Goal: Task Accomplishment & Management: Manage account settings

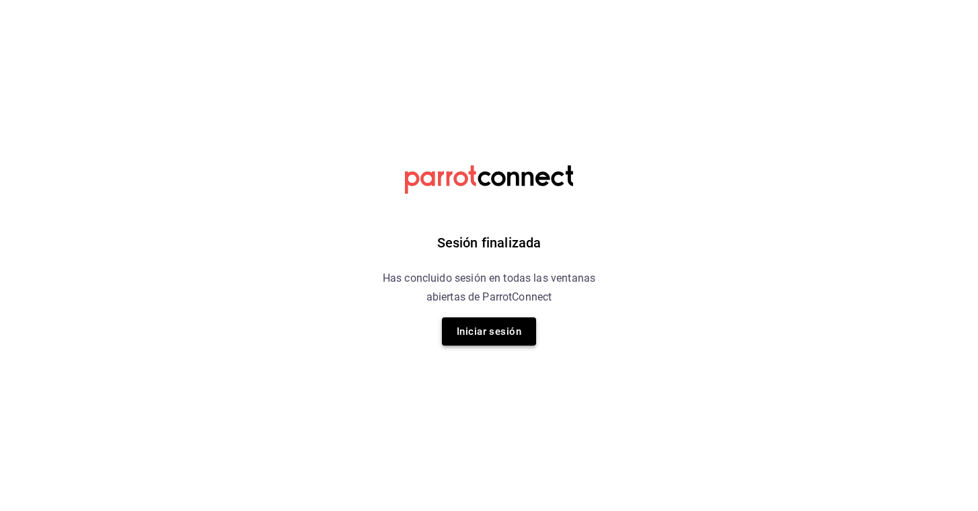
click at [485, 329] on button "Iniciar sesión" at bounding box center [489, 331] width 94 height 28
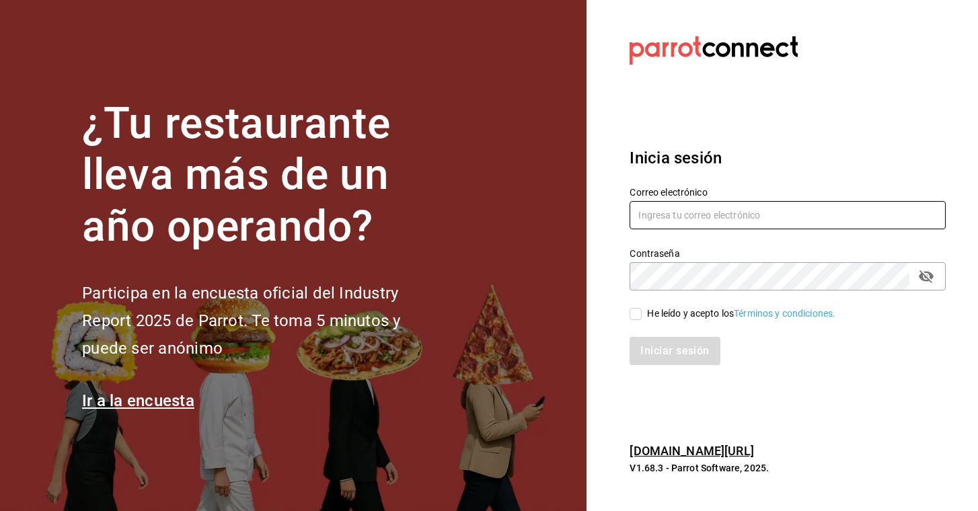
type input "osvaldoguerri@gmail.com"
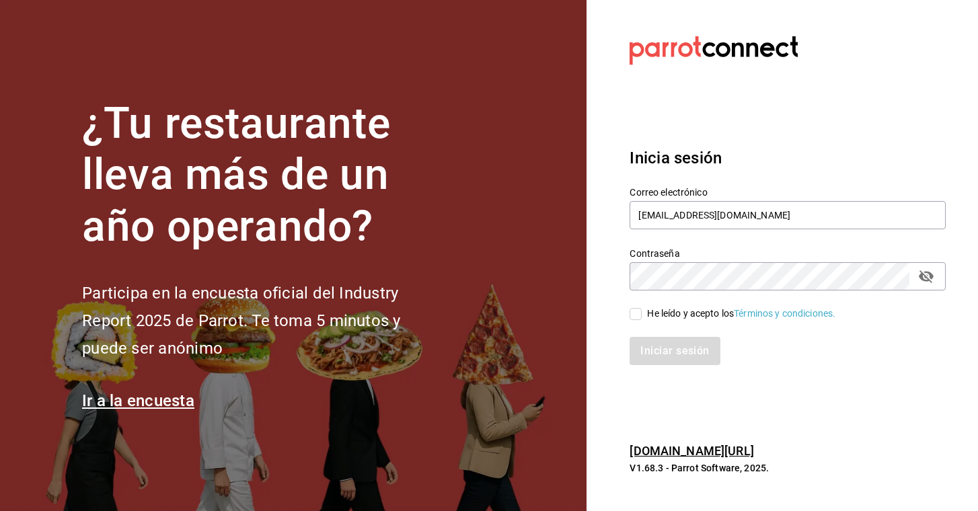
click at [632, 314] on input "He leído y acepto los Términos y condiciones." at bounding box center [636, 314] width 12 height 12
checkbox input "true"
click at [661, 350] on button "Iniciar sesión" at bounding box center [675, 351] width 91 height 28
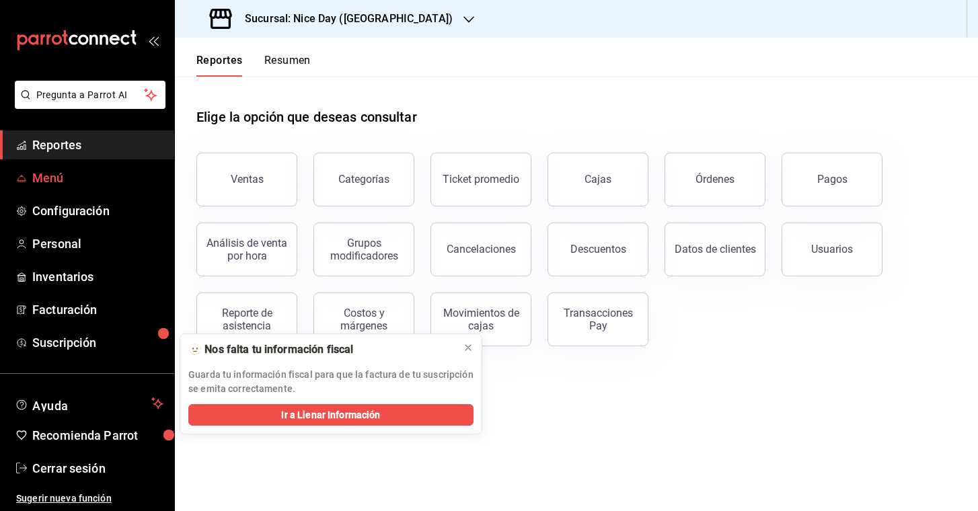
click at [57, 179] on span "Menú" at bounding box center [97, 178] width 131 height 18
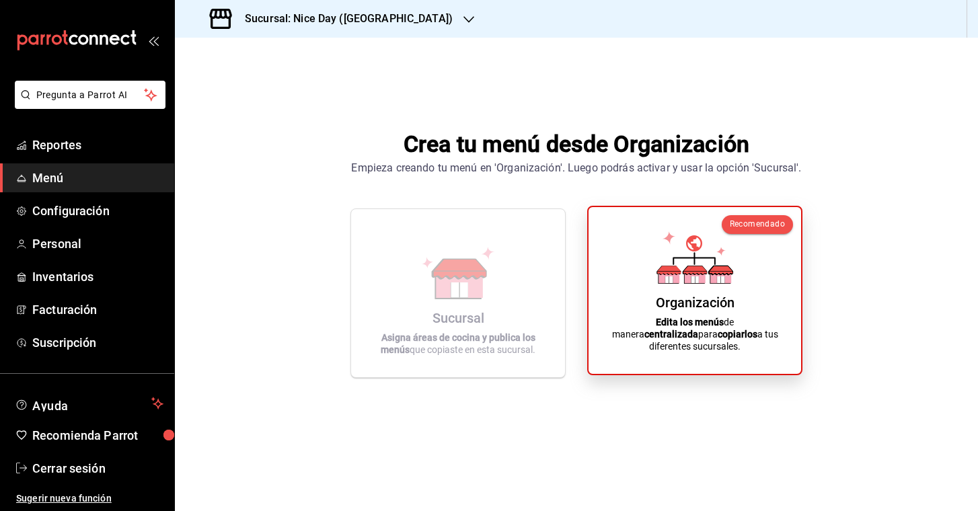
click at [700, 311] on div "Organización" at bounding box center [695, 303] width 79 height 16
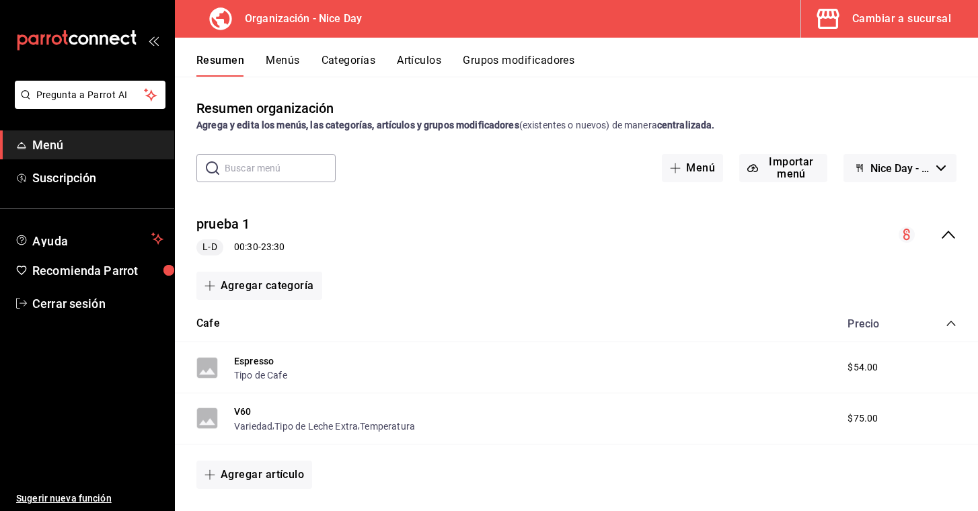
click at [274, 58] on button "Menús" at bounding box center [283, 65] width 34 height 23
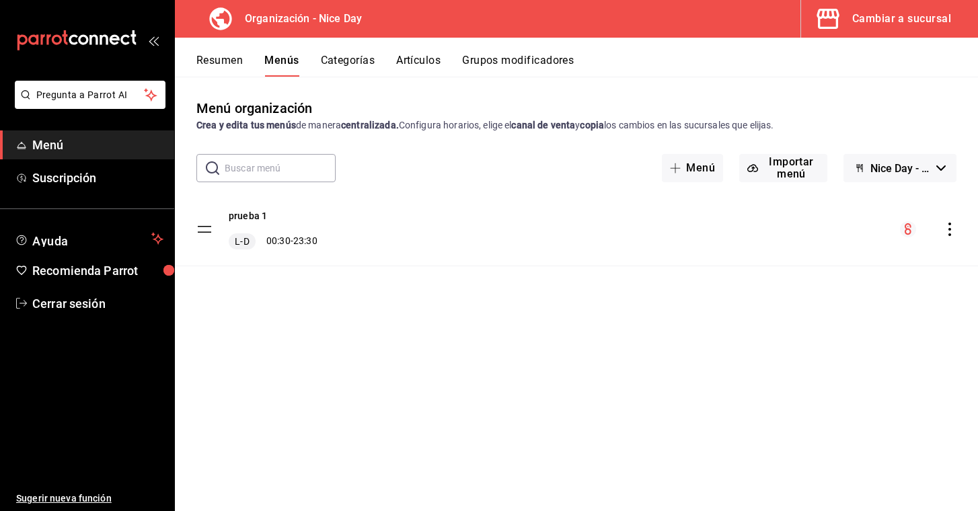
click at [351, 52] on div "Resumen Menús Categorías Artículos Grupos modificadores" at bounding box center [576, 57] width 803 height 39
click at [346, 65] on button "Categorías" at bounding box center [348, 65] width 54 height 23
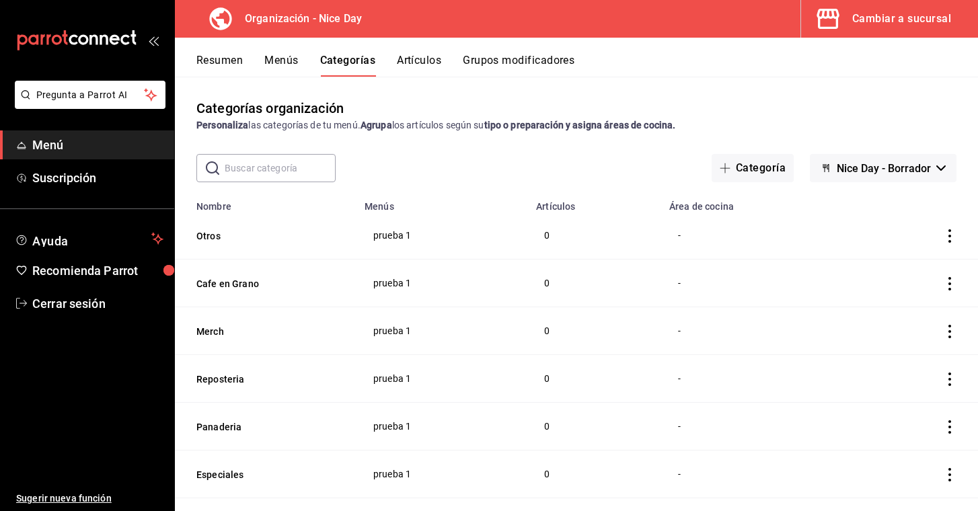
click at [414, 69] on button "Artículos" at bounding box center [419, 65] width 44 height 23
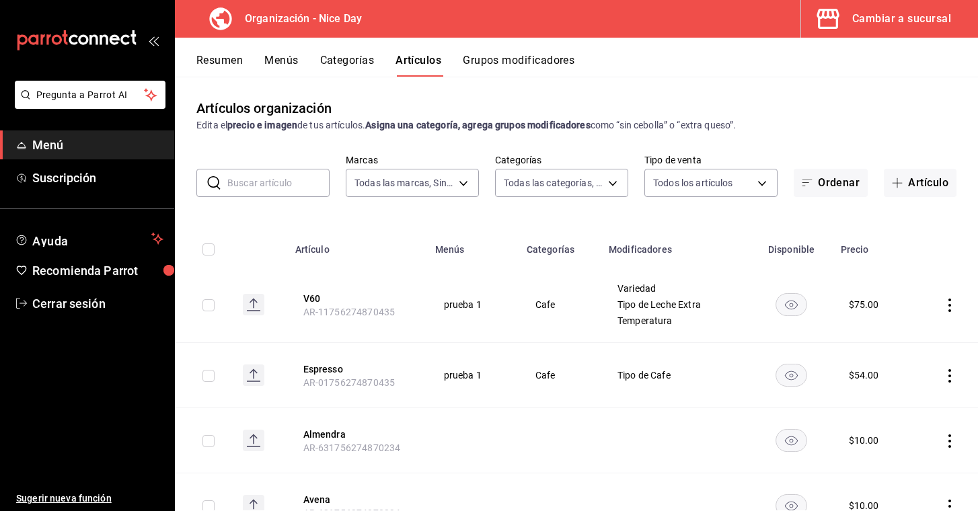
type input "5825f19a-402a-42a5-95c0-b8b4e9c9288b,2c7f5e67-b734-49da-b2eb-76a1cca05806,04a7a…"
click at [510, 64] on button "Grupos modificadores" at bounding box center [519, 65] width 112 height 23
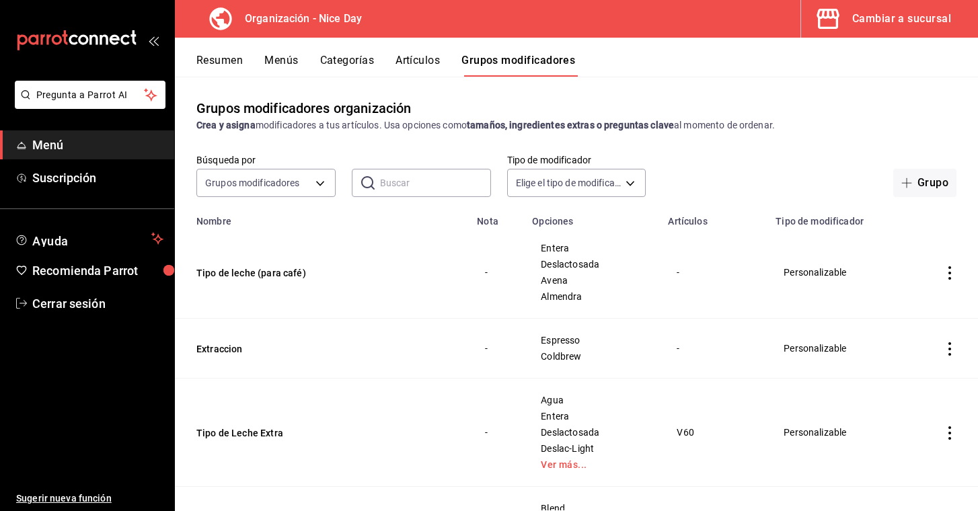
click at [217, 64] on button "Resumen" at bounding box center [219, 65] width 46 height 23
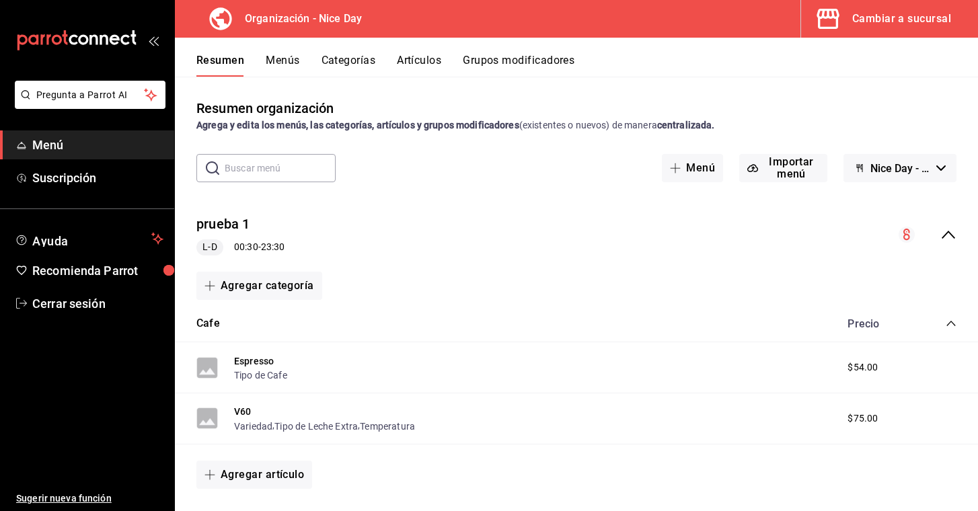
click at [149, 39] on icon "open_drawer_menu" at bounding box center [153, 40] width 11 height 11
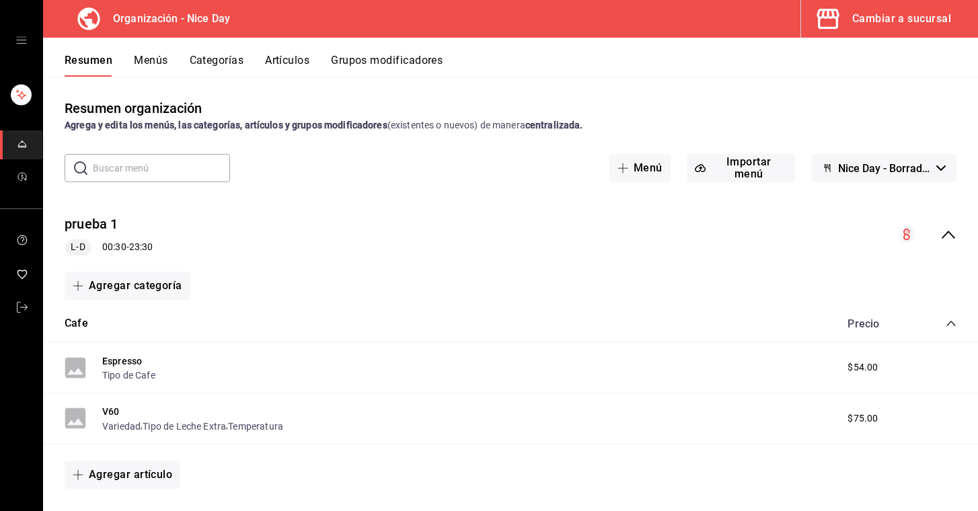
click at [22, 36] on icon "open drawer" at bounding box center [21, 40] width 11 height 11
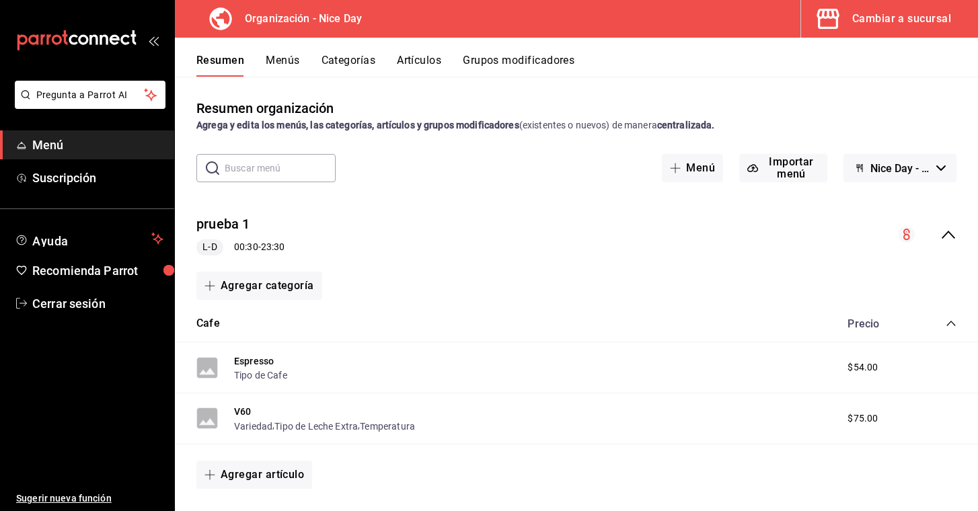
click at [79, 146] on span "Menú" at bounding box center [97, 145] width 131 height 18
click at [83, 183] on span "Suscripción" at bounding box center [97, 178] width 131 height 18
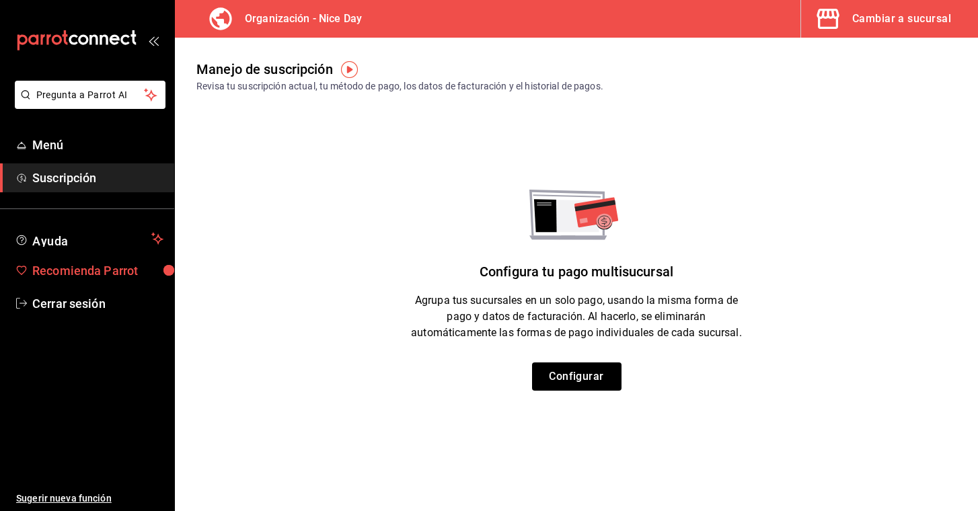
click at [83, 269] on span "Recomienda Parrot" at bounding box center [97, 271] width 131 height 18
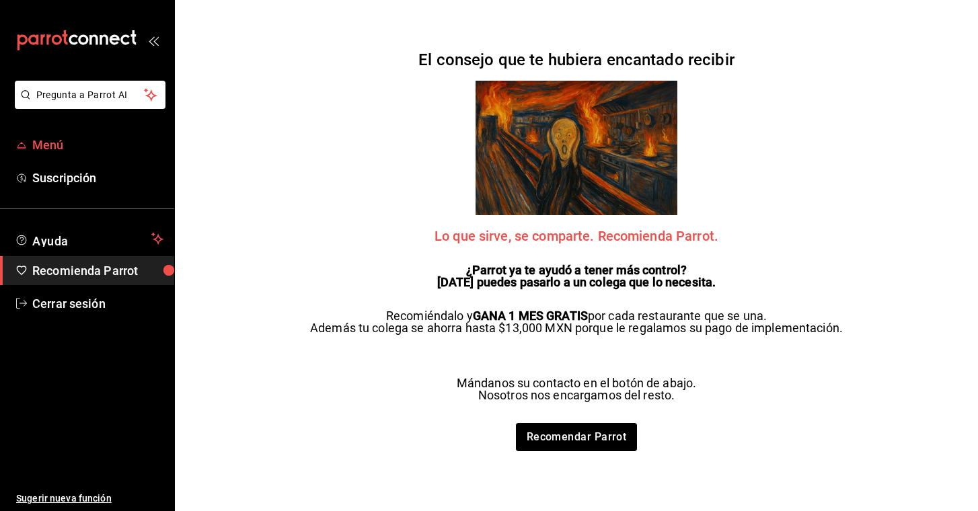
click at [52, 144] on span "Menú" at bounding box center [97, 145] width 131 height 18
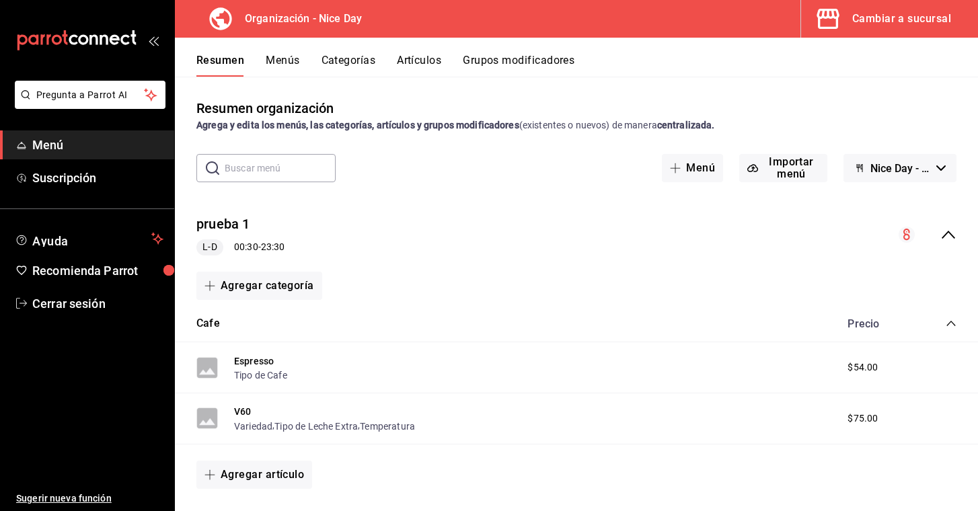
click at [284, 57] on button "Menús" at bounding box center [283, 65] width 34 height 23
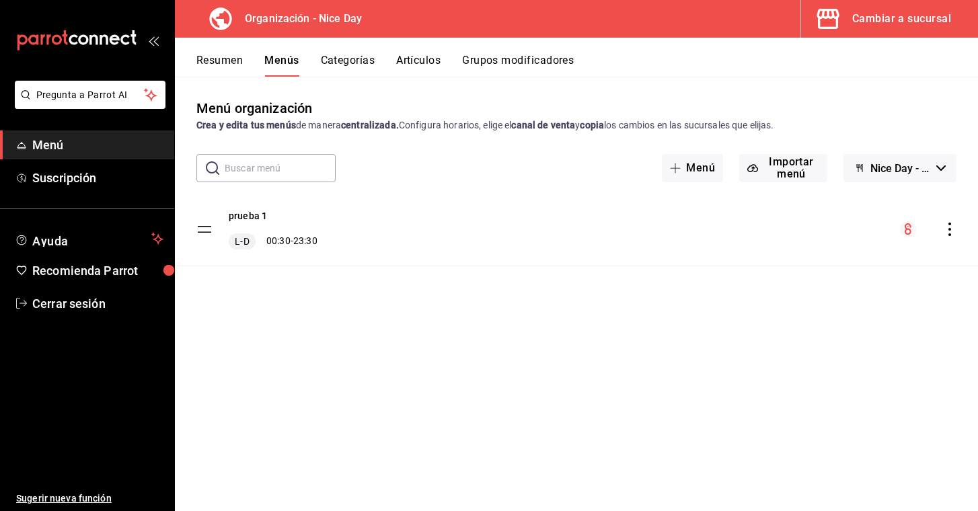
click at [900, 20] on div "Cambiar a sucursal" at bounding box center [901, 18] width 99 height 19
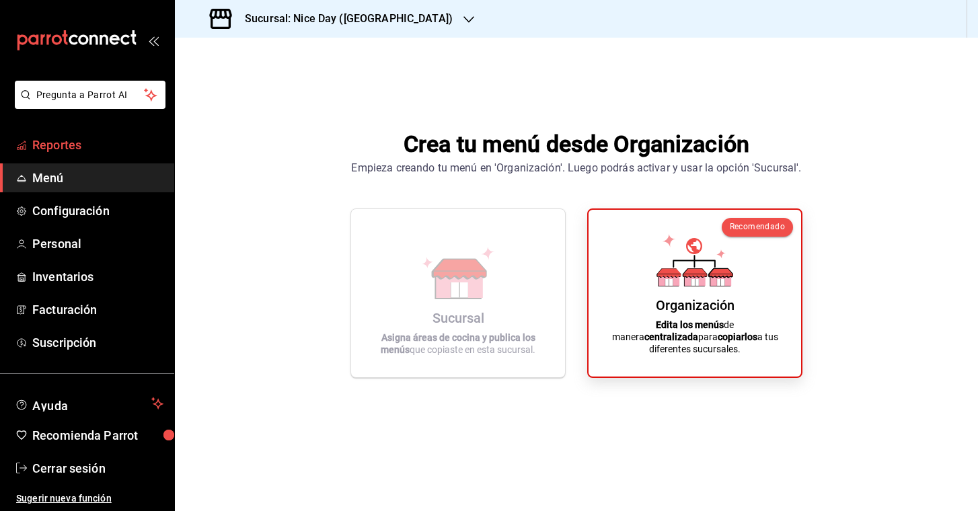
click at [85, 144] on span "Reportes" at bounding box center [97, 145] width 131 height 18
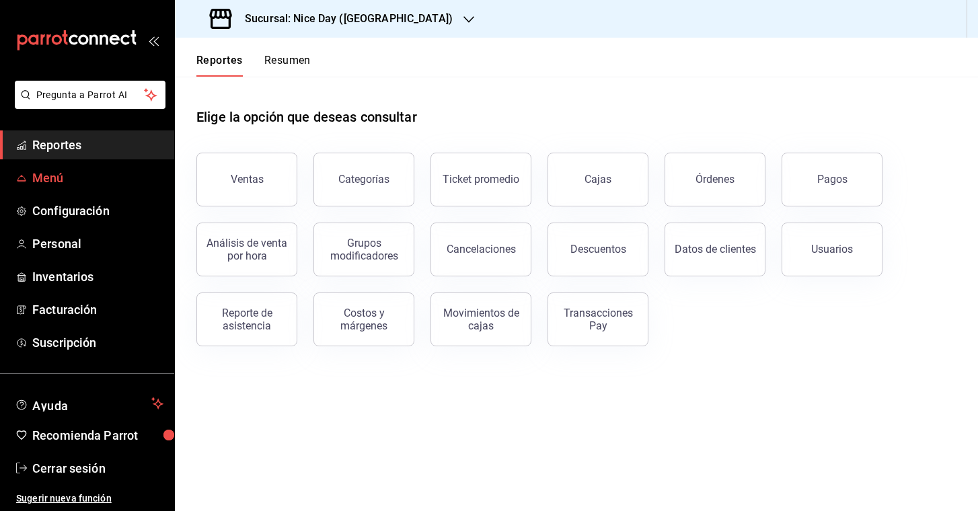
click at [85, 176] on span "Menú" at bounding box center [97, 178] width 131 height 18
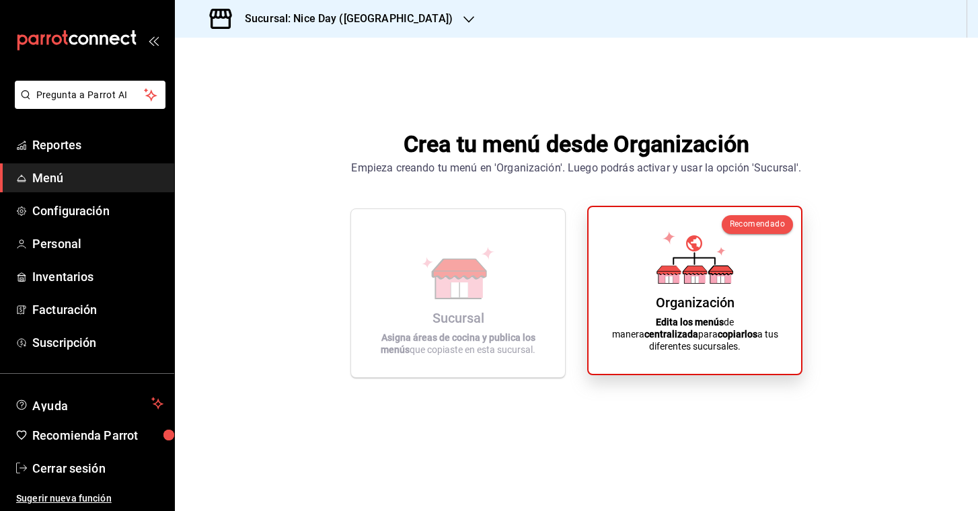
click at [716, 301] on div "Organización Edita los menús de manera centralizada para copiarlos a tus difere…" at bounding box center [695, 290] width 180 height 145
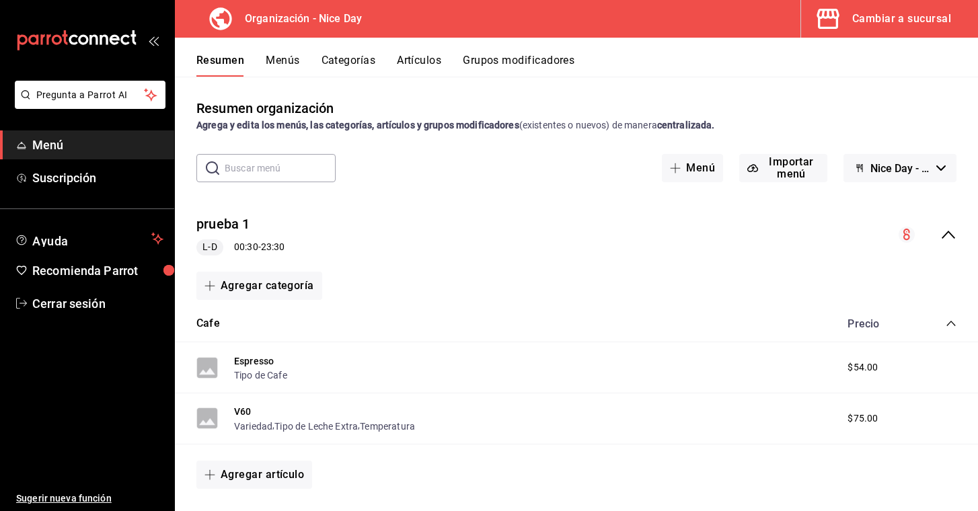
click at [862, 21] on div "Cambiar a sucursal" at bounding box center [901, 18] width 99 height 19
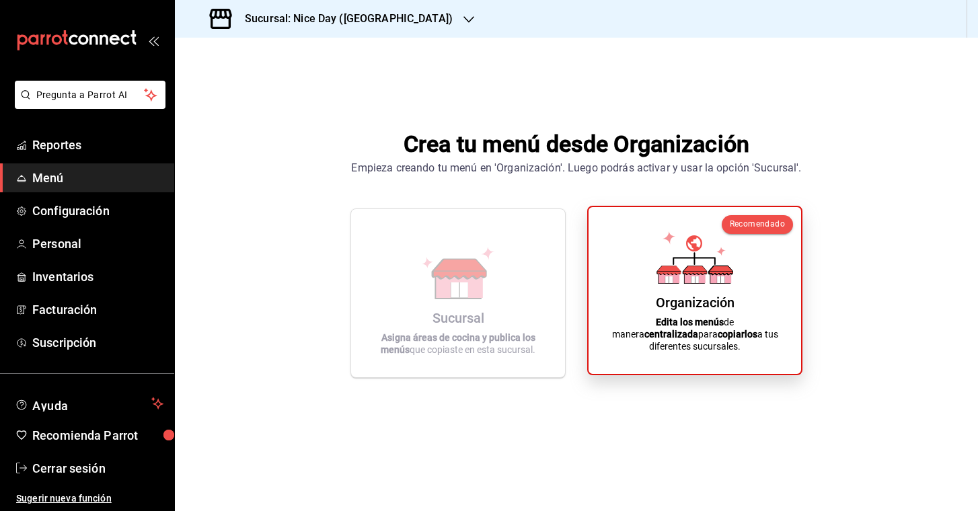
click at [694, 278] on icon at bounding box center [695, 257] width 77 height 52
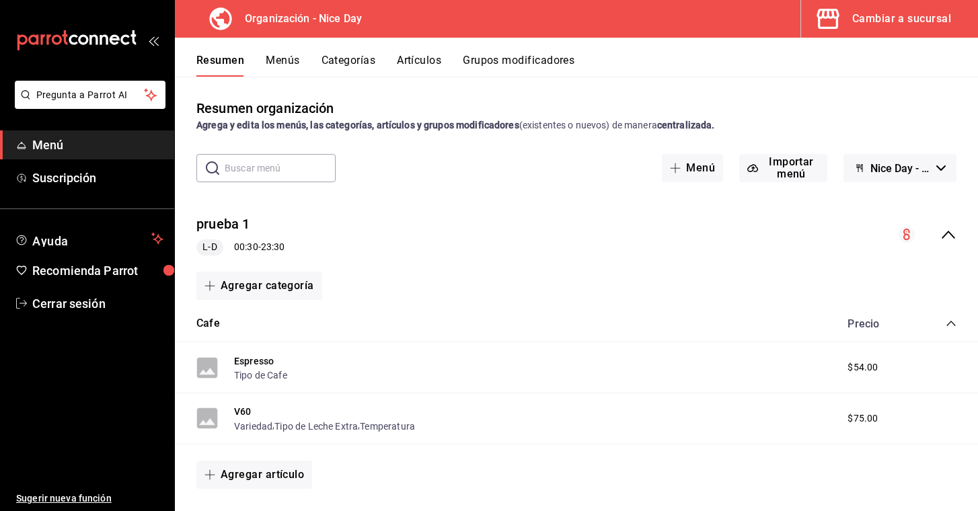
click at [290, 19] on h3 "Organización - Nice Day" at bounding box center [298, 19] width 128 height 16
click at [899, 17] on div "Cambiar a sucursal" at bounding box center [901, 18] width 99 height 19
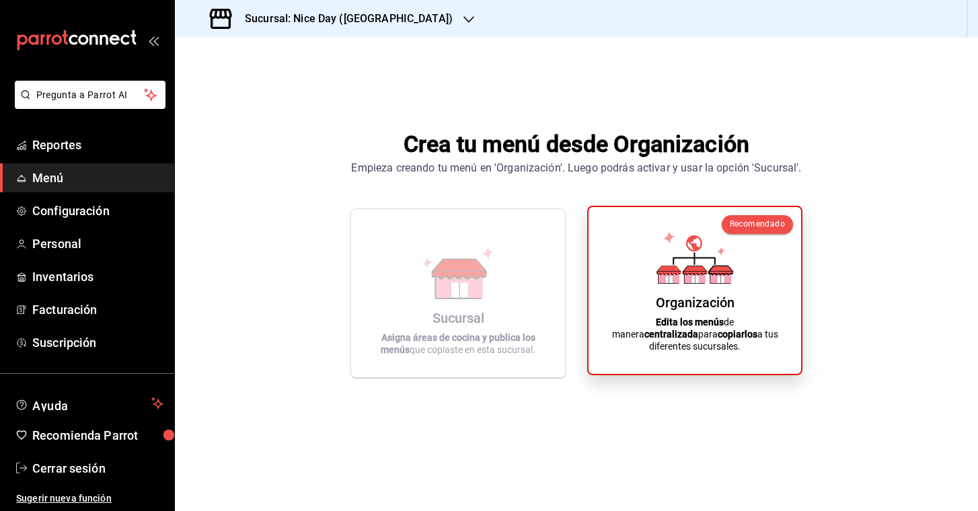
click at [670, 264] on icon at bounding box center [695, 257] width 77 height 52
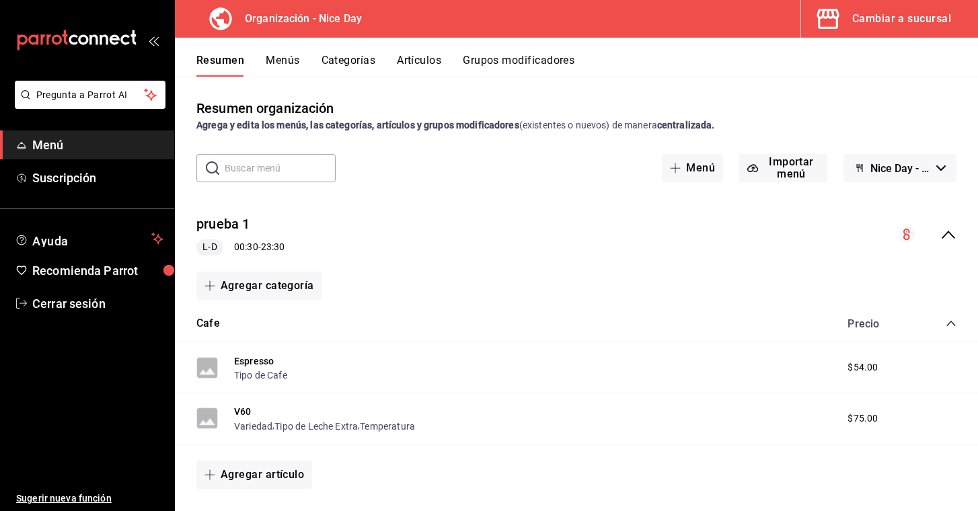
click at [309, 18] on h3 "Organización - Nice Day" at bounding box center [298, 19] width 128 height 16
click at [368, 30] on div "Organización - Nice Day Cambiar a sucursal" at bounding box center [576, 19] width 803 height 38
click at [946, 169] on button "Nice Day - Borrador" at bounding box center [900, 168] width 113 height 28
click at [946, 169] on div at bounding box center [489, 255] width 978 height 511
click at [901, 9] on div "Cambiar a sucursal" at bounding box center [901, 18] width 99 height 19
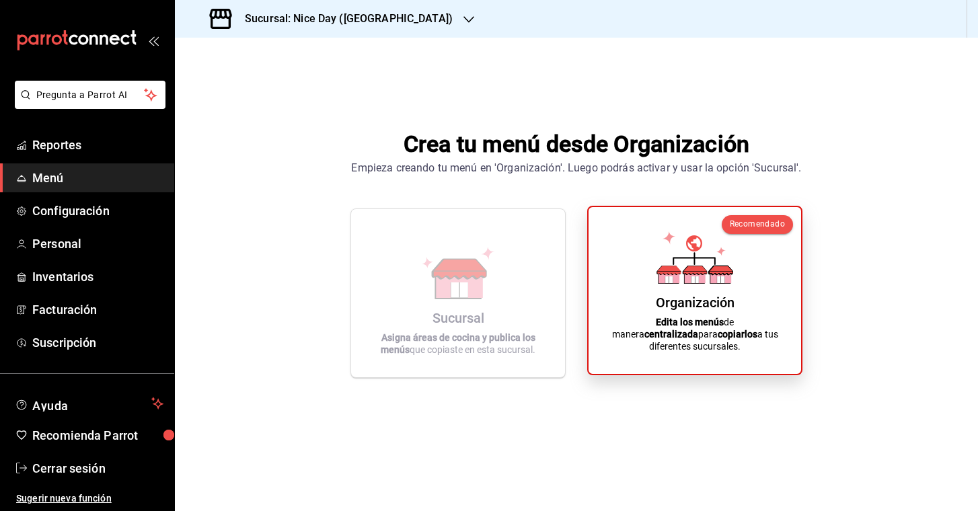
click at [708, 283] on icon at bounding box center [695, 257] width 77 height 52
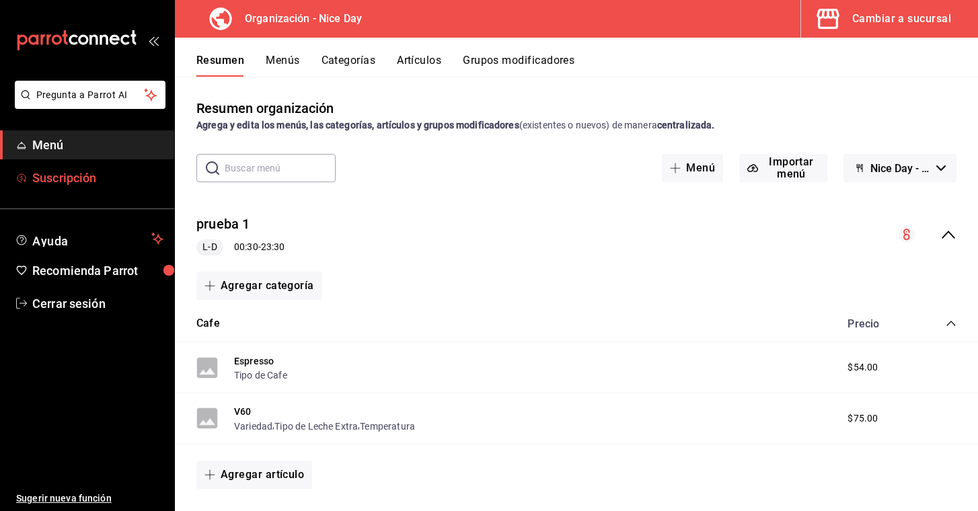
click at [85, 178] on span "Suscripción" at bounding box center [97, 178] width 131 height 18
click at [899, 17] on div "Cambiar a sucursal" at bounding box center [901, 18] width 99 height 19
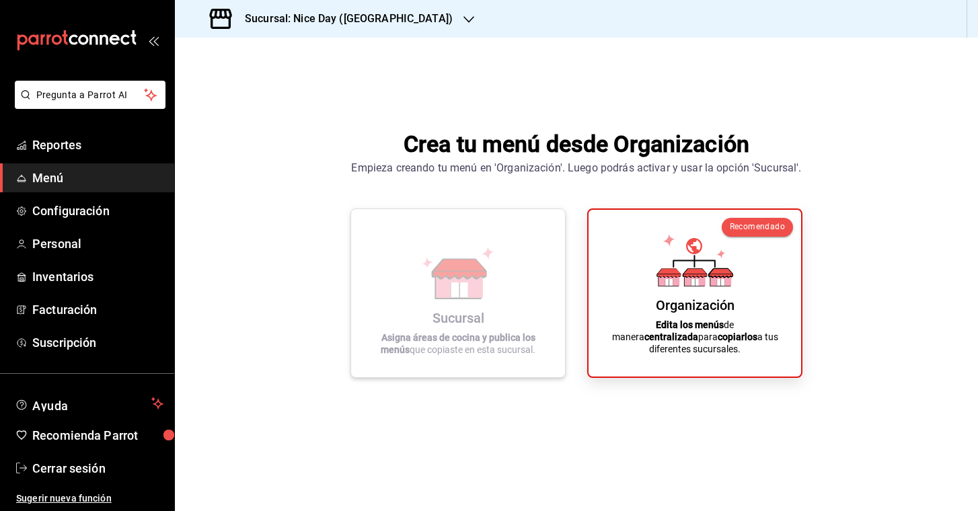
click at [490, 251] on icon at bounding box center [488, 253] width 13 height 13
click at [82, 245] on span "Personal" at bounding box center [97, 244] width 131 height 18
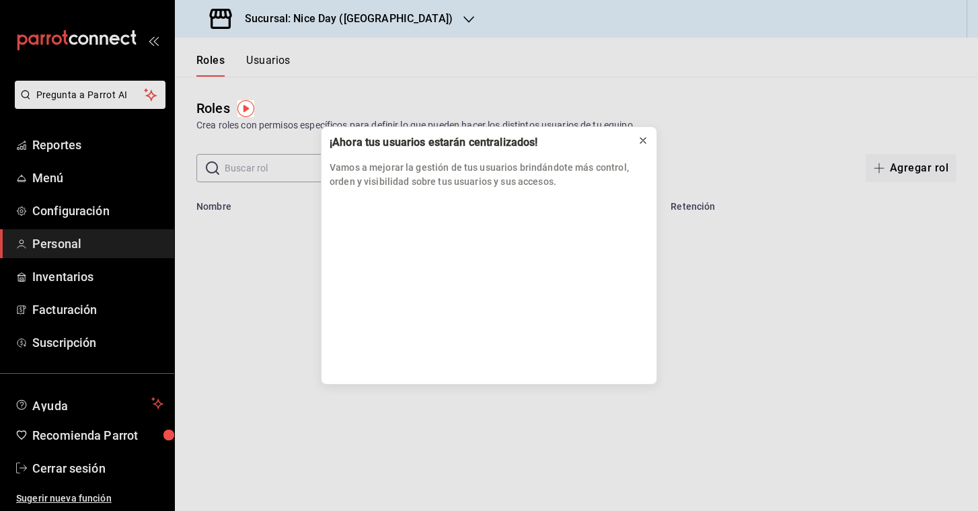
click at [646, 137] on icon at bounding box center [643, 140] width 11 height 11
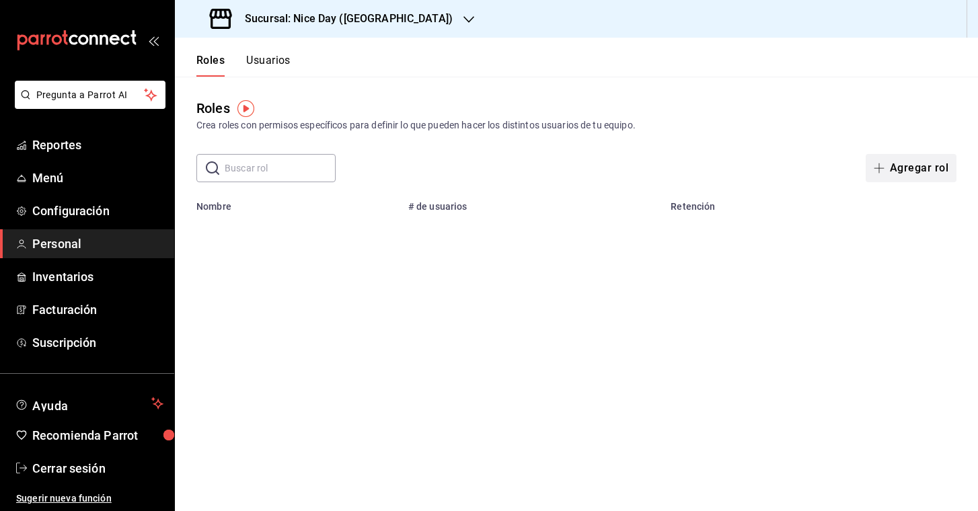
click at [884, 170] on icon "button" at bounding box center [879, 168] width 11 height 11
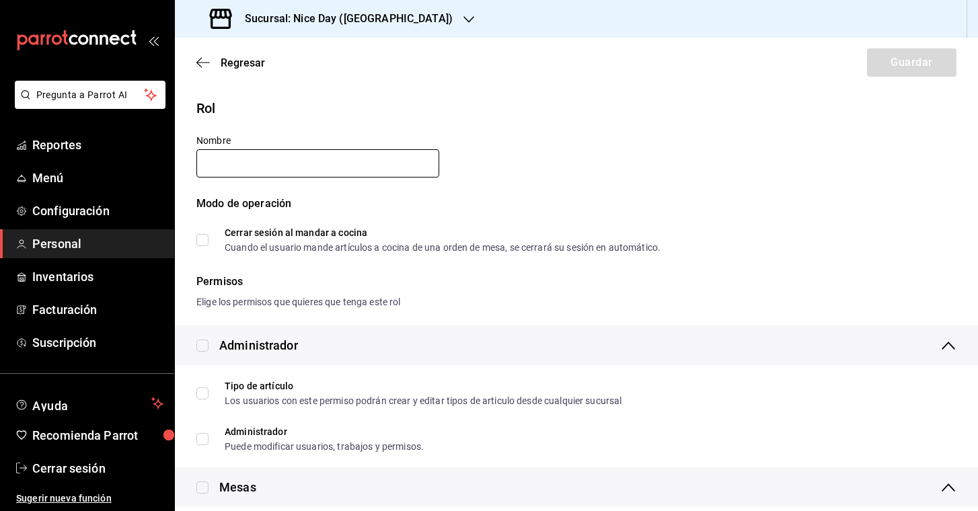
click at [290, 164] on input "text" at bounding box center [317, 163] width 243 height 28
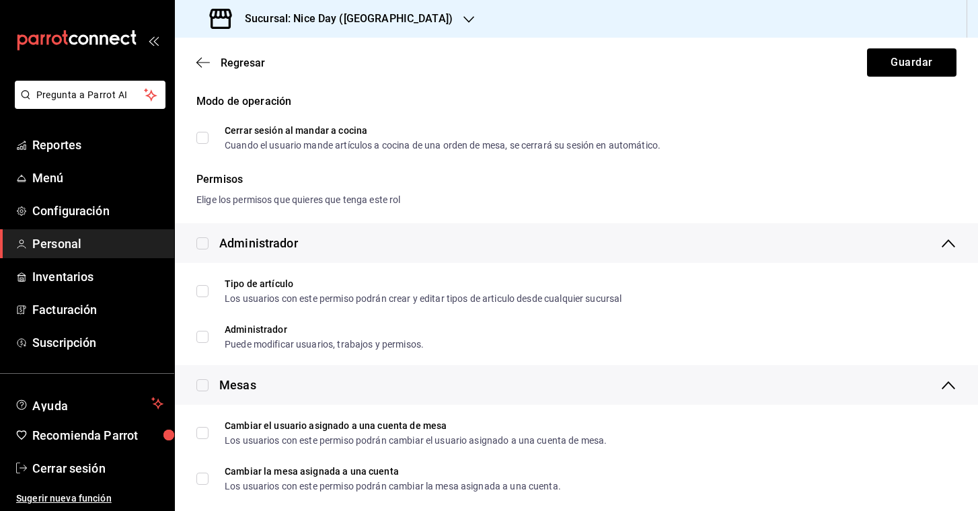
scroll to position [104, 0]
type input "Osvaldo Guerrero"
click at [203, 244] on input "checkbox" at bounding box center [202, 242] width 12 height 12
checkbox input "true"
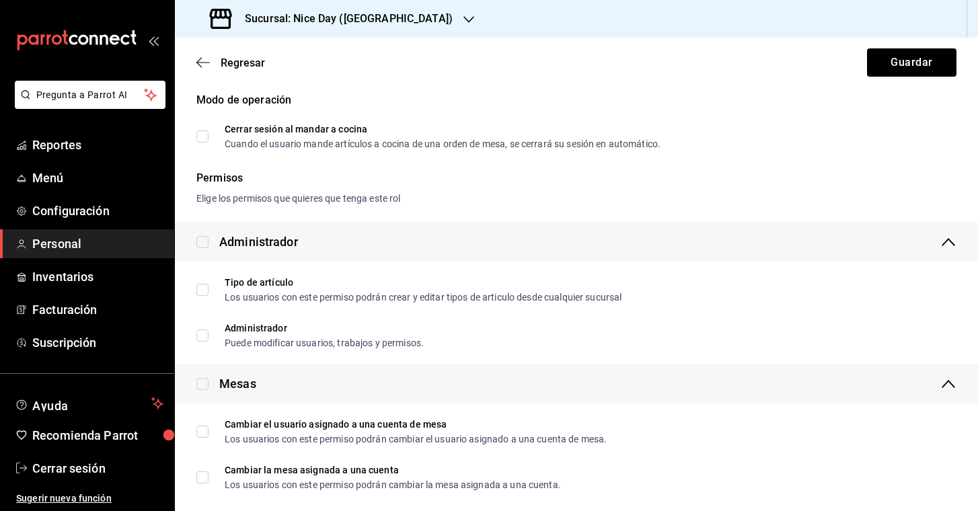
checkbox input "true"
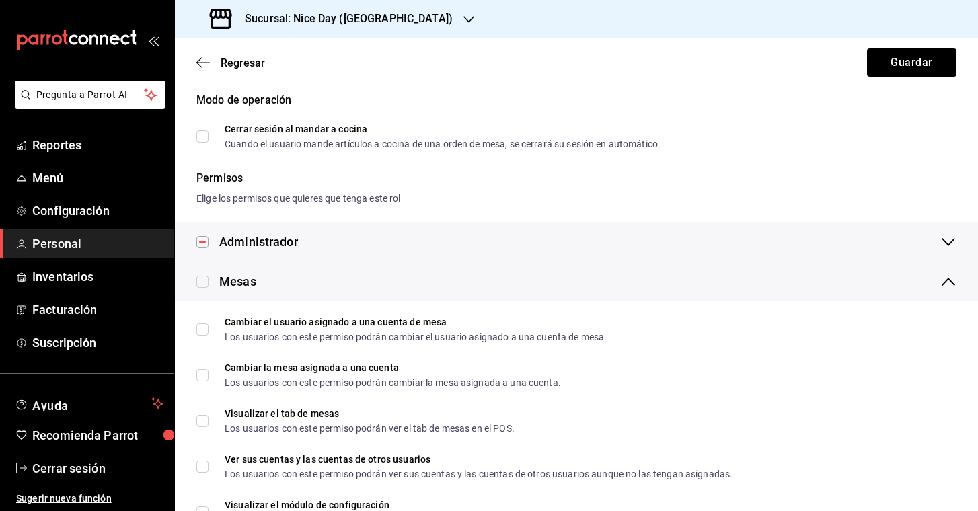
click at [203, 242] on input "checkbox" at bounding box center [202, 242] width 12 height 12
checkbox input "false"
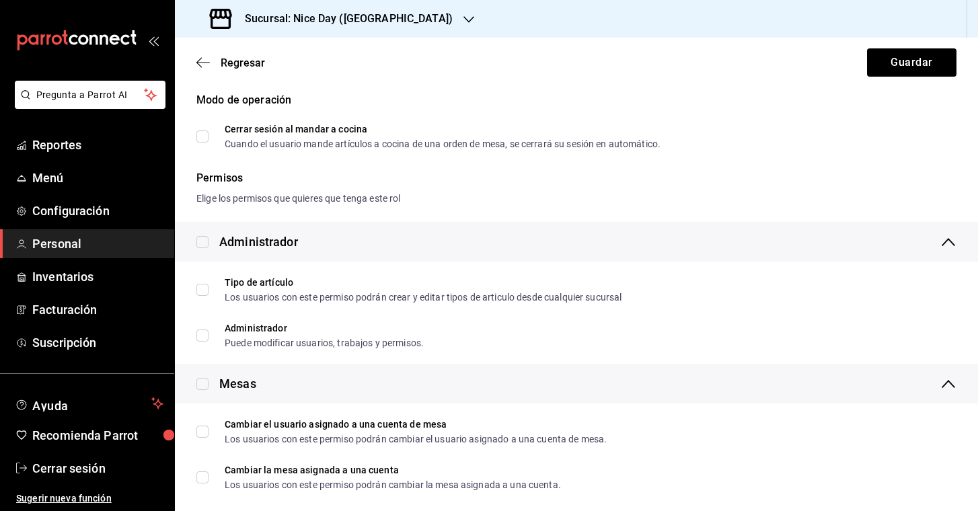
click at [203, 242] on input "checkbox" at bounding box center [202, 242] width 12 height 12
checkbox input "true"
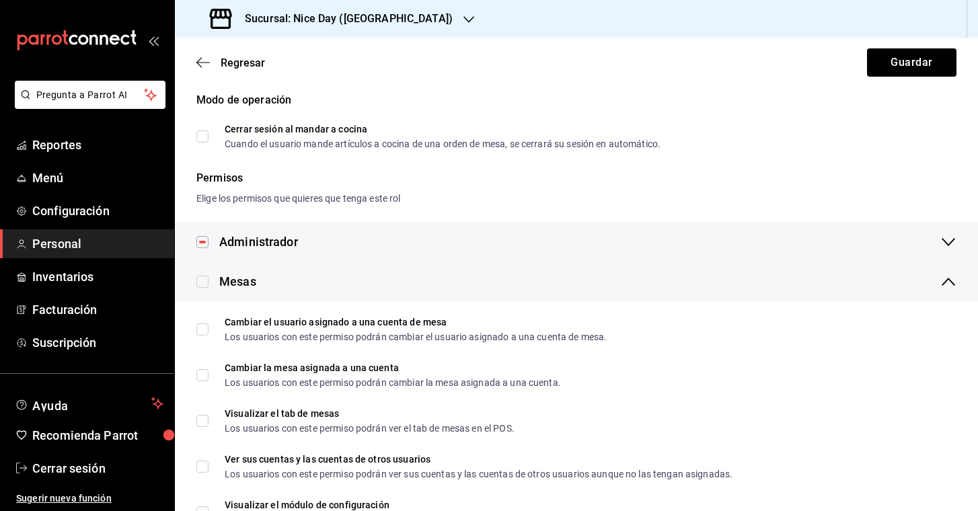
click at [203, 242] on input "checkbox" at bounding box center [202, 242] width 12 height 12
checkbox input "false"
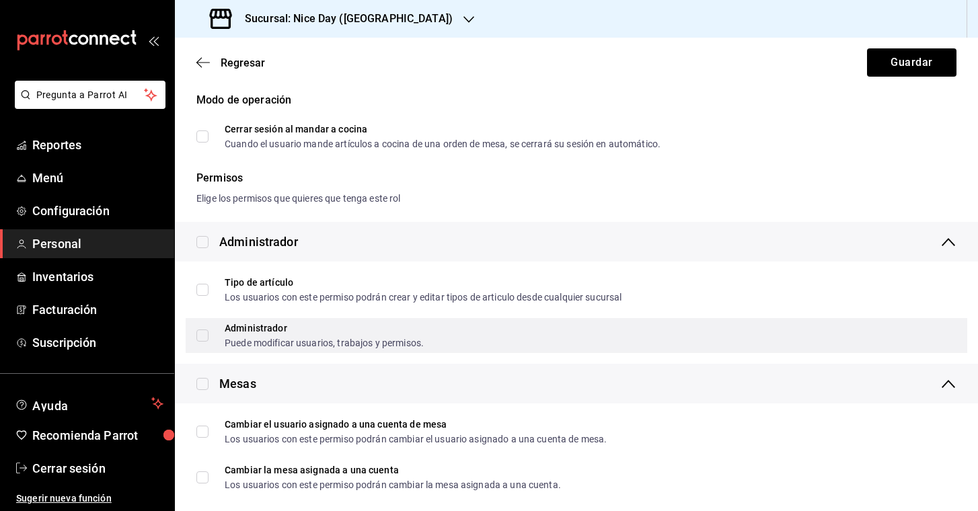
click at [202, 340] on input "Administrador Puede modificar usuarios, trabajos y permisos." at bounding box center [202, 336] width 12 height 12
checkbox input "true"
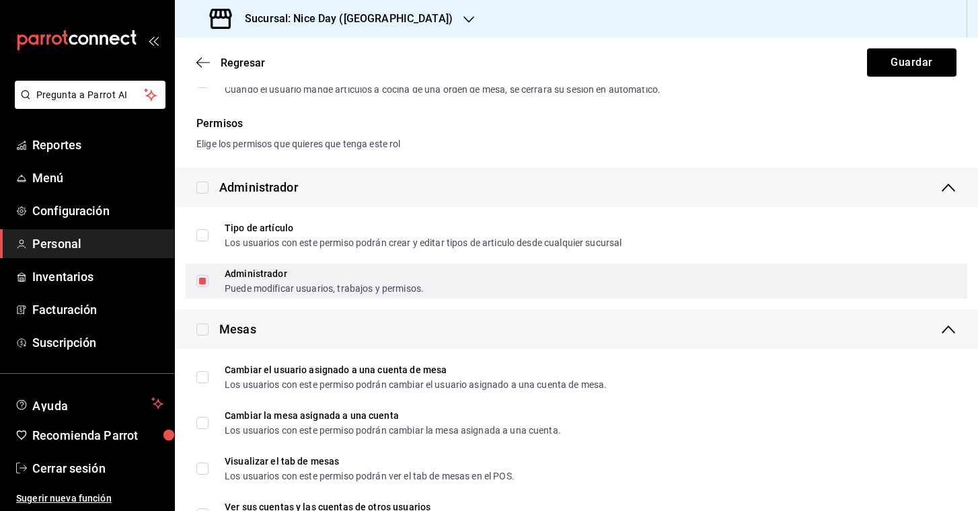
scroll to position [159, 0]
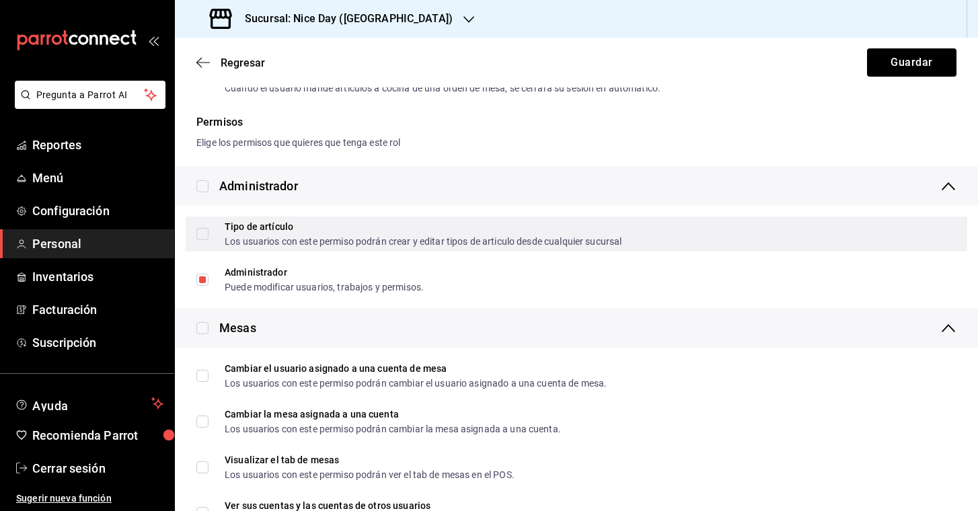
click at [200, 235] on input "Tipo de artículo Los usuarios con este permiso podrán crear y editar tipos de a…" at bounding box center [202, 234] width 12 height 12
checkbox input "true"
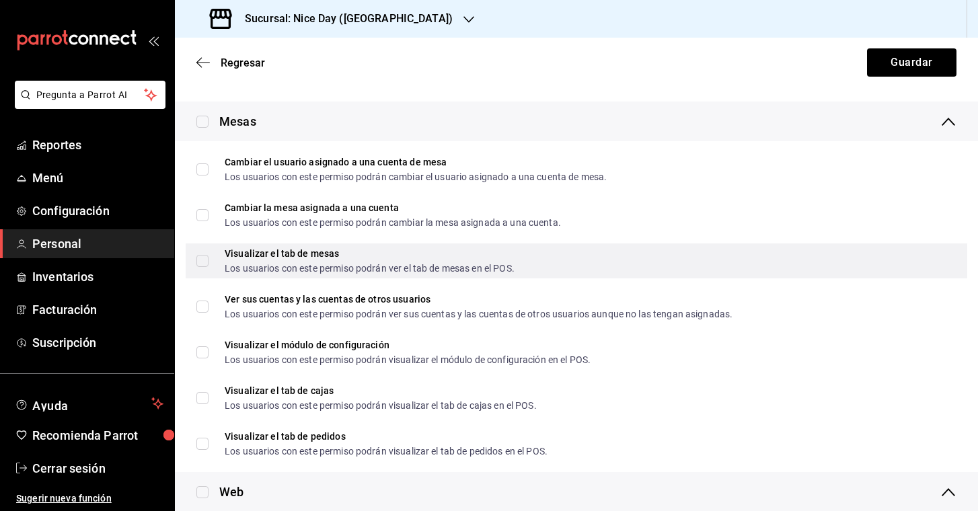
scroll to position [377, 0]
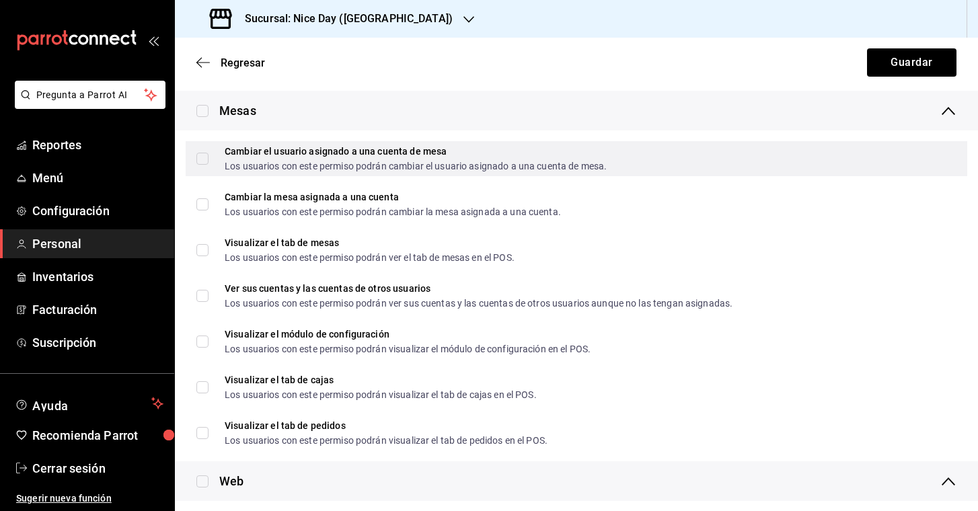
click at [204, 159] on input "Cambiar el usuario asignado a una cuenta de mesa Los usuarios con este permiso …" at bounding box center [202, 159] width 12 height 12
checkbox input "true"
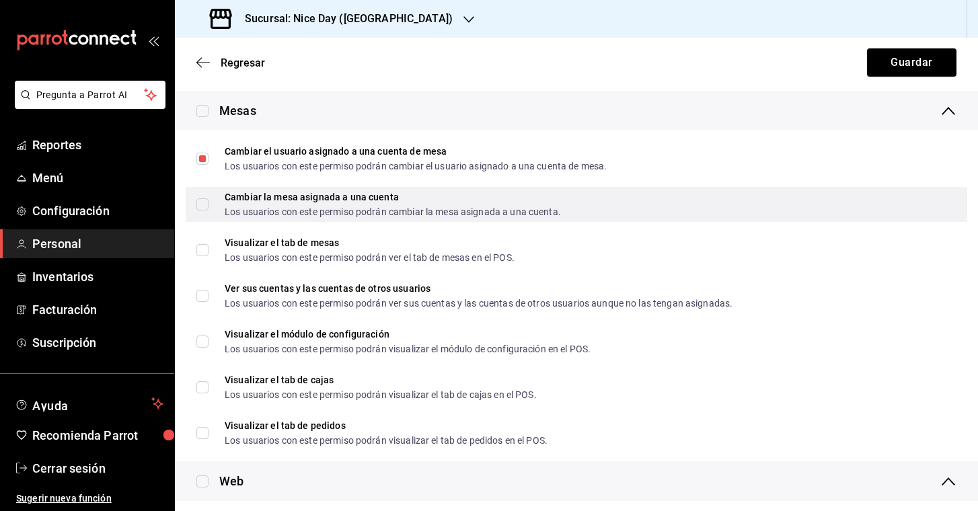
click at [206, 202] on input "Cambiar la mesa asignada a una cuenta Los usuarios con este permiso podrán camb…" at bounding box center [202, 204] width 12 height 12
checkbox input "true"
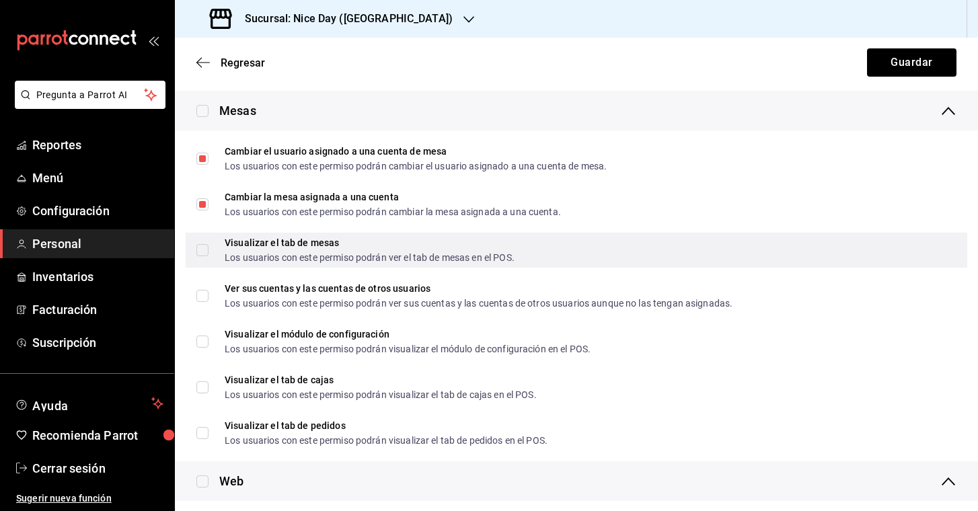
click at [203, 250] on input "Visualizar el tab de mesas Los usuarios con este permiso podrán ver el tab de m…" at bounding box center [202, 250] width 12 height 12
checkbox input "true"
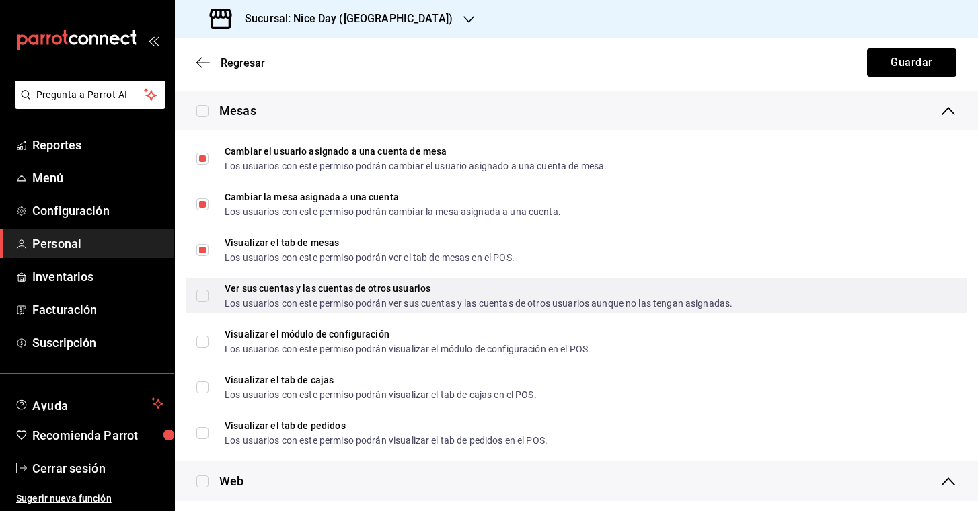
click at [207, 302] on label "Ver sus cuentas y las cuentas de otros usuarios Los usuarios con este permiso p…" at bounding box center [464, 296] width 536 height 24
click at [207, 302] on input "Ver sus cuentas y las cuentas de otros usuarios Los usuarios con este permiso p…" at bounding box center [202, 296] width 12 height 12
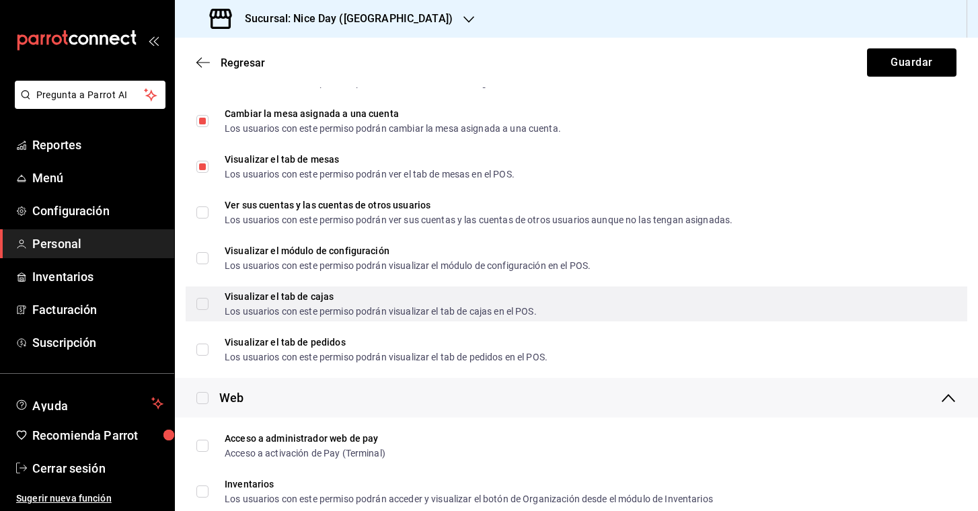
scroll to position [461, 0]
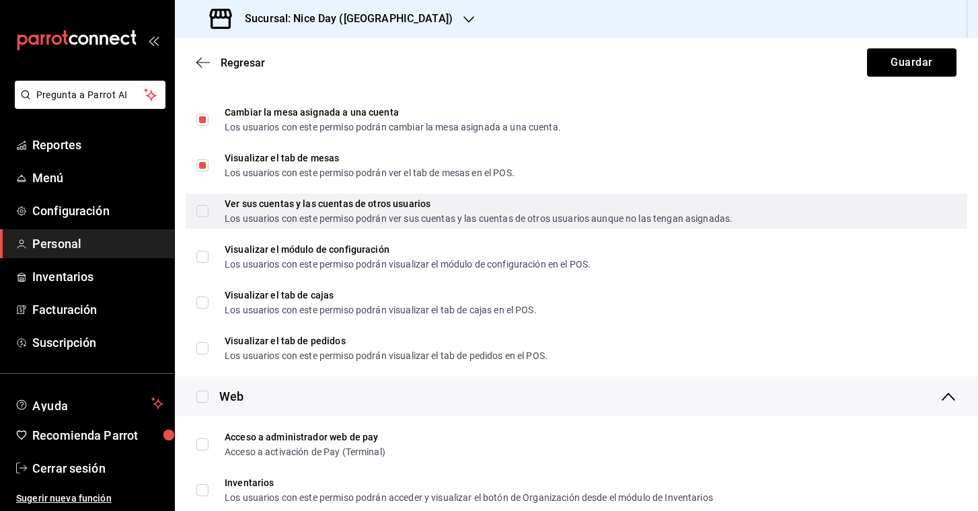
click at [203, 208] on input "Ver sus cuentas y las cuentas de otros usuarios Los usuarios con este permiso p…" at bounding box center [202, 211] width 12 height 12
checkbox input "true"
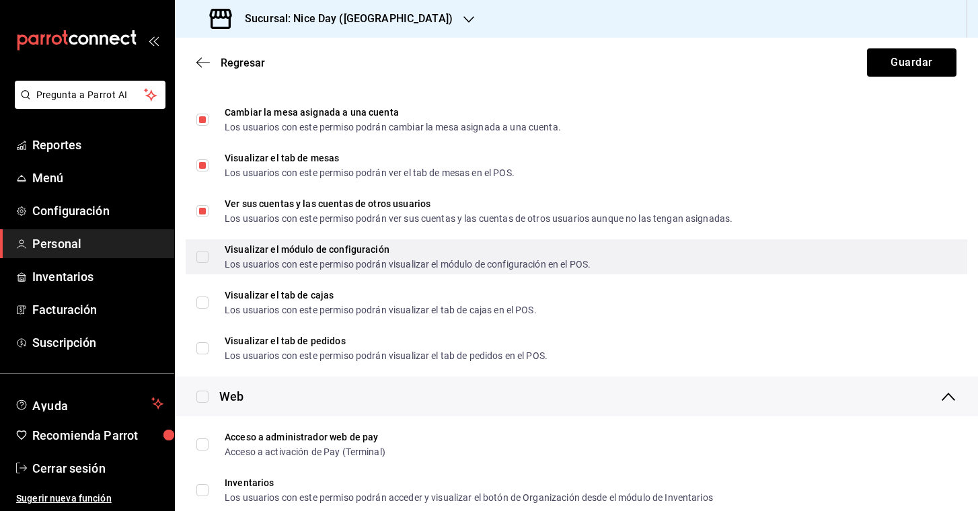
click at [202, 264] on label "Visualizar el módulo de configuración Los usuarios con este permiso podrán visu…" at bounding box center [393, 257] width 394 height 24
click at [202, 263] on input "Visualizar el módulo de configuración Los usuarios con este permiso podrán visu…" at bounding box center [202, 257] width 12 height 12
click at [207, 256] on input "Visualizar el módulo de configuración Los usuarios con este permiso podrán visu…" at bounding box center [202, 257] width 12 height 12
checkbox input "true"
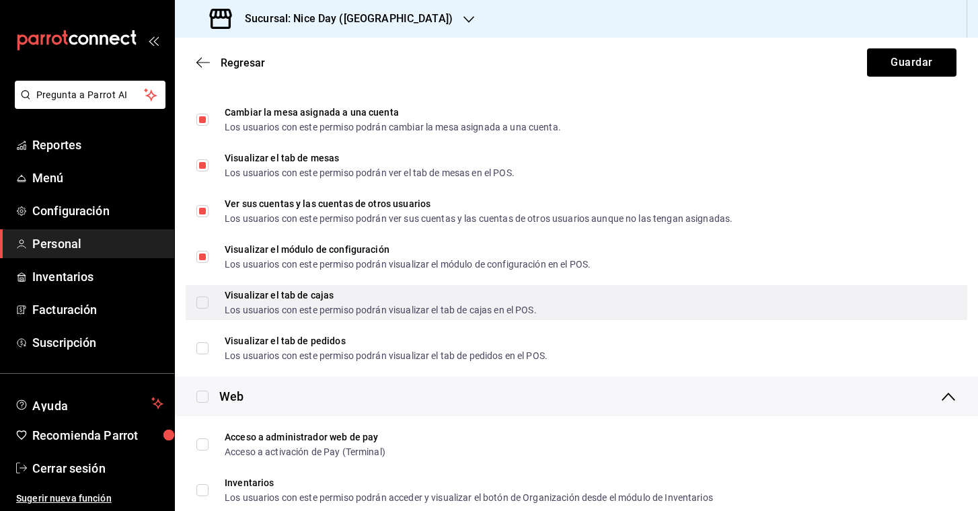
click at [204, 303] on input "Visualizar el tab de cajas Los usuarios con este permiso podrán visualizar el t…" at bounding box center [202, 303] width 12 height 12
checkbox input "true"
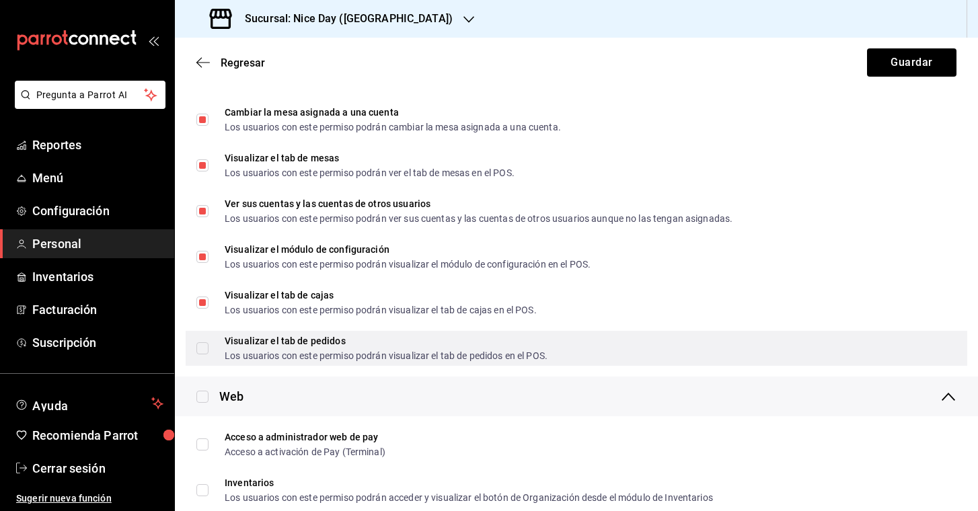
click at [207, 350] on input "Visualizar el tab de pedidos Los usuarios con este permiso podrán visualizar el…" at bounding box center [202, 348] width 12 height 12
checkbox input "true"
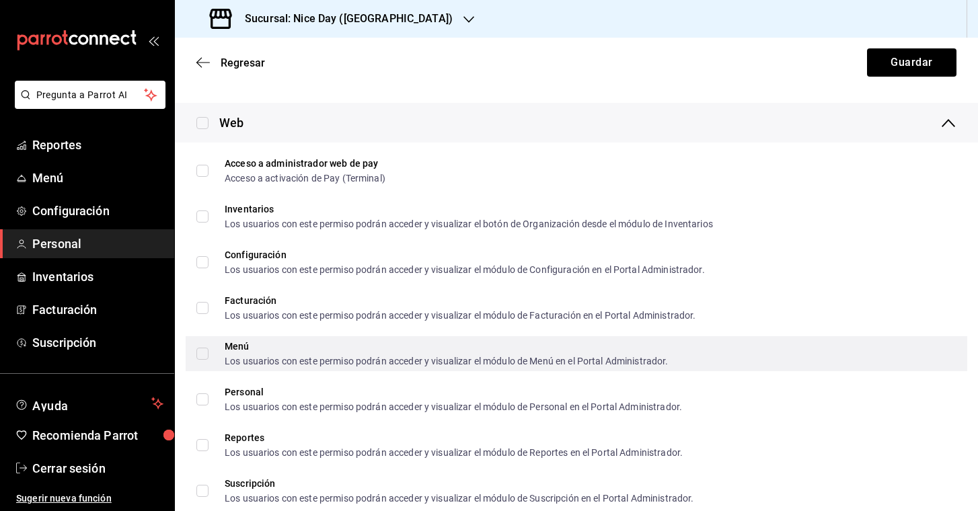
scroll to position [749, 0]
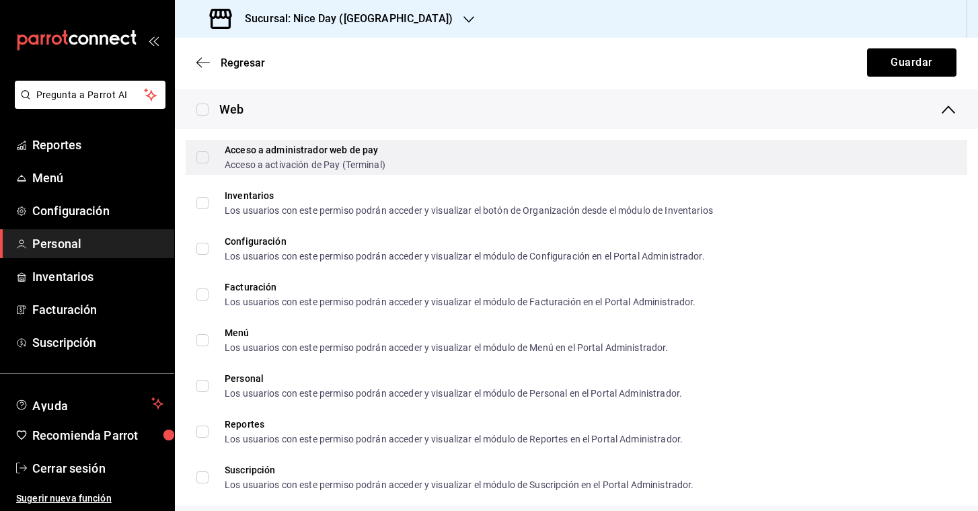
click at [209, 159] on span "Acceso a administrador web de pay Acceso a activación de Pay (Terminal)" at bounding box center [297, 157] width 177 height 24
click at [209, 159] on input "Acceso a administrador web de pay Acceso a activación de Pay (Terminal)" at bounding box center [202, 157] width 12 height 12
click at [203, 158] on input "Acceso a administrador web de pay Acceso a activación de Pay (Terminal)" at bounding box center [202, 157] width 12 height 12
checkbox input "true"
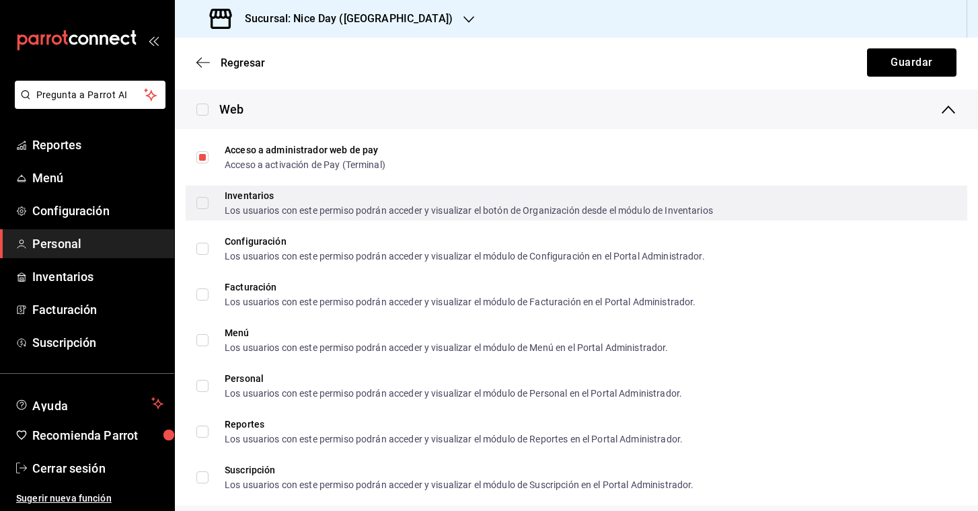
click at [204, 202] on input "Inventarios Los usuarios con este permiso podrán acceder y visualizar el botón …" at bounding box center [202, 203] width 12 height 12
checkbox input "true"
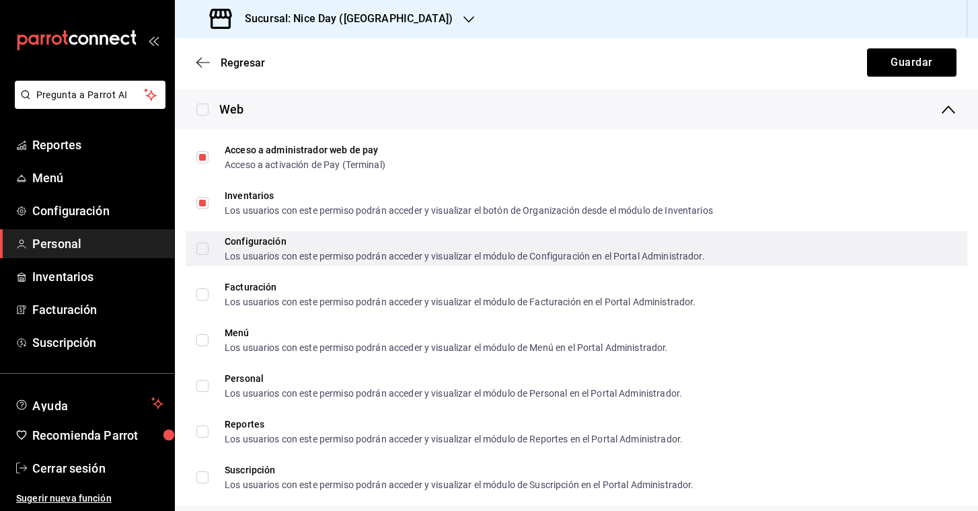
click at [209, 244] on span "Configuración Los usuarios con este permiso podrán acceder y visualizar el módu…" at bounding box center [457, 249] width 496 height 24
click at [209, 244] on input "Configuración Los usuarios con este permiso podrán acceder y visualizar el módu…" at bounding box center [202, 249] width 12 height 12
checkbox input "false"
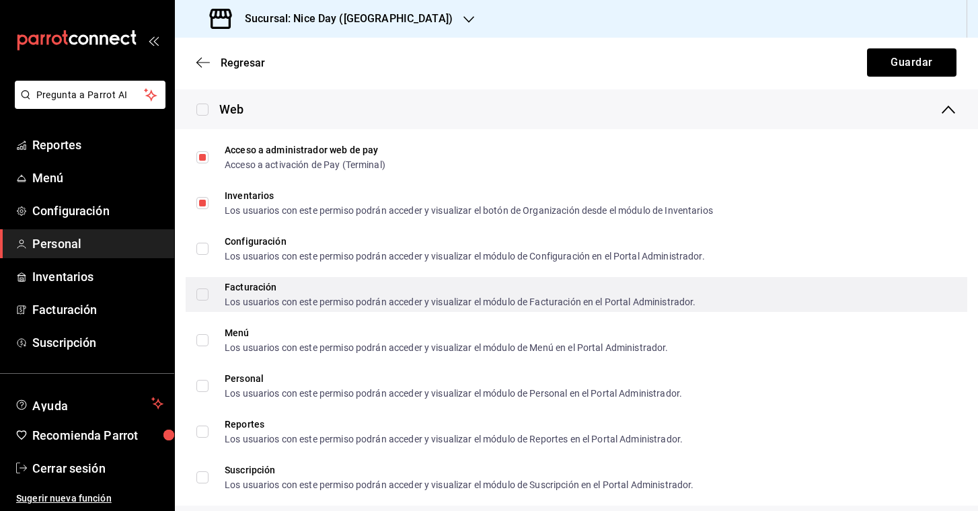
click at [204, 293] on input "Facturación Los usuarios con este permiso podrán acceder y visualizar el módulo…" at bounding box center [202, 295] width 12 height 12
checkbox input "true"
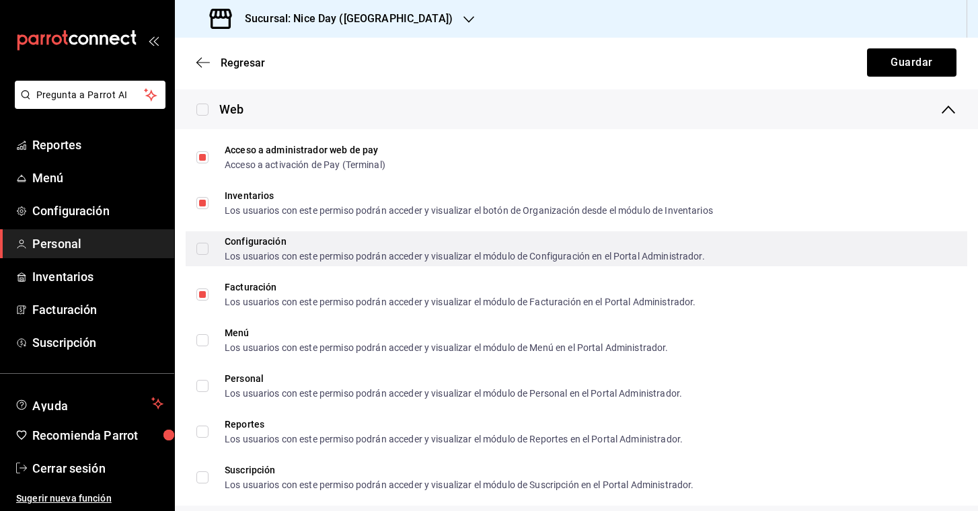
click at [207, 252] on input "Configuración Los usuarios con este permiso podrán acceder y visualizar el módu…" at bounding box center [202, 249] width 12 height 12
checkbox input "true"
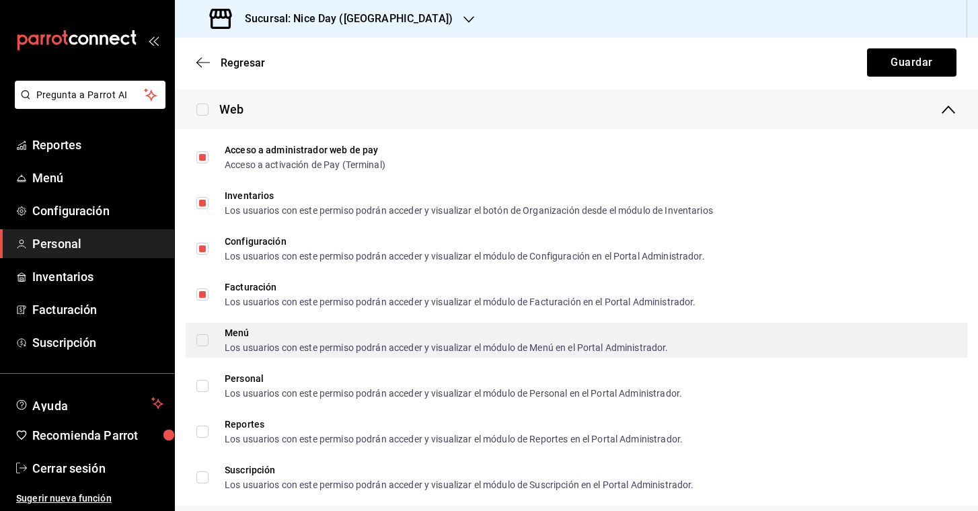
click at [202, 341] on input "Menú Los usuarios con este permiso podrán acceder y visualizar el módulo de Men…" at bounding box center [202, 340] width 12 height 12
checkbox input "true"
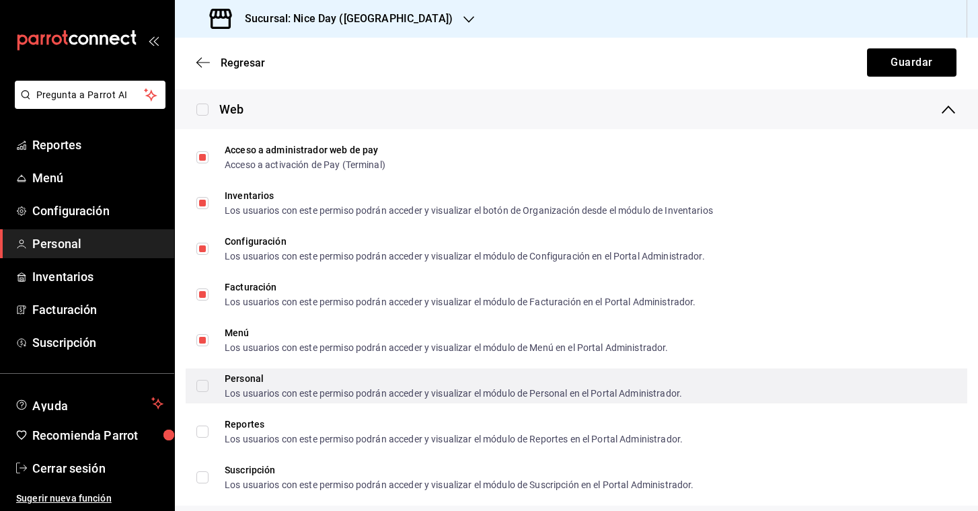
click at [204, 385] on input "Personal Los usuarios con este permiso podrán acceder y visualizar el módulo de…" at bounding box center [202, 386] width 12 height 12
checkbox input "true"
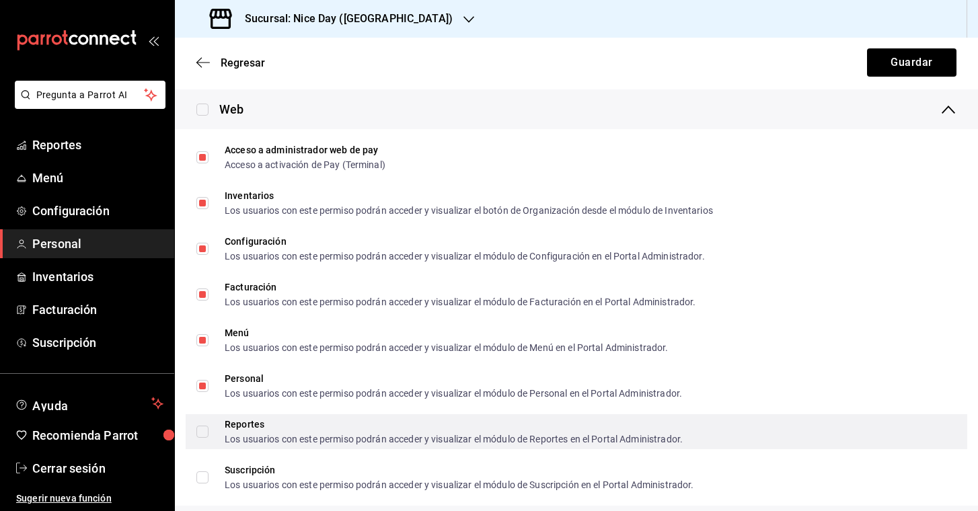
click at [204, 435] on input "Reportes Los usuarios con este permiso podrán acceder y visualizar el módulo de…" at bounding box center [202, 432] width 12 height 12
checkbox input "true"
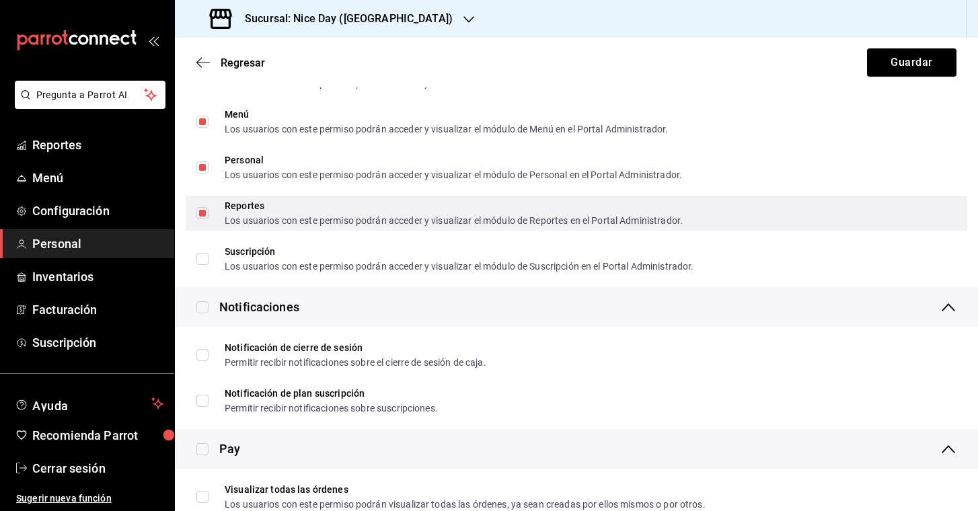
scroll to position [1016, 0]
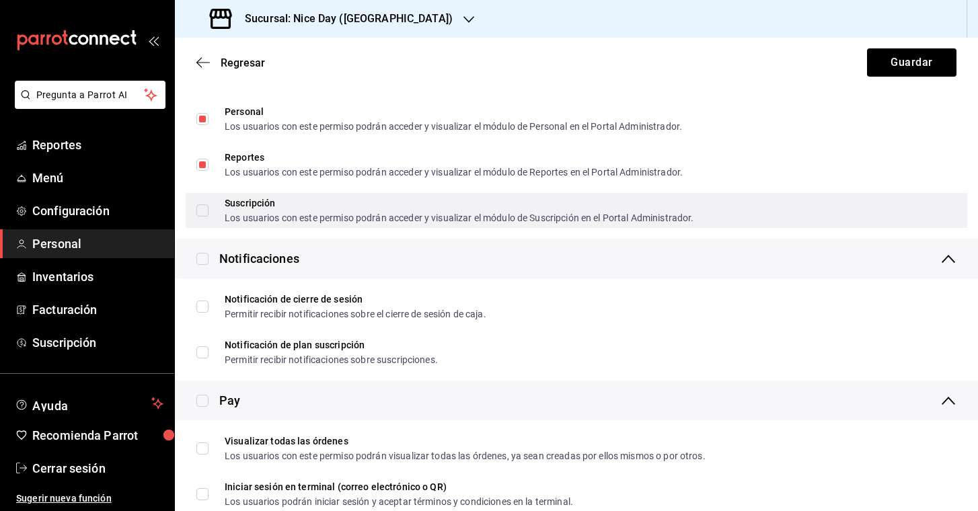
click at [202, 211] on input "Suscripción Los usuarios con este permiso podrán acceder y visualizar el módulo…" at bounding box center [202, 210] width 12 height 12
checkbox input "true"
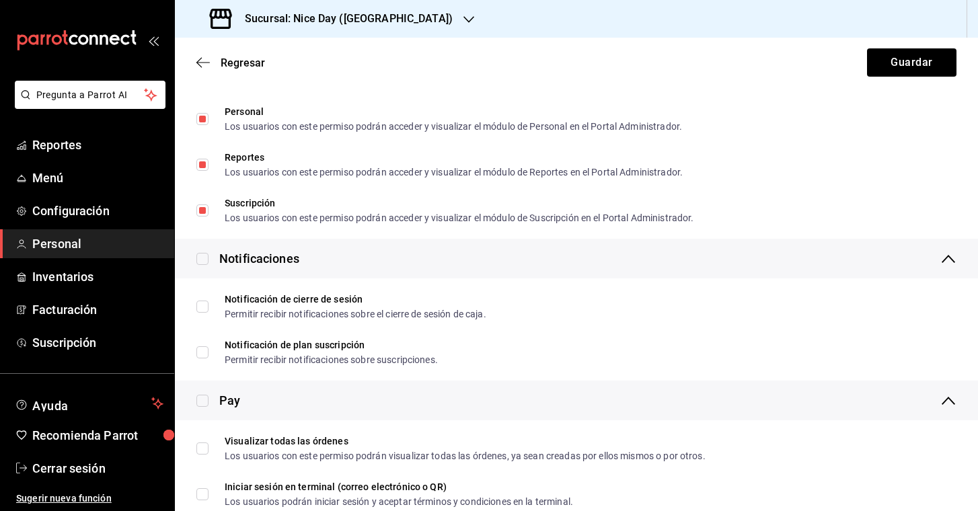
click at [205, 263] on input "checkbox" at bounding box center [202, 259] width 12 height 12
checkbox input "true"
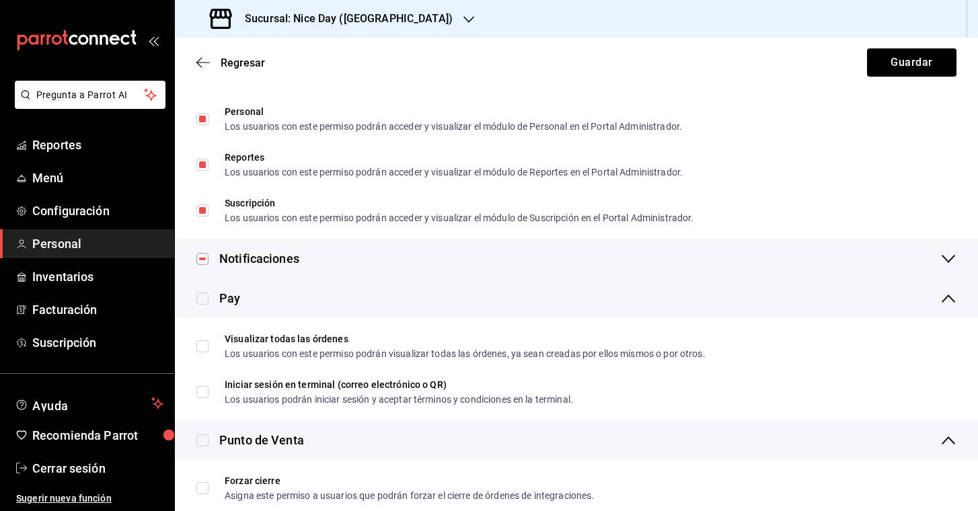
click at [205, 263] on input "checkbox" at bounding box center [202, 259] width 12 height 12
checkbox input "false"
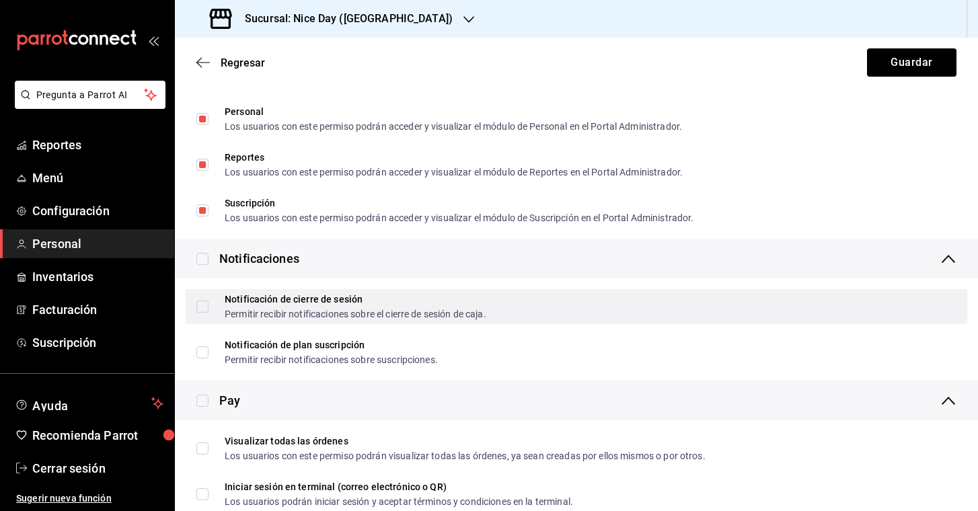
click at [200, 304] on input "Notificación de cierre de sesión Permitir recibir notificaciones sobre el cierr…" at bounding box center [202, 307] width 12 height 12
checkbox input "true"
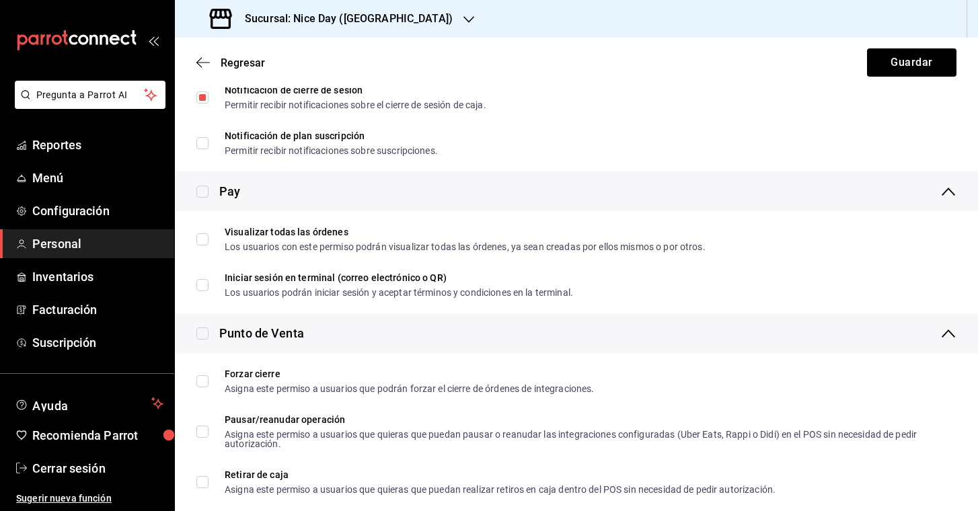
scroll to position [1234, 0]
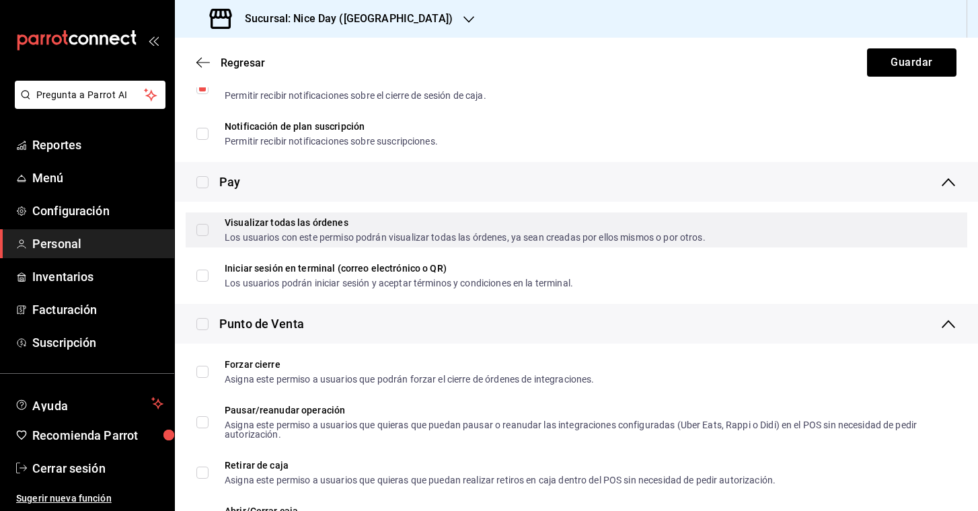
click at [205, 230] on input "Visualizar todas las órdenes Los usuarios con este permiso podrán visualizar to…" at bounding box center [202, 230] width 12 height 12
checkbox input "true"
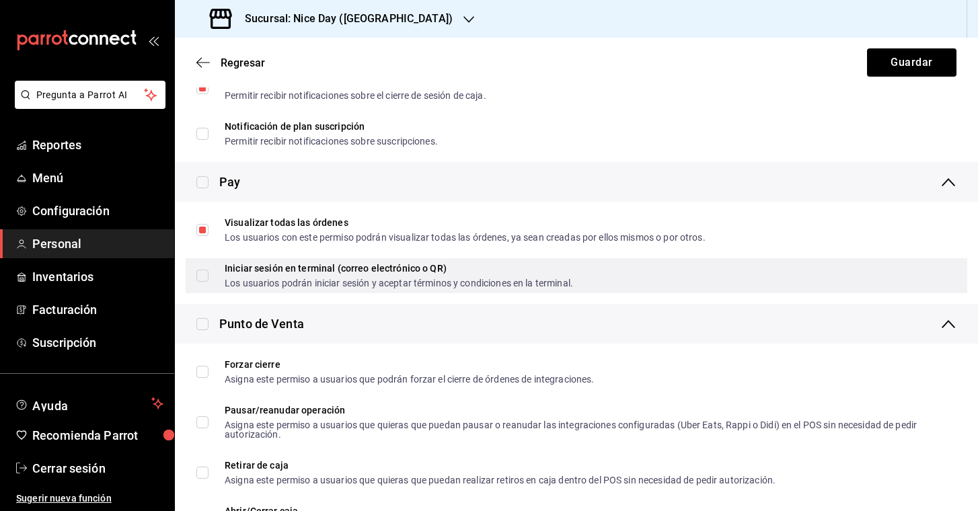
click at [203, 277] on input "Iniciar sesión en terminal (correo electrónico o QR) Los usuarios podrán inicia…" at bounding box center [202, 276] width 12 height 12
checkbox input "true"
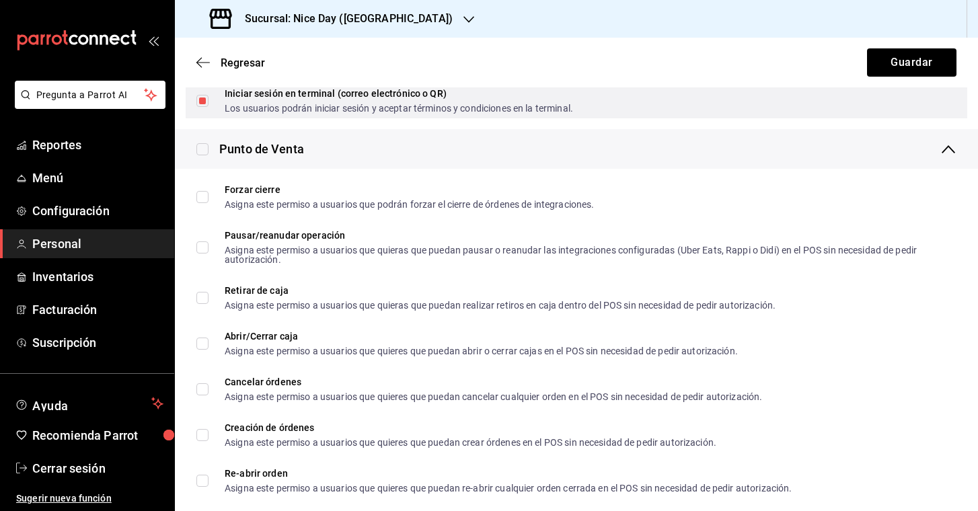
scroll to position [1411, 0]
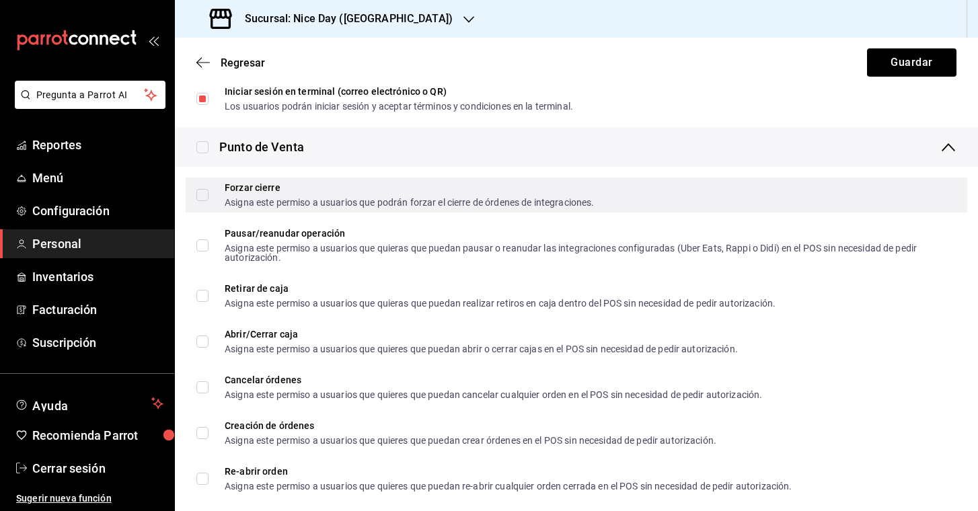
click at [204, 193] on input "Forzar cierre Asigna este permiso a usuarios que podrán forzar el cierre de órd…" at bounding box center [202, 195] width 12 height 12
checkbox input "true"
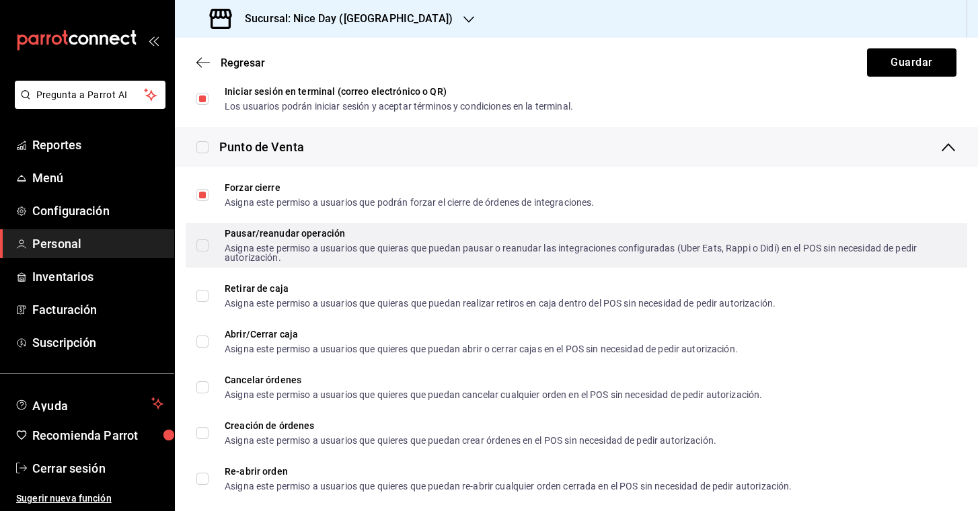
click at [198, 244] on input "Pausar/reanudar operación Asigna este permiso a usuarios que quieras que puedan…" at bounding box center [202, 245] width 12 height 12
checkbox input "true"
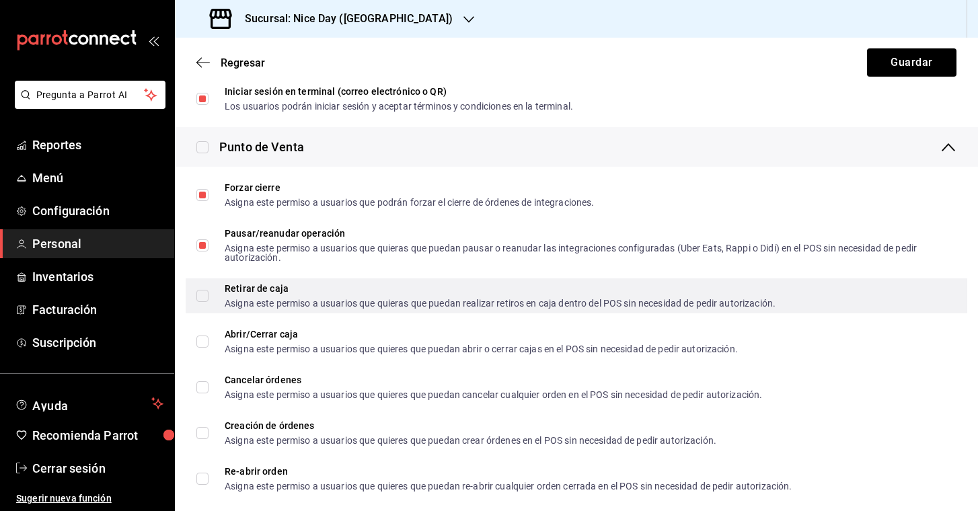
click at [196, 291] on div "Retirar de caja Asigna este permiso a usuarios que quieras que puedan realizar …" at bounding box center [577, 295] width 782 height 35
checkbox input "true"
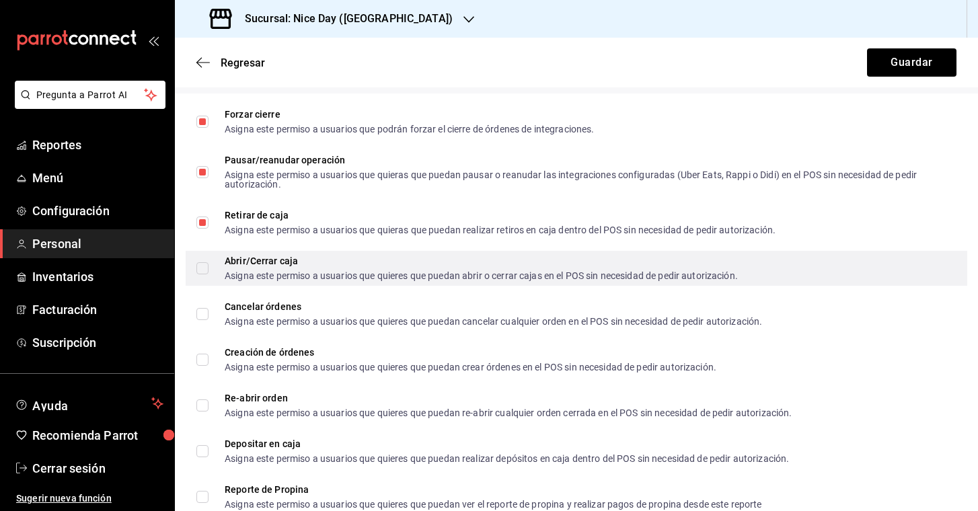
scroll to position [1515, 0]
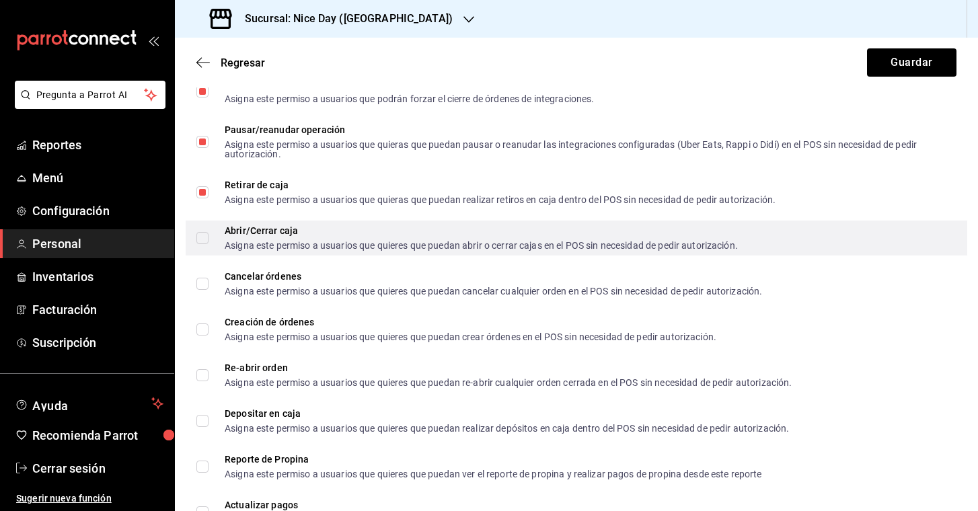
click at [207, 239] on input "Abrir/Cerrar caja Asigna este permiso a usuarios que quieres que puedan abrir o…" at bounding box center [202, 238] width 12 height 12
checkbox input "true"
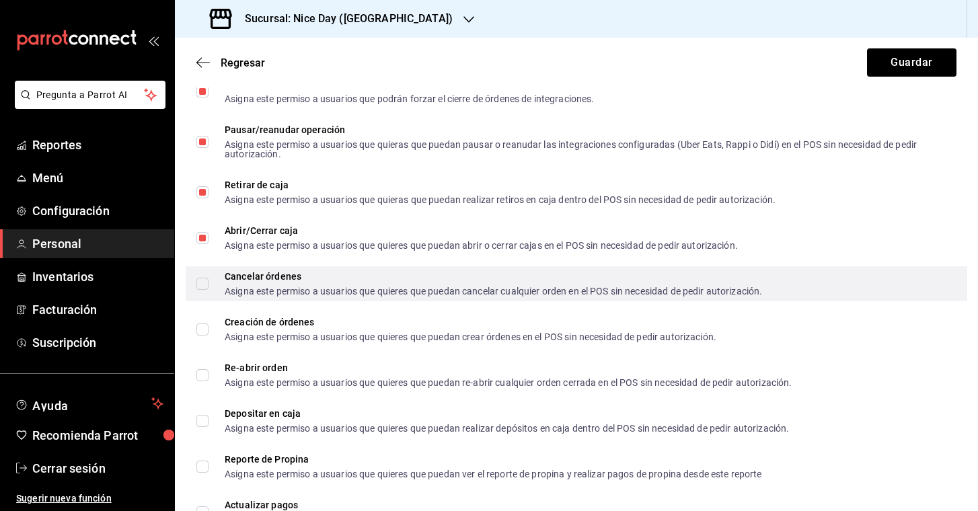
click at [203, 284] on input "Cancelar órdenes Asigna este permiso a usuarios que quieres que puedan cancelar…" at bounding box center [202, 284] width 12 height 12
checkbox input "true"
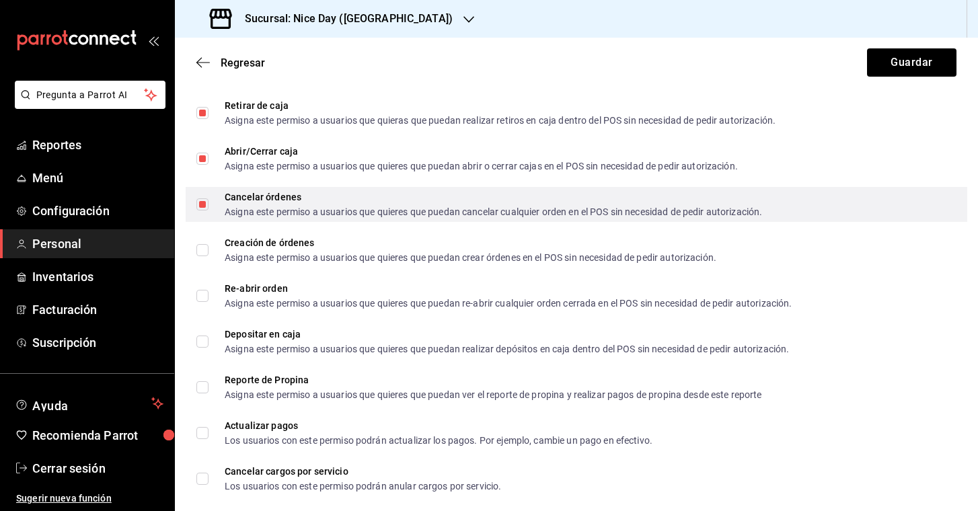
scroll to position [1604, 0]
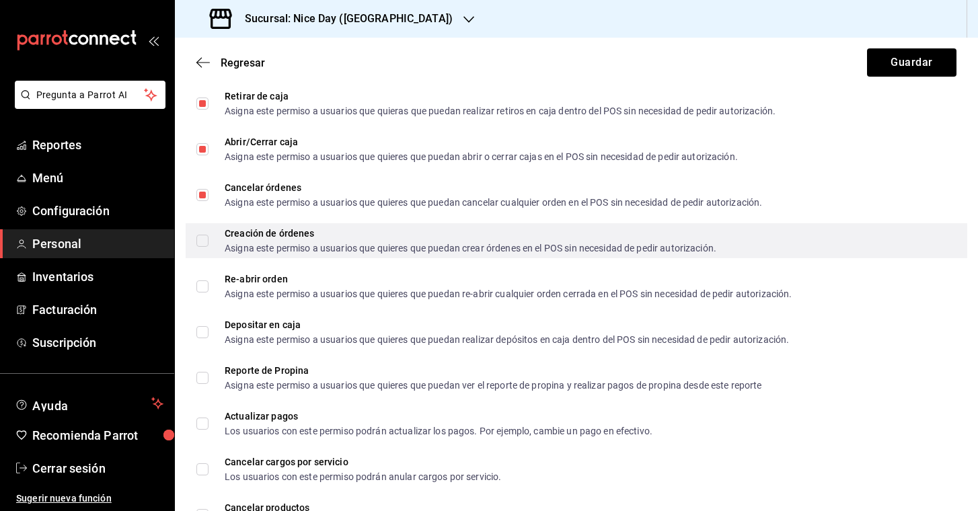
click at [207, 242] on input "Creación de órdenes Asigna este permiso a usuarios que quieres que puedan crear…" at bounding box center [202, 241] width 12 height 12
checkbox input "true"
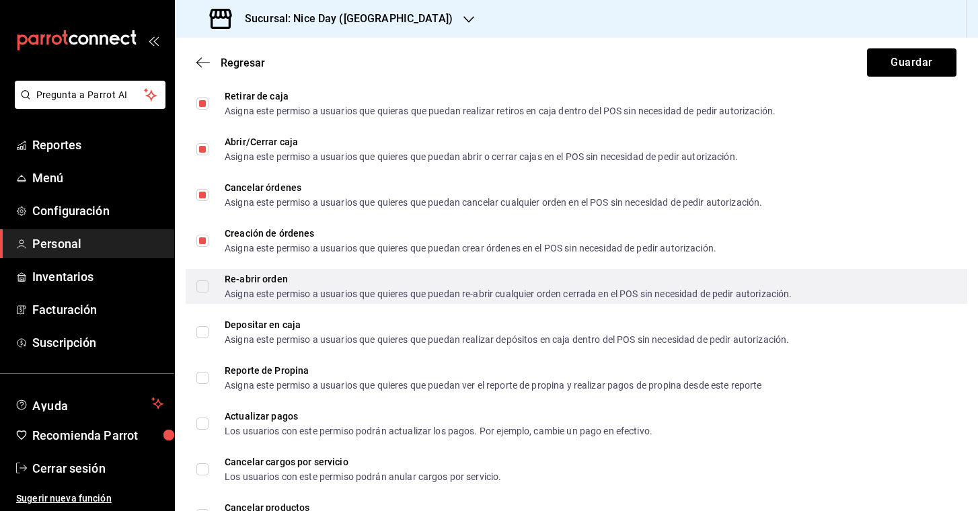
click at [200, 289] on input "Re-abrir orden Asigna este permiso a usuarios que quieres que puedan re-abrir c…" at bounding box center [202, 286] width 12 height 12
checkbox input "true"
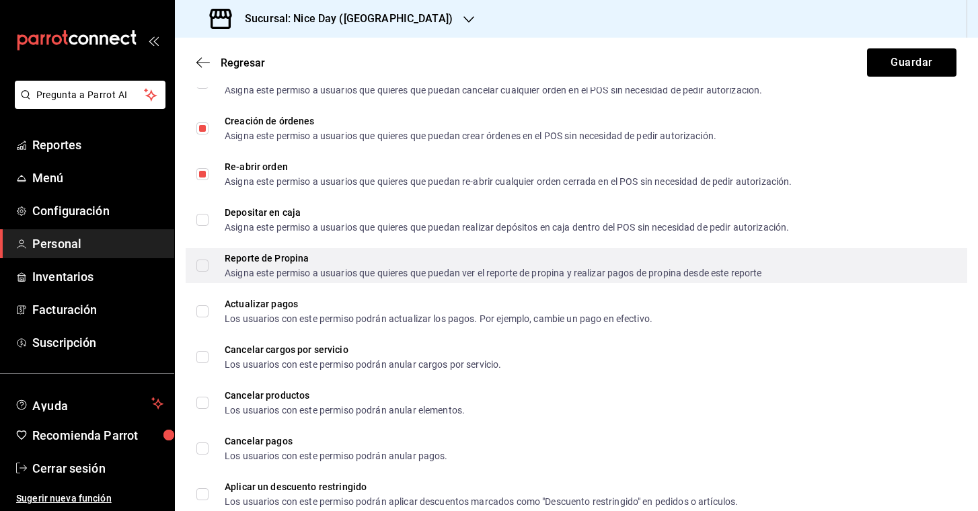
scroll to position [1719, 0]
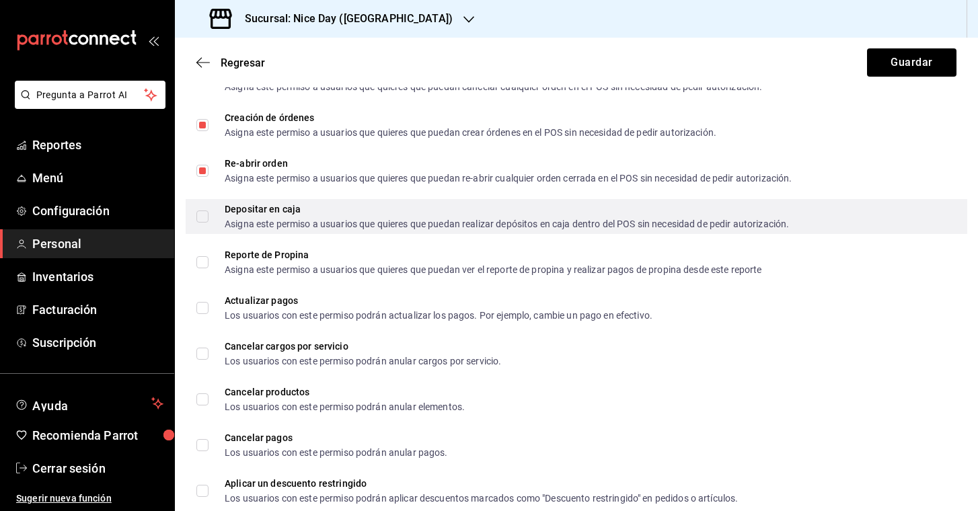
click at [203, 211] on input "Depositar en caja Asigna este permiso a usuarios que quieres que puedan realiza…" at bounding box center [202, 217] width 12 height 12
checkbox input "true"
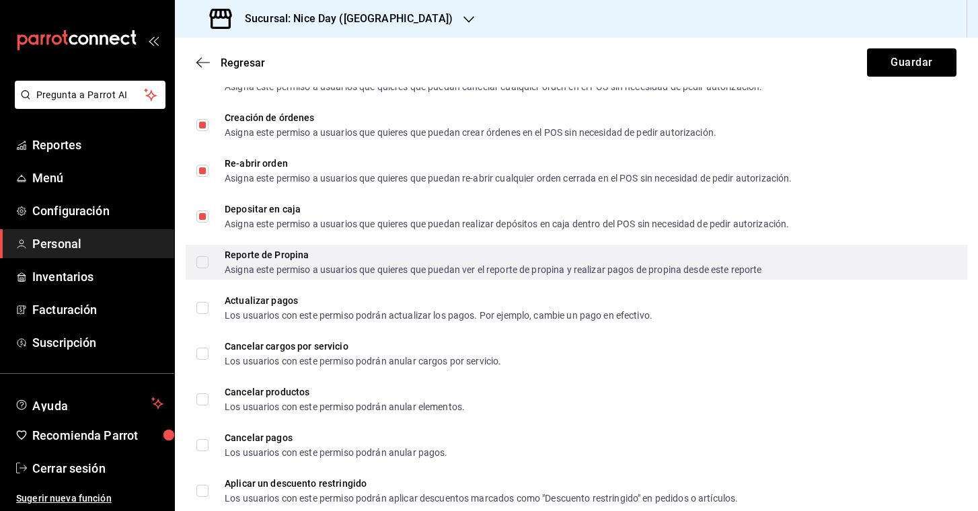
click at [198, 270] on label "Reporte de Propina Asigna este permiso a usuarios que quieres que puedan ver el…" at bounding box center [479, 262] width 566 height 24
click at [198, 268] on input "Reporte de Propina Asigna este permiso a usuarios que quieres que puedan ver el…" at bounding box center [202, 262] width 12 height 12
click at [204, 266] on input "Reporte de Propina Asigna este permiso a usuarios que quieres que puedan ver el…" at bounding box center [202, 262] width 12 height 12
checkbox input "true"
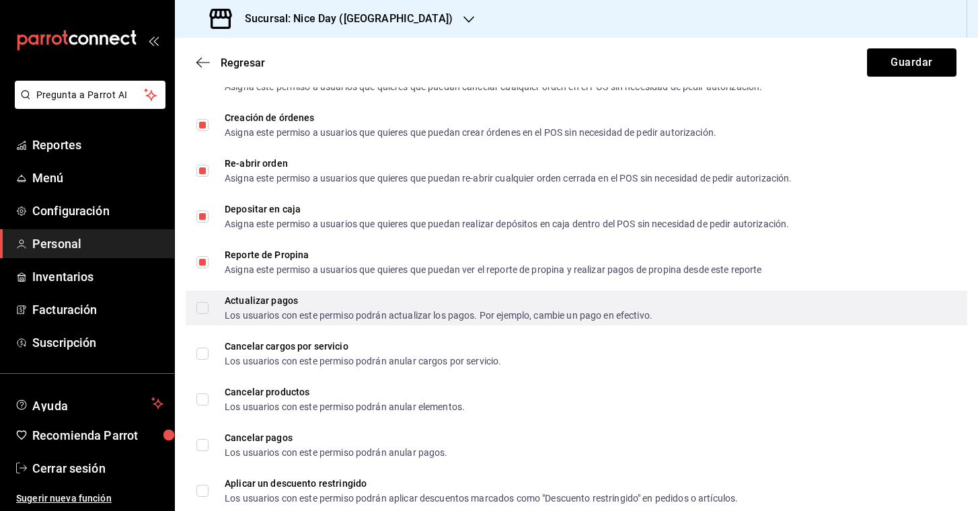
click at [206, 309] on input "Actualizar pagos Los usuarios con este permiso podrán actualizar los pagos. Por…" at bounding box center [202, 308] width 12 height 12
checkbox input "true"
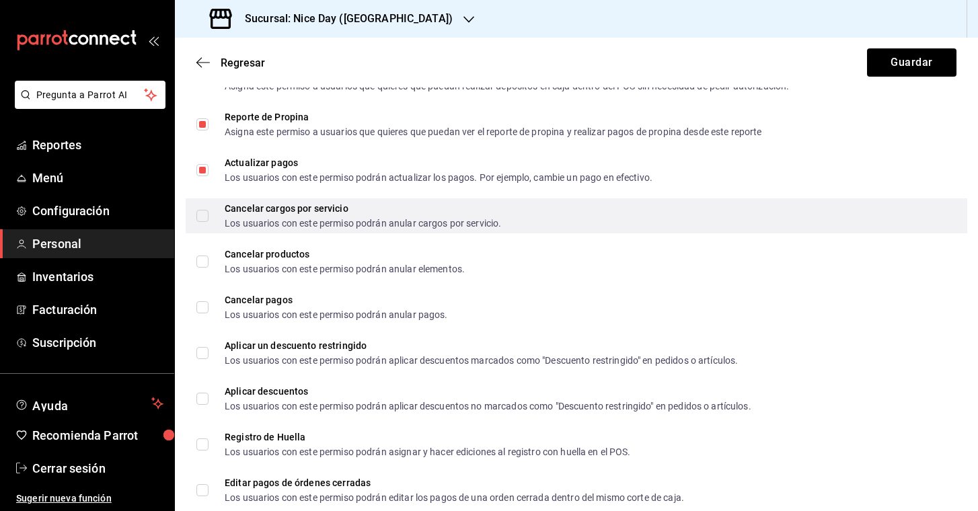
scroll to position [1869, 0]
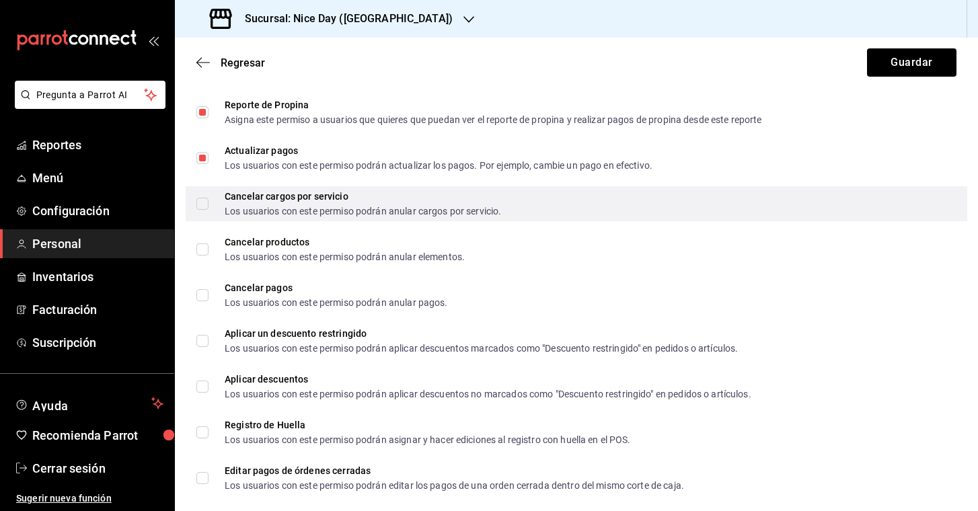
click at [209, 208] on span "Cancelar cargos por servicio Los usuarios con este permiso podrán anular cargos…" at bounding box center [355, 204] width 293 height 24
click at [209, 208] on input "Cancelar cargos por servicio Los usuarios con este permiso podrán anular cargos…" at bounding box center [202, 204] width 12 height 12
click at [205, 204] on input "Cancelar cargos por servicio Los usuarios con este permiso podrán anular cargos…" at bounding box center [202, 204] width 12 height 12
checkbox input "true"
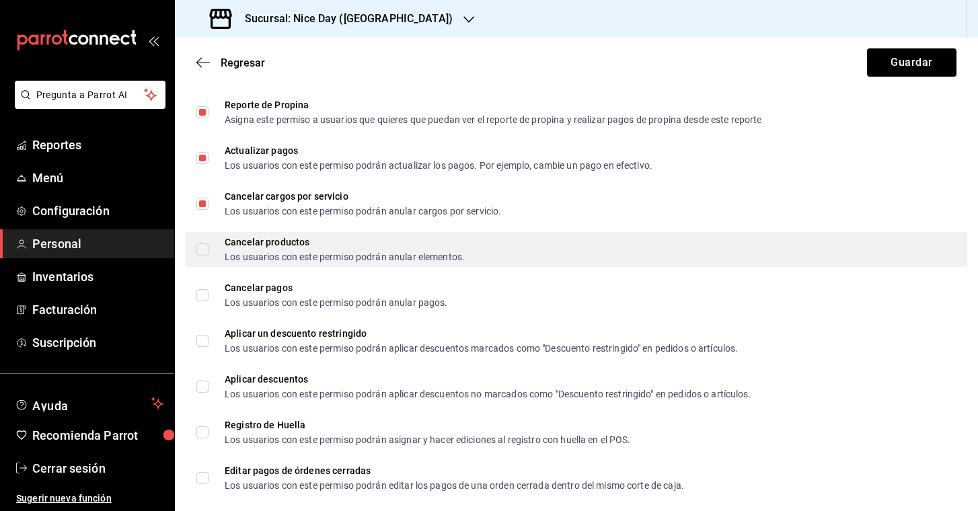
click at [202, 248] on input "Cancelar productos Los usuarios con este permiso podrán anular elementos." at bounding box center [202, 250] width 12 height 12
checkbox input "true"
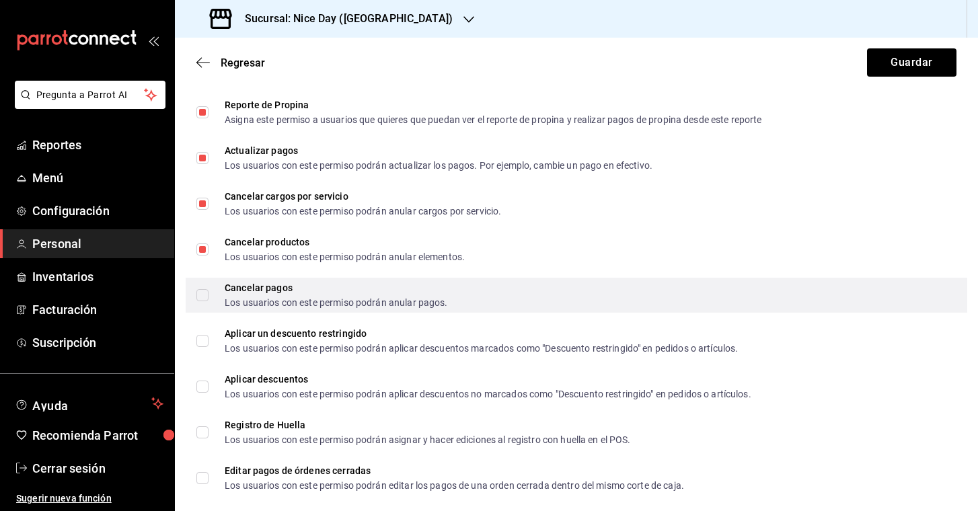
click at [202, 297] on input "Cancelar pagos Los usuarios con este permiso podrán anular pagos." at bounding box center [202, 295] width 12 height 12
checkbox input "true"
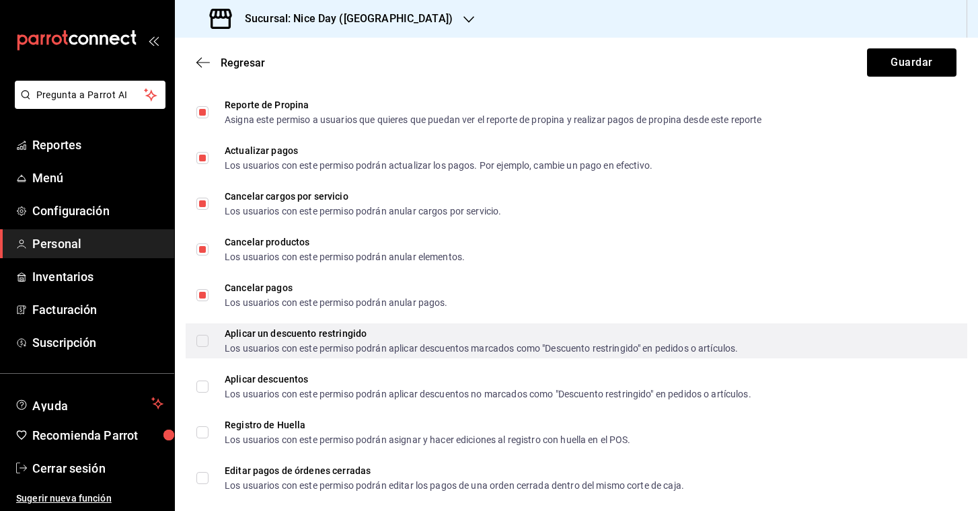
click at [202, 348] on label "Aplicar un descuento restringido Los usuarios con este permiso podrán aplicar d…" at bounding box center [466, 341] width 541 height 24
click at [202, 347] on input "Aplicar un descuento restringido Los usuarios con este permiso podrán aplicar d…" at bounding box center [202, 341] width 12 height 12
click at [203, 345] on input "Aplicar un descuento restringido Los usuarios con este permiso podrán aplicar d…" at bounding box center [202, 341] width 12 height 12
checkbox input "true"
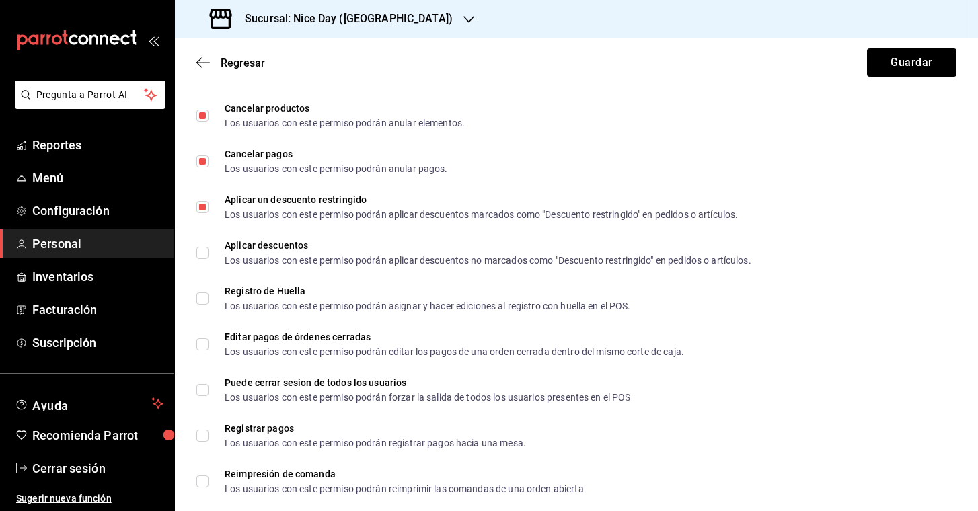
scroll to position [2005, 0]
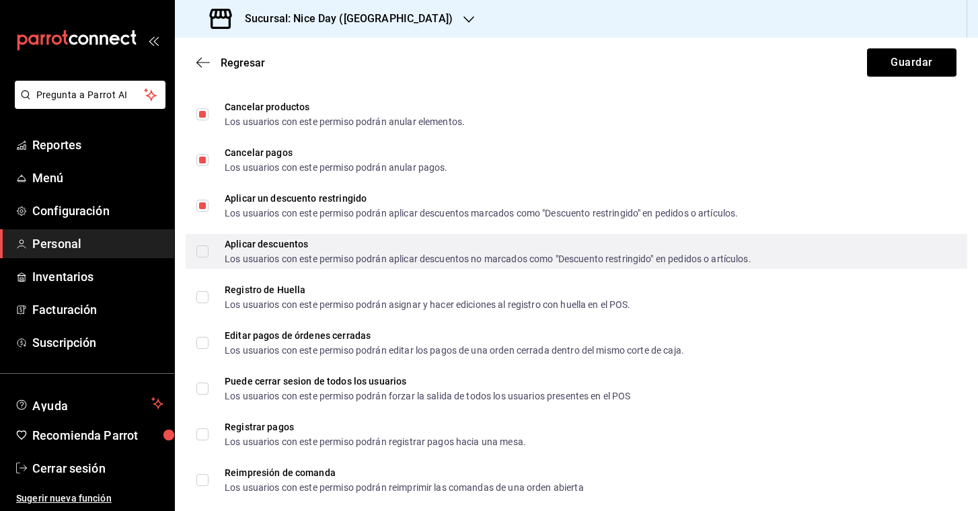
click at [207, 251] on input "Aplicar descuentos Los usuarios con este permiso podrán aplicar descuentos no m…" at bounding box center [202, 252] width 12 height 12
checkbox input "true"
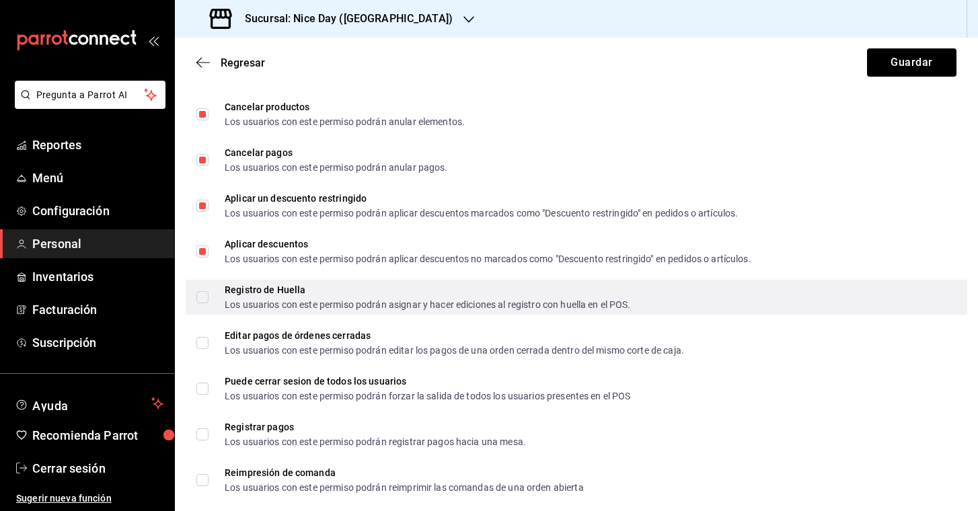
click at [204, 299] on input "Registro de Huella Los usuarios con este permiso podrán asignar y hacer edicion…" at bounding box center [202, 297] width 12 height 12
checkbox input "true"
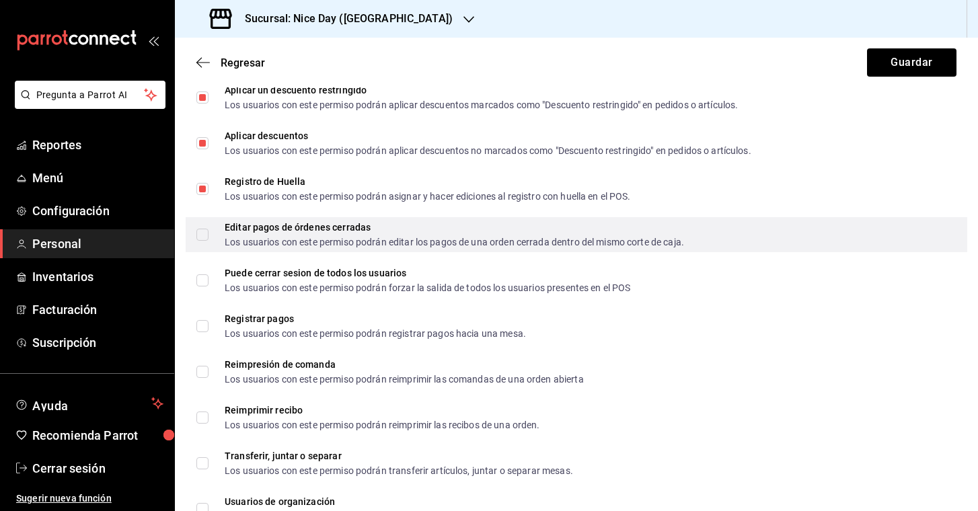
scroll to position [2117, 0]
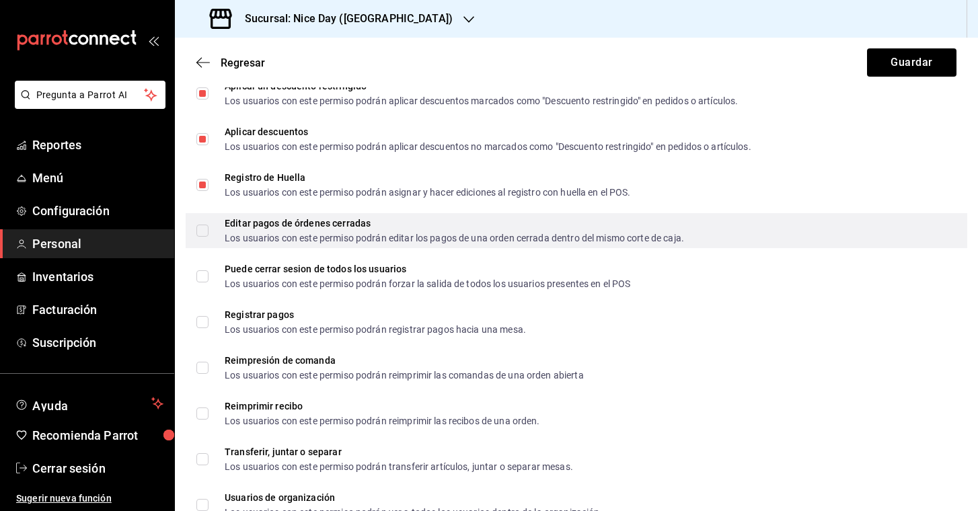
click at [203, 233] on input "Editar pagos de órdenes cerradas Los usuarios con este permiso podrán editar lo…" at bounding box center [202, 231] width 12 height 12
checkbox input "true"
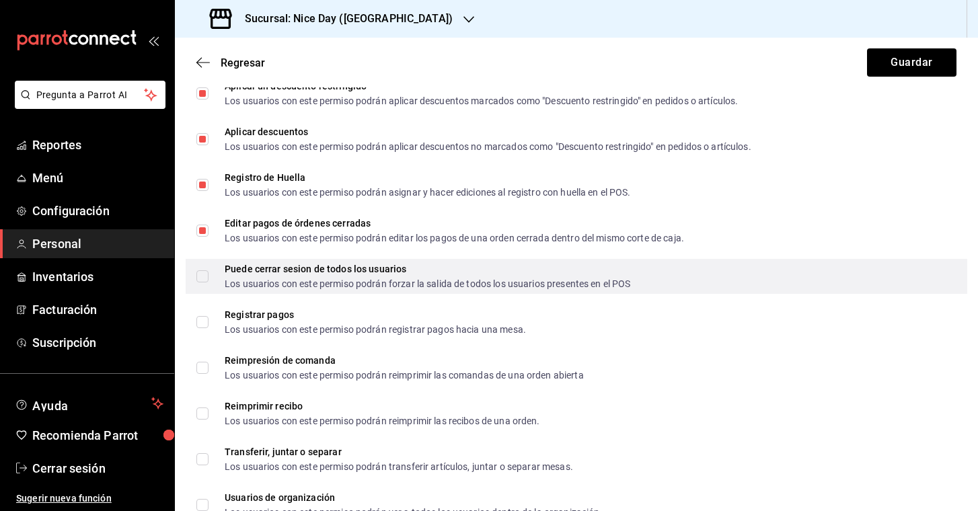
click at [202, 276] on input "Puede cerrar sesion de todos los usuarios Los usuarios con este permiso podrán …" at bounding box center [202, 276] width 12 height 12
checkbox input "true"
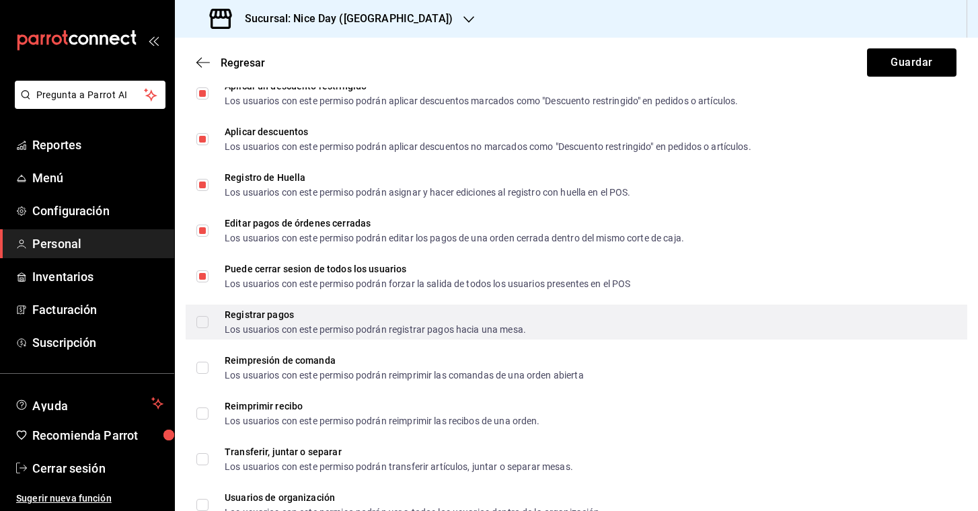
click at [201, 317] on input "Registrar pagos Los usuarios con este permiso podrán registrar pagos hacia una …" at bounding box center [202, 322] width 12 height 12
checkbox input "true"
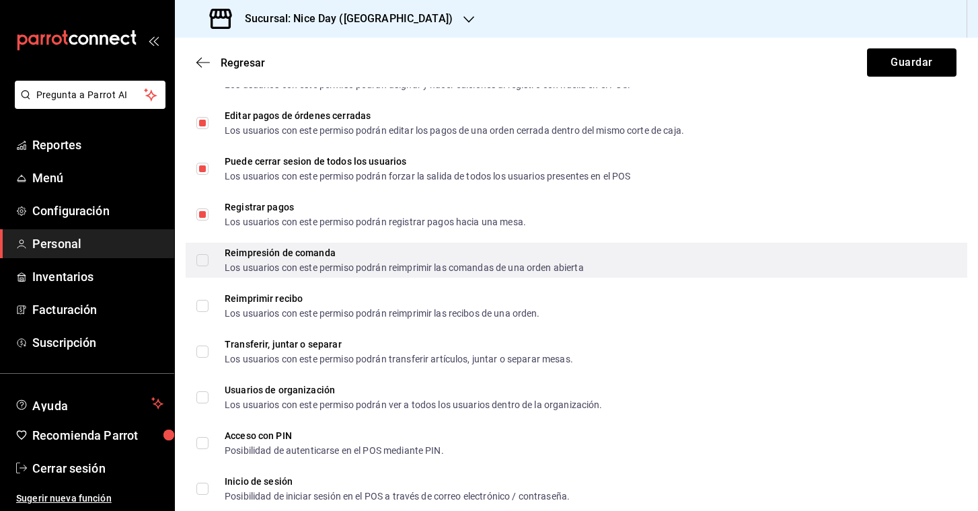
scroll to position [2257, 0]
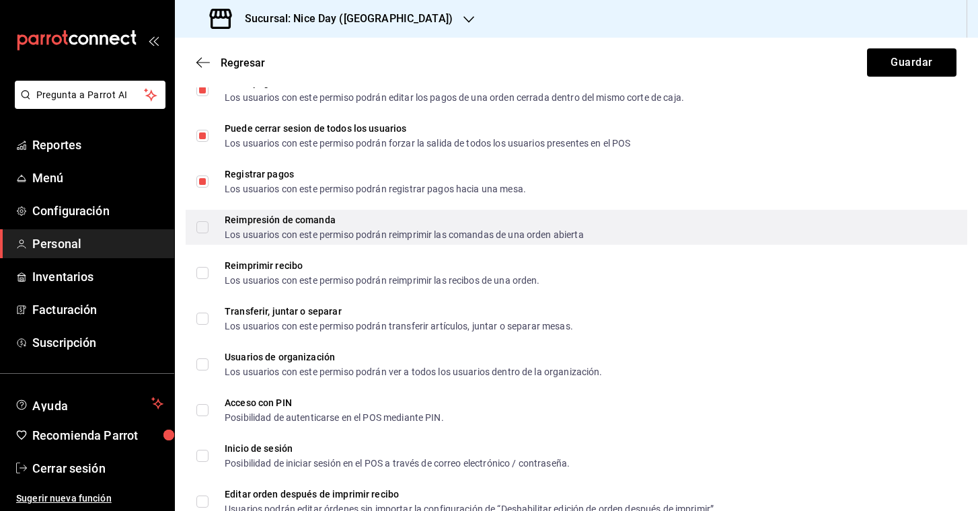
click at [210, 227] on span "Reimpresión de comanda Los usuarios con este permiso podrán reimprimir las coma…" at bounding box center [396, 227] width 375 height 24
click at [209, 227] on input "Reimpresión de comanda Los usuarios con este permiso podrán reimprimir las coma…" at bounding box center [202, 227] width 12 height 12
click at [206, 226] on input "Reimpresión de comanda Los usuarios con este permiso podrán reimprimir las coma…" at bounding box center [202, 227] width 12 height 12
checkbox input "true"
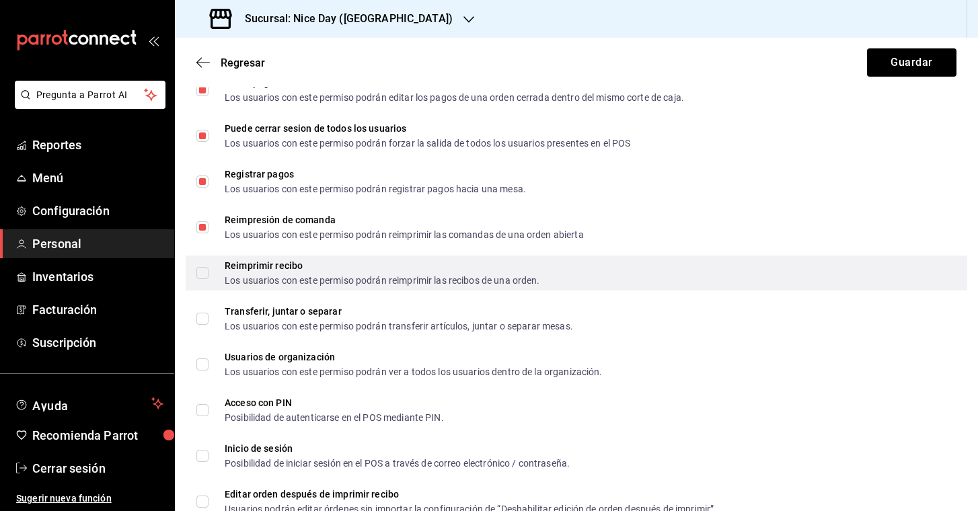
click at [204, 274] on input "Reimprimir recibo Los usuarios con este permiso podrán reimprimir las recibos d…" at bounding box center [202, 273] width 12 height 12
checkbox input "true"
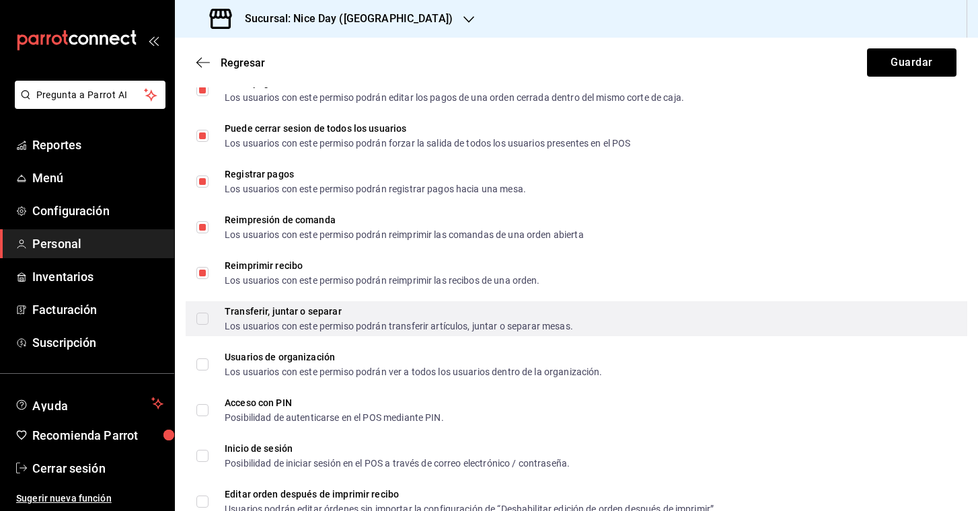
click at [207, 322] on input "Transferir, juntar o separar Los usuarios con este permiso podrán transferir ar…" at bounding box center [202, 319] width 12 height 12
checkbox input "true"
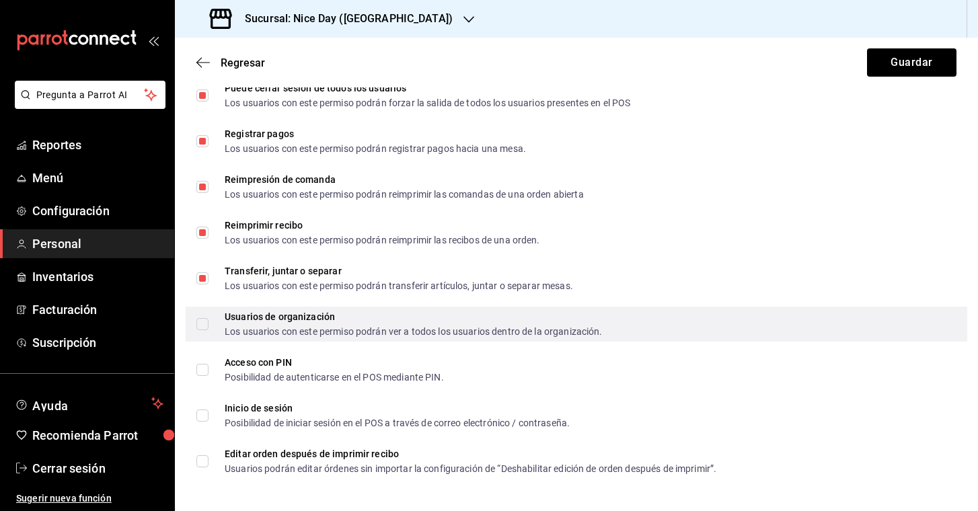
scroll to position [2298, 0]
click at [204, 328] on input "Usuarios de organización Los usuarios con este permiso podrán ver a todos los u…" at bounding box center [202, 324] width 12 height 12
checkbox input "true"
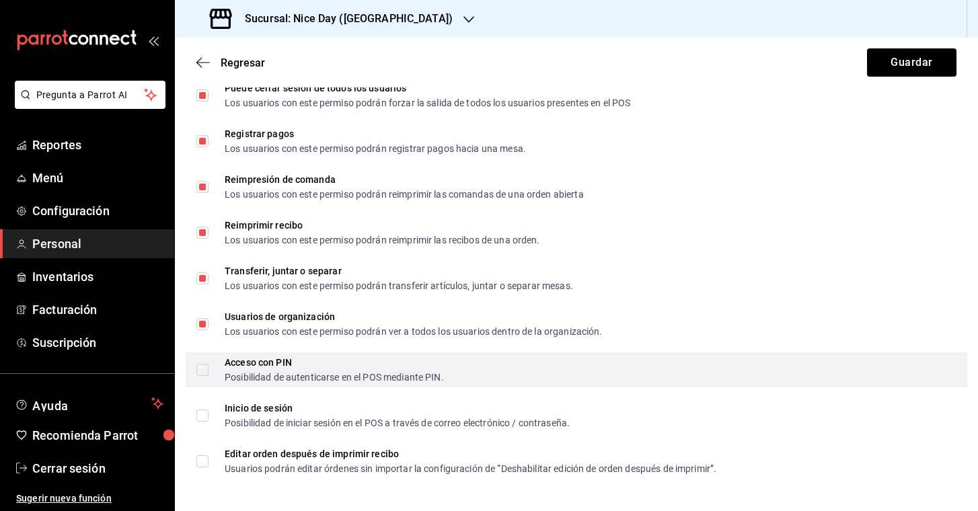
click at [202, 366] on input "Acceso con PIN Posibilidad de autenticarse en el POS mediante PIN." at bounding box center [202, 370] width 12 height 12
checkbox input "true"
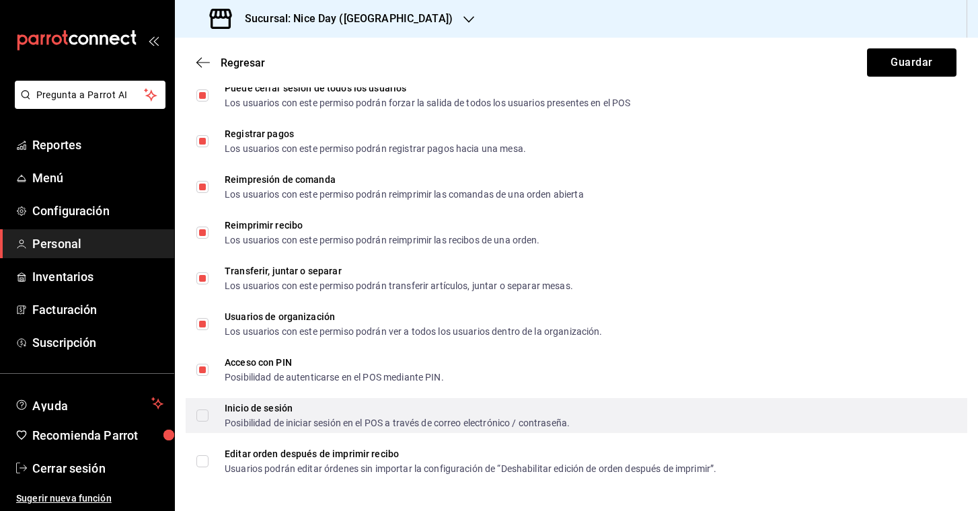
click at [211, 421] on span "Inicio de sesión Posibilidad de iniciar sesión en el POS a través de correo ele…" at bounding box center [389, 416] width 361 height 24
click at [209, 421] on input "Inicio de sesión Posibilidad de iniciar sesión en el POS a través de correo ele…" at bounding box center [202, 416] width 12 height 12
click at [204, 416] on input "Inicio de sesión Posibilidad de iniciar sesión en el POS a través de correo ele…" at bounding box center [202, 416] width 12 height 12
checkbox input "true"
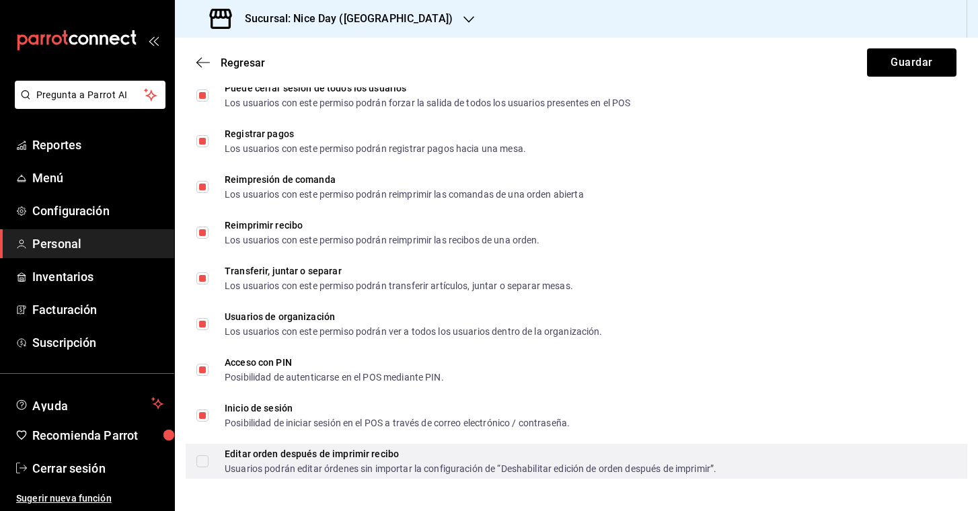
click at [205, 463] on input "Editar orden después de imprimir recibo Usuarios podrán editar órdenes sin impo…" at bounding box center [202, 461] width 12 height 12
checkbox input "true"
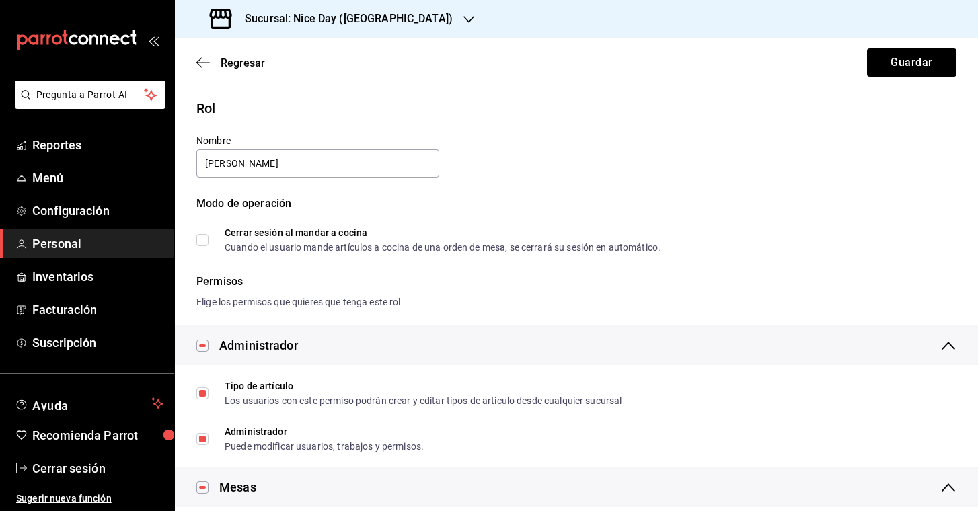
scroll to position [0, 0]
click at [894, 61] on button "Guardar" at bounding box center [911, 62] width 89 height 28
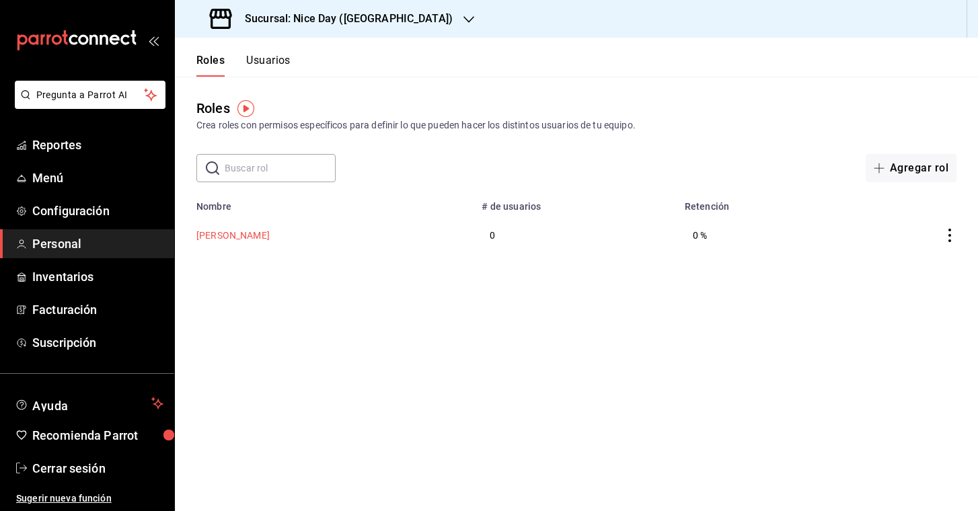
click at [242, 236] on button "Osvaldo Guerrero" at bounding box center [232, 235] width 73 height 13
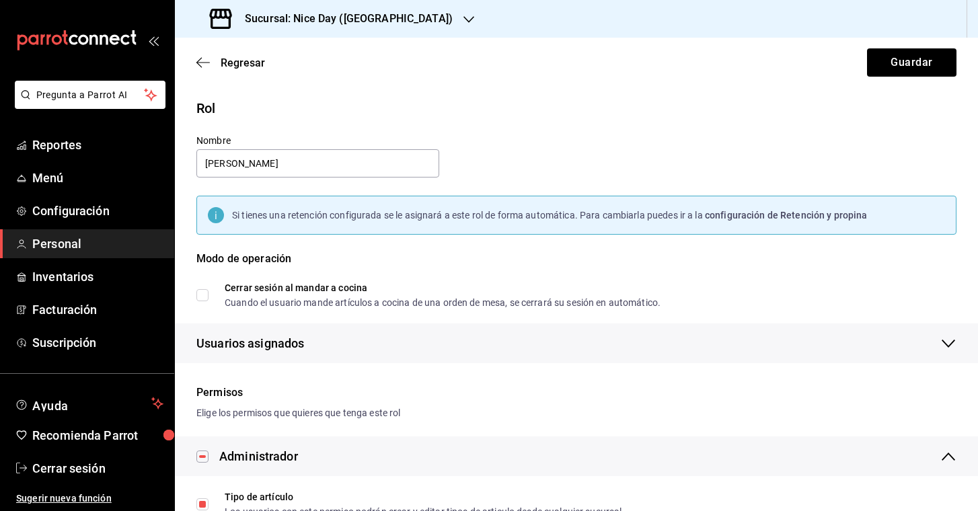
click at [204, 295] on input "Cerrar sesión al mandar a cocina Cuando el usuario mande artículos a cocina de …" at bounding box center [202, 295] width 12 height 12
checkbox input "false"
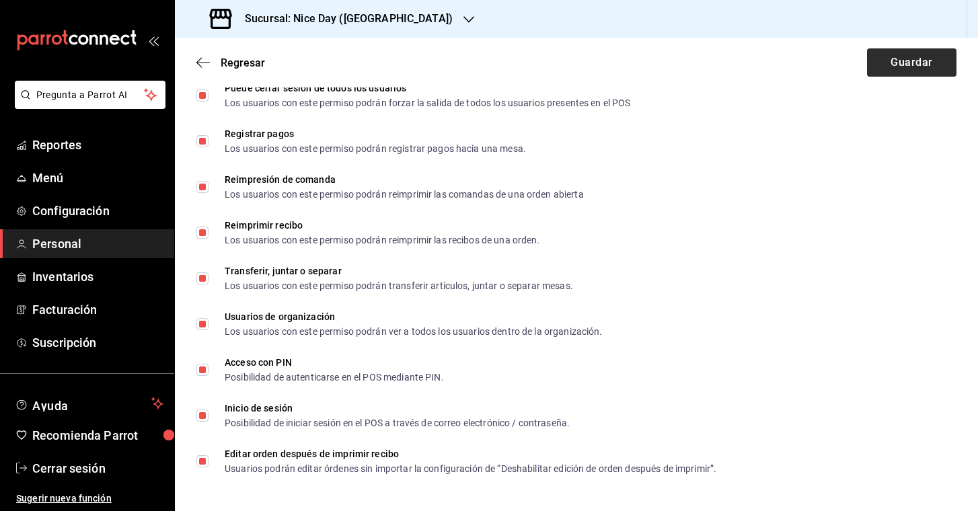
scroll to position [2409, 0]
click at [917, 67] on button "Guardar" at bounding box center [911, 62] width 89 height 28
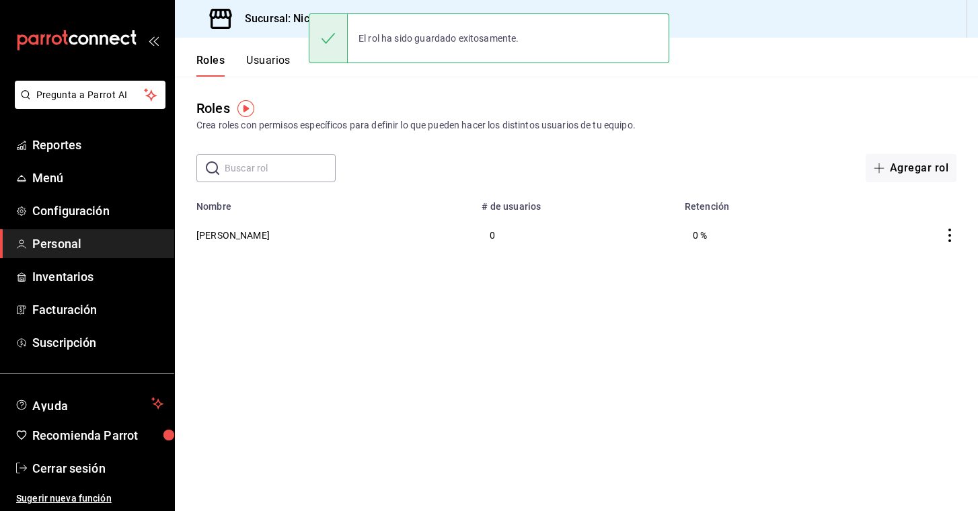
click at [268, 63] on button "Usuarios" at bounding box center [268, 65] width 44 height 23
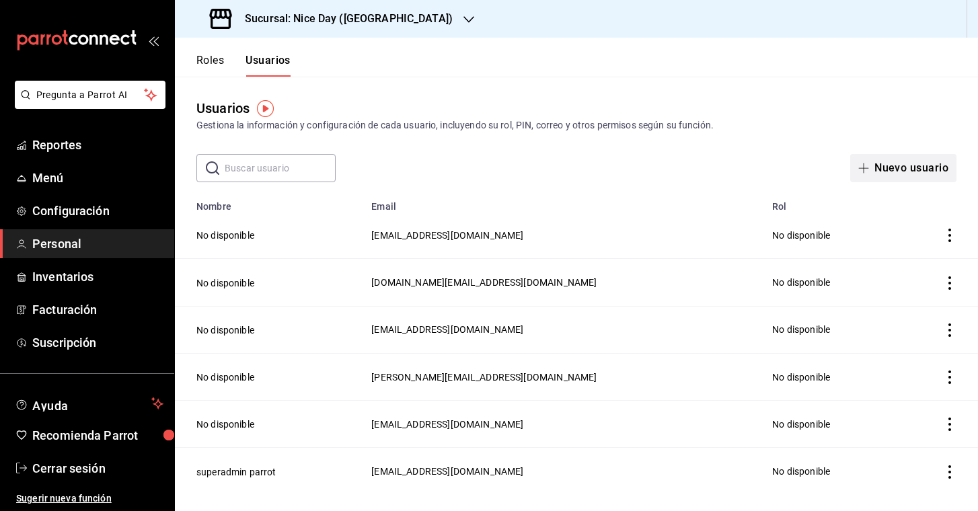
click at [914, 159] on button "Nuevo usuario" at bounding box center [903, 168] width 106 height 28
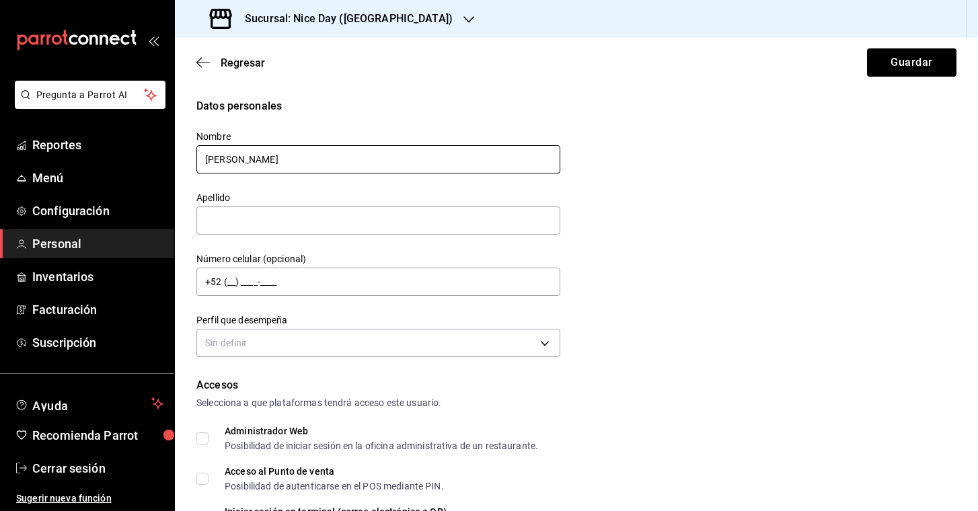
type input "Osvaldo"
type input "Guerrero"
click at [229, 280] on input "+52 (__) ____-____" at bounding box center [378, 282] width 364 height 28
type input "+52 (55) 4836-5297"
click at [548, 349] on body "Pregunta a Parrot AI Reportes Menú Configuración Personal Inventarios Facturaci…" at bounding box center [489, 255] width 978 height 511
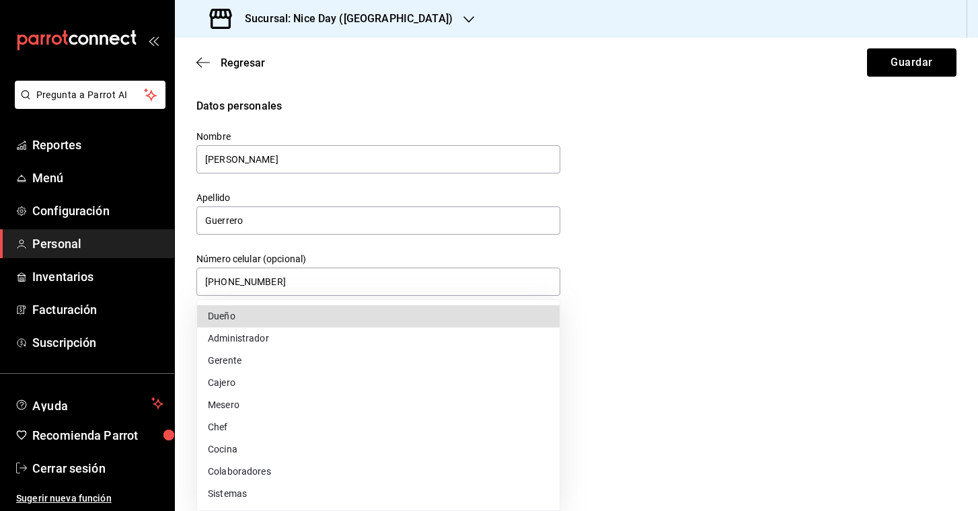
click at [365, 338] on li "Administrador" at bounding box center [378, 339] width 363 height 22
type input "ADMIN"
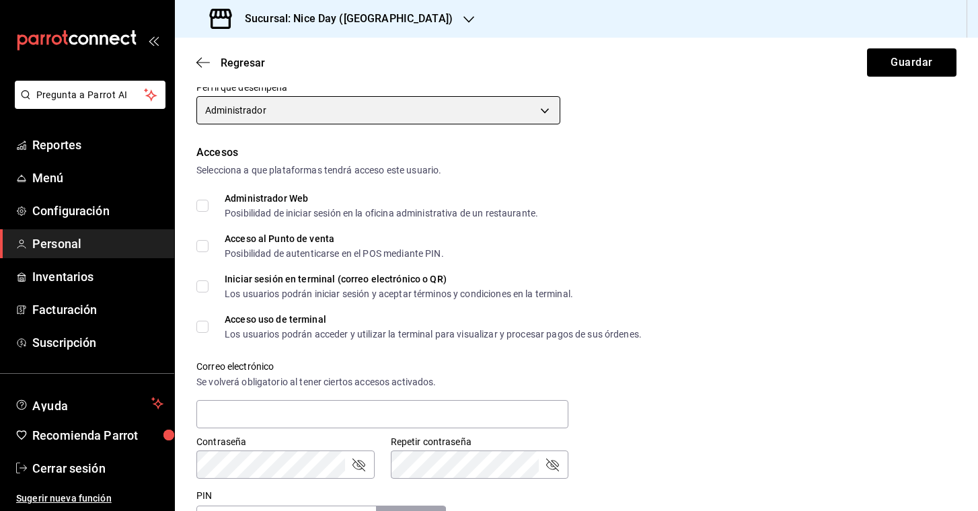
scroll to position [235, 0]
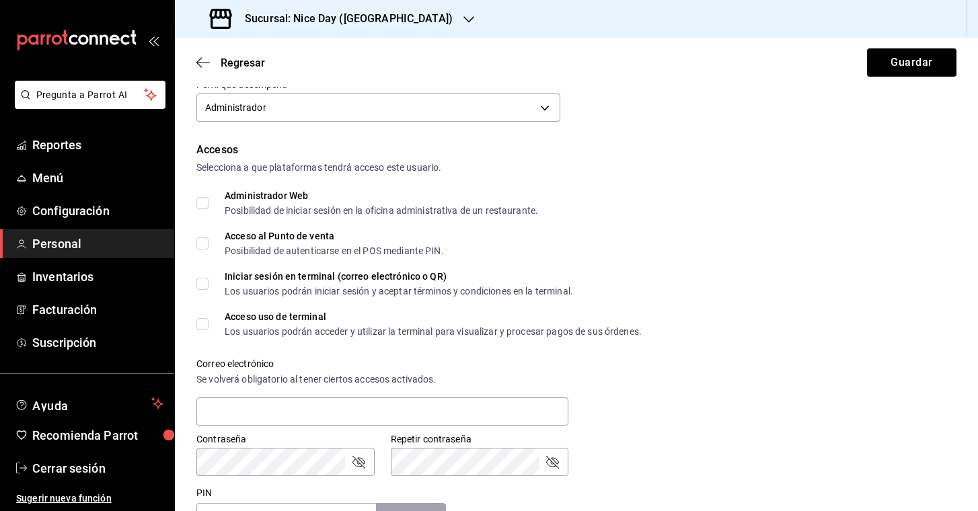
click at [201, 207] on input "Administrador Web Posibilidad de iniciar sesión en la oficina administrativa de…" at bounding box center [202, 203] width 12 height 12
checkbox input "true"
click at [205, 245] on input "Acceso al Punto de venta Posibilidad de autenticarse en el POS mediante PIN." at bounding box center [202, 243] width 12 height 12
checkbox input "true"
click at [204, 284] on input "Iniciar sesión en terminal (correo electrónico o QR) Los usuarios podrán inicia…" at bounding box center [202, 284] width 12 height 12
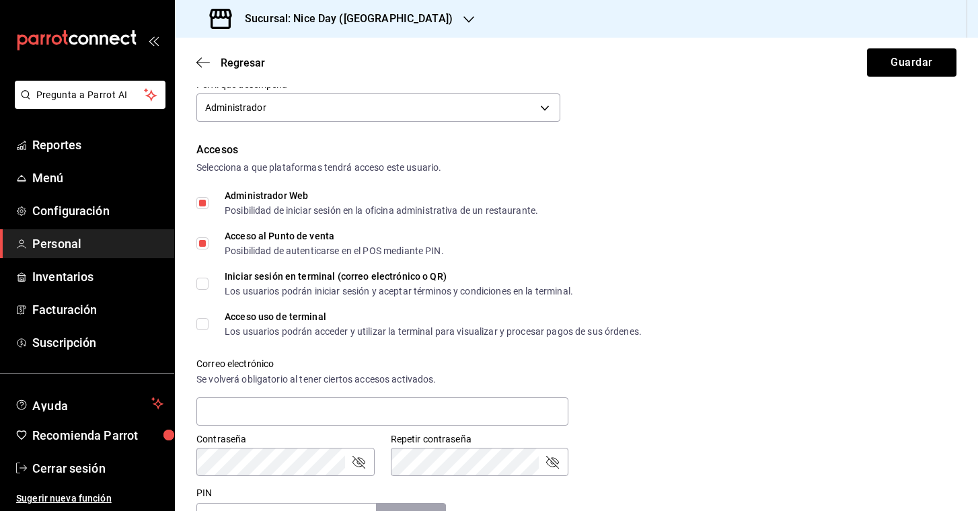
checkbox input "true"
click at [206, 320] on input "Acceso uso de terminal Los usuarios podrán acceder y utilizar la terminal para …" at bounding box center [202, 324] width 12 height 12
checkbox input "true"
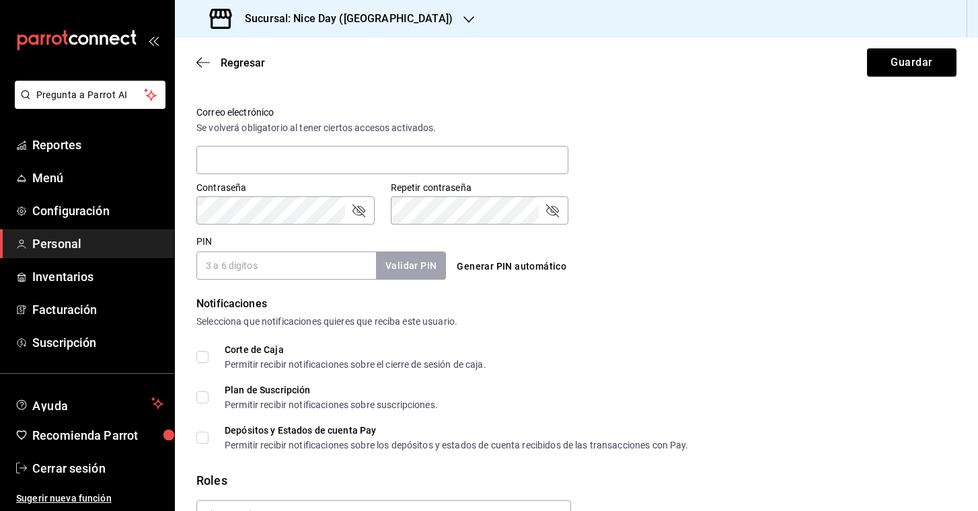
scroll to position [486, 0]
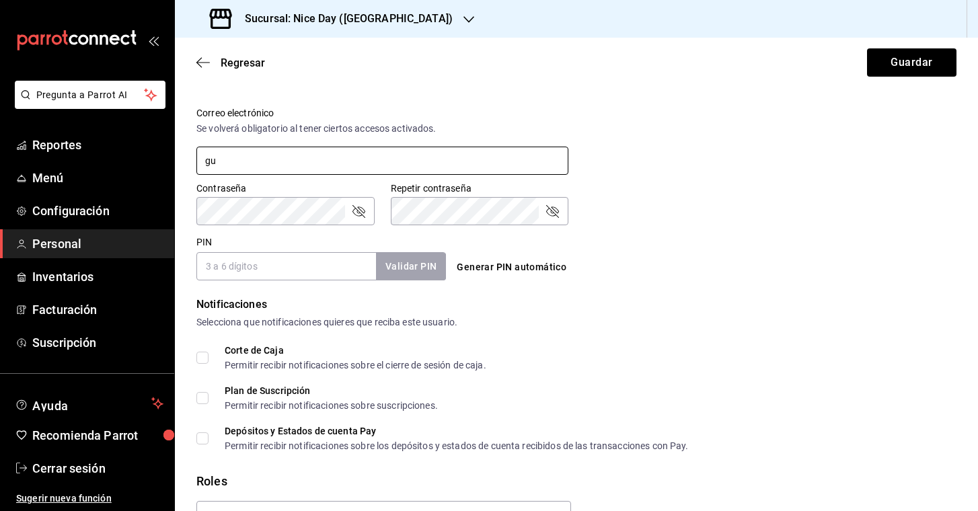
type input "g"
type input "osvaldoguerri"
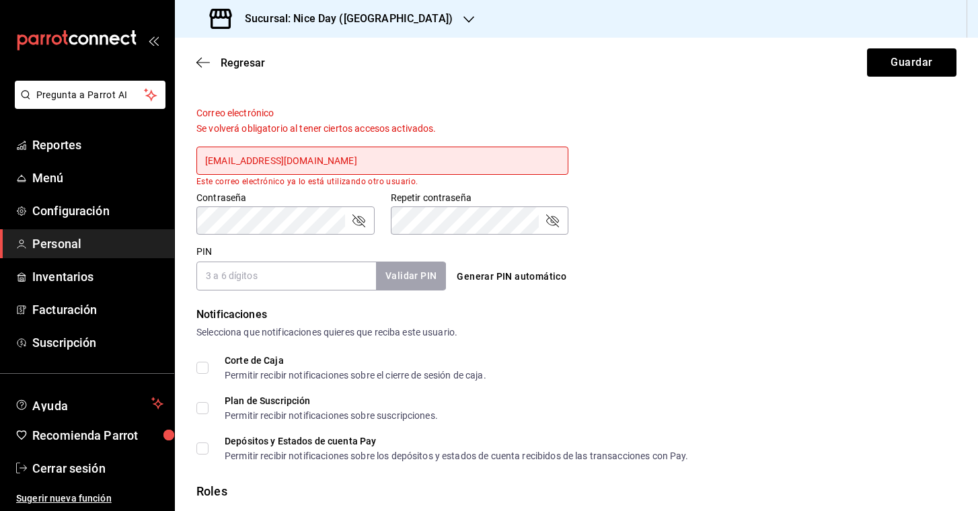
click at [333, 163] on input "osvaldoguerri@gmail.com" at bounding box center [382, 161] width 372 height 28
type input "o"
type input "guerrero.riosf@gmail.com"
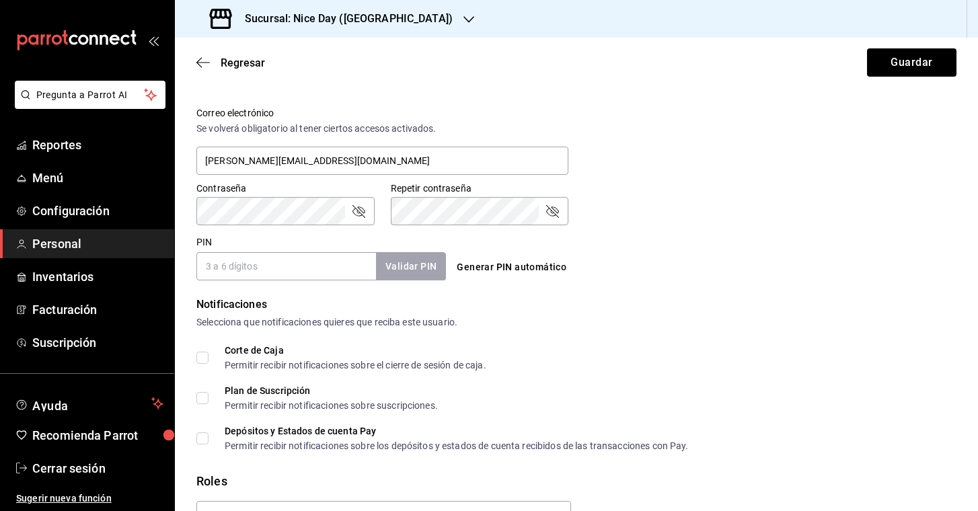
click at [356, 212] on icon "passwordField" at bounding box center [358, 211] width 16 height 16
click at [309, 268] on input "PIN" at bounding box center [286, 266] width 180 height 28
type input "1"
type input "1108"
click at [418, 261] on button "Validar PIN" at bounding box center [410, 266] width 71 height 29
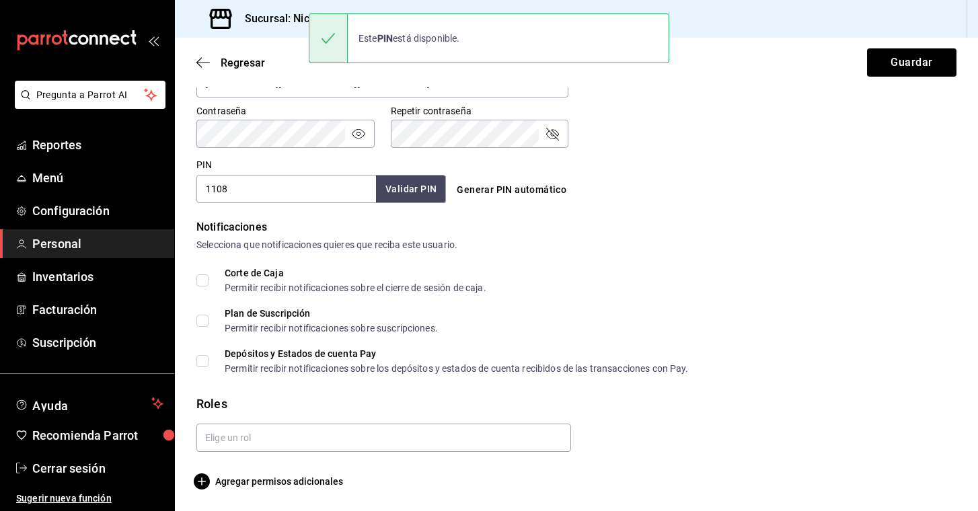
scroll to position [0, 0]
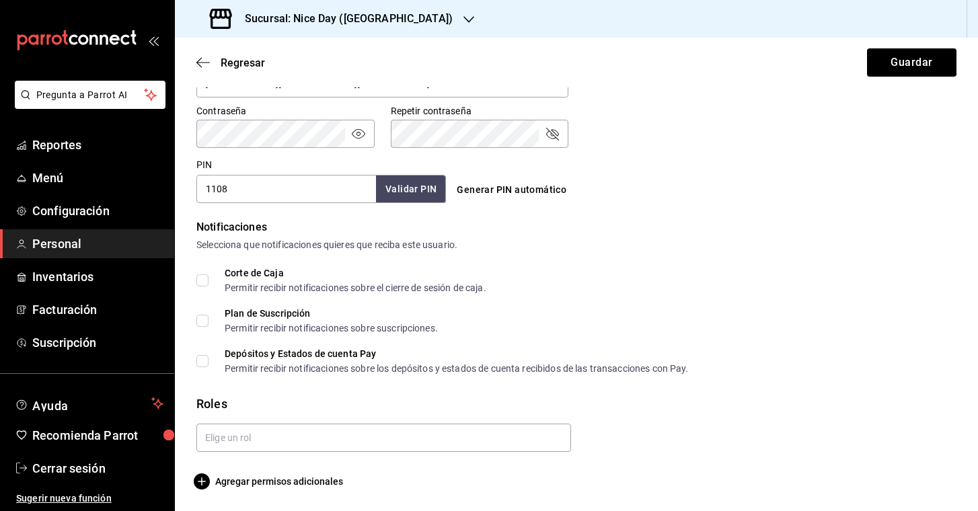
click at [206, 282] on input "Corte de Caja Permitir recibir notificaciones sobre el cierre de sesión de caja." at bounding box center [202, 280] width 12 height 12
checkbox input "true"
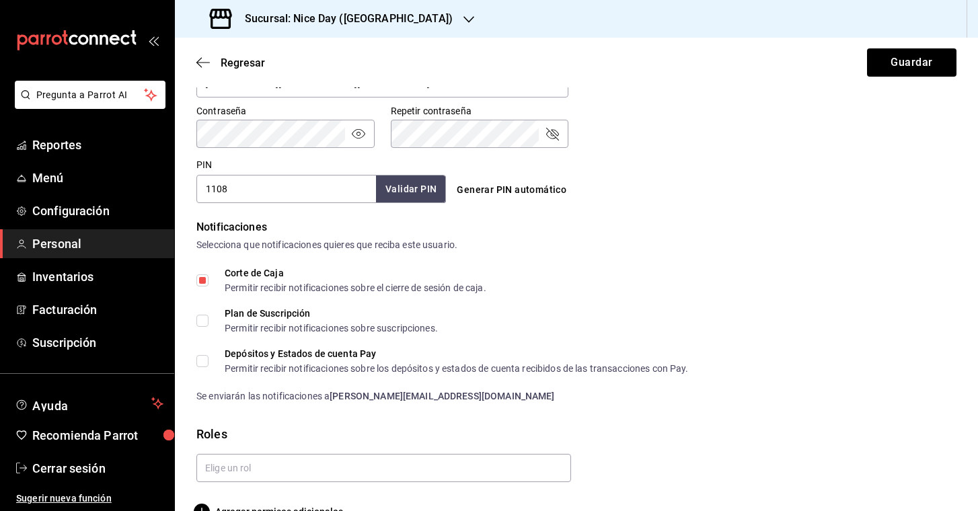
click at [204, 322] on input "Plan de Suscripción Permitir recibir notificaciones sobre suscripciones." at bounding box center [202, 321] width 12 height 12
checkbox input "true"
click at [203, 361] on input "Depósitos y Estados de cuenta Pay Permitir recibir notificaciones sobre los dep…" at bounding box center [202, 361] width 12 height 12
checkbox input "true"
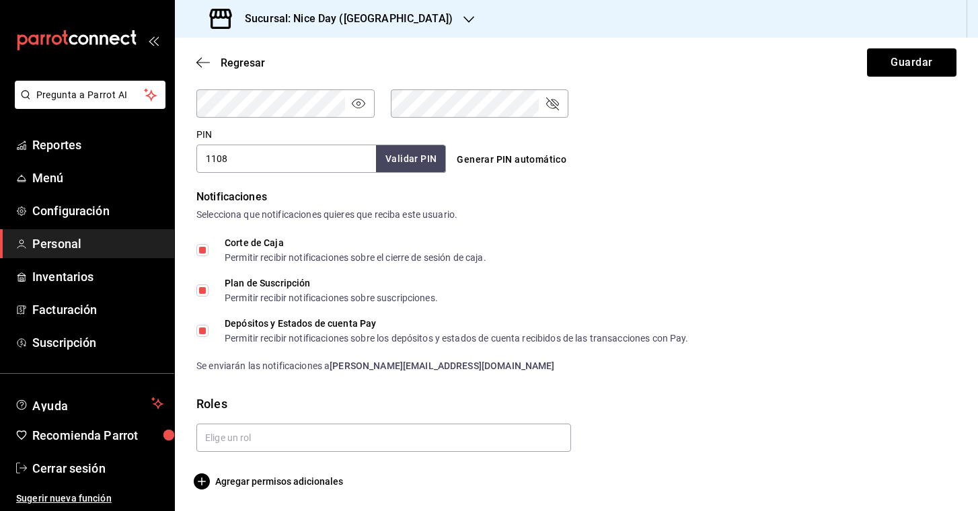
scroll to position [594, 0]
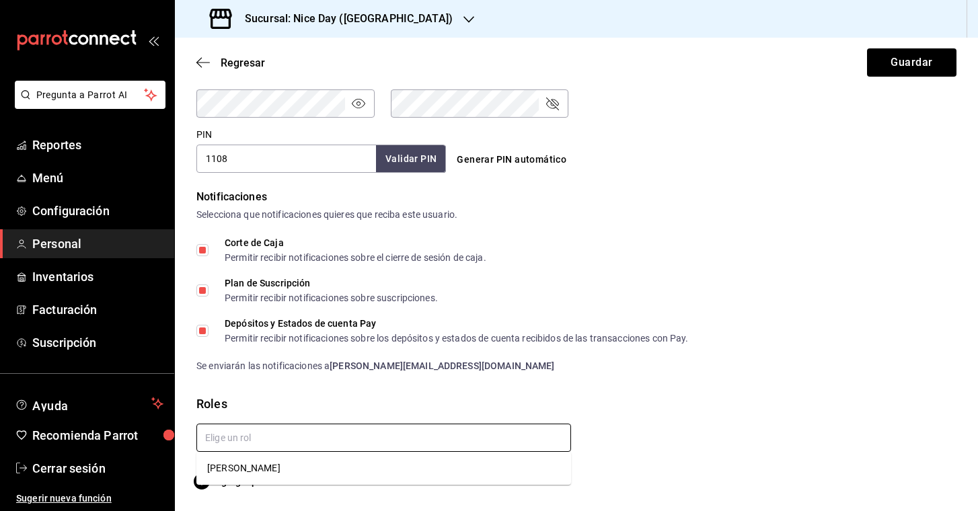
click at [252, 443] on input "text" at bounding box center [383, 438] width 375 height 28
click at [252, 472] on li "Osvaldo Guerrero" at bounding box center [383, 468] width 375 height 22
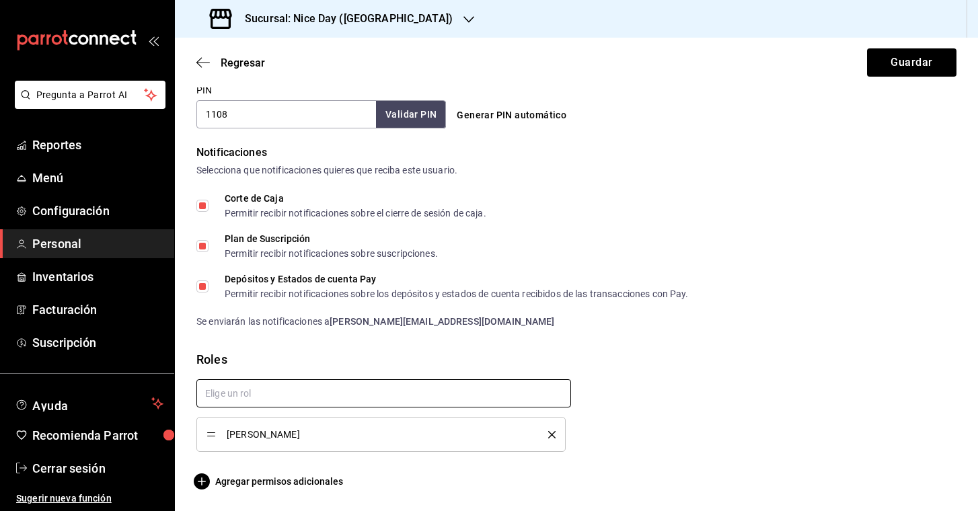
scroll to position [638, 0]
click at [283, 398] on input "text" at bounding box center [383, 393] width 375 height 28
click at [546, 381] on input "Adminitrador" at bounding box center [383, 393] width 375 height 28
type input "Adminitrador"
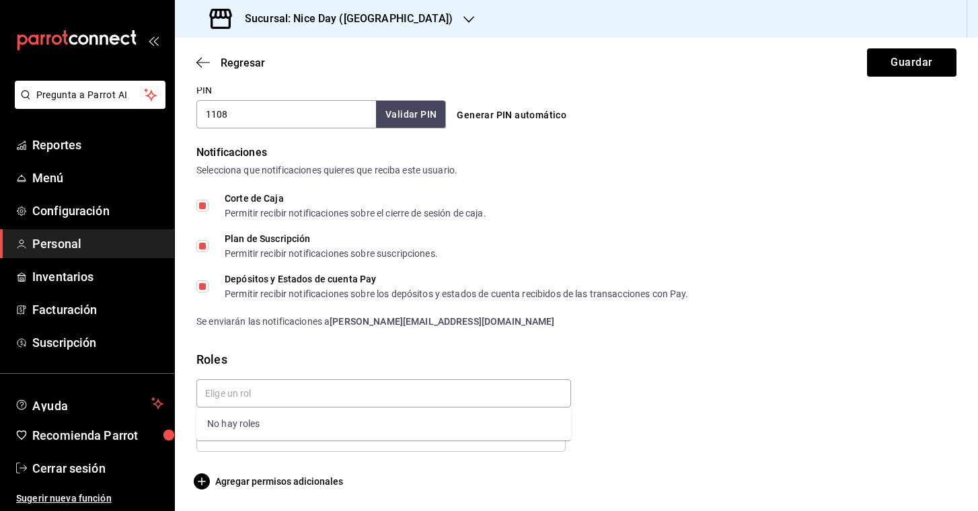
click at [263, 484] on span "Agregar permisos adicionales" at bounding box center [269, 482] width 147 height 16
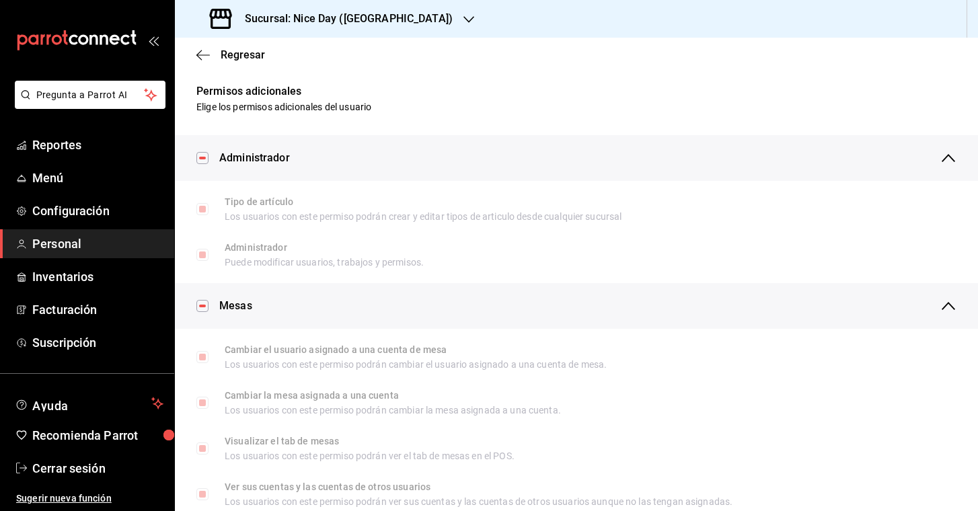
scroll to position [0, 0]
click at [198, 54] on icon "button" at bounding box center [202, 55] width 13 height 12
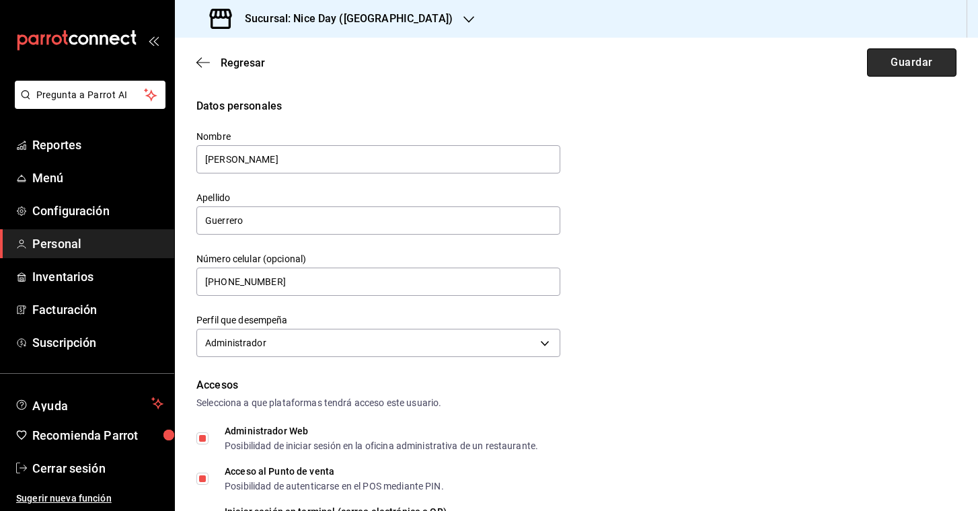
click at [904, 67] on button "Guardar" at bounding box center [911, 62] width 89 height 28
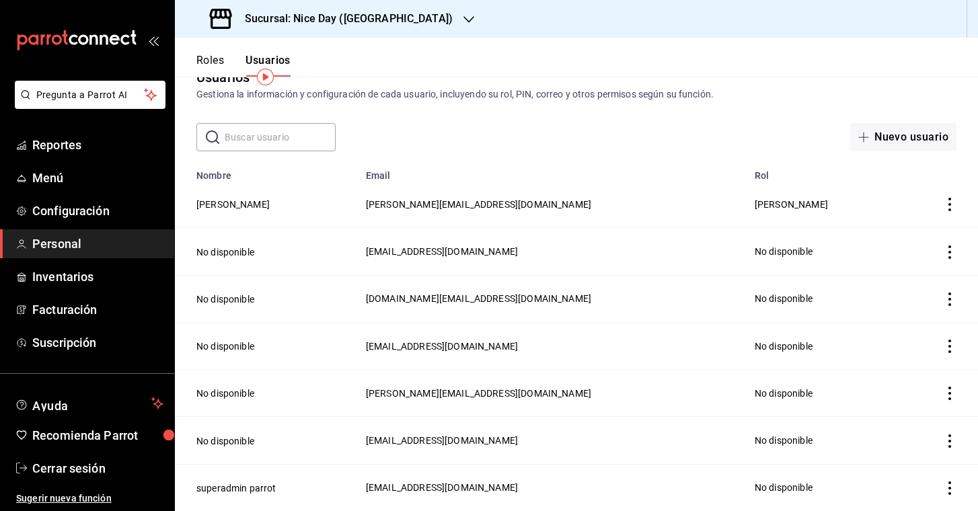
scroll to position [31, 0]
click at [950, 254] on icon "actions" at bounding box center [949, 252] width 13 height 13
click at [745, 259] on div at bounding box center [489, 255] width 978 height 511
click at [110, 207] on span "Configuración" at bounding box center [97, 211] width 131 height 18
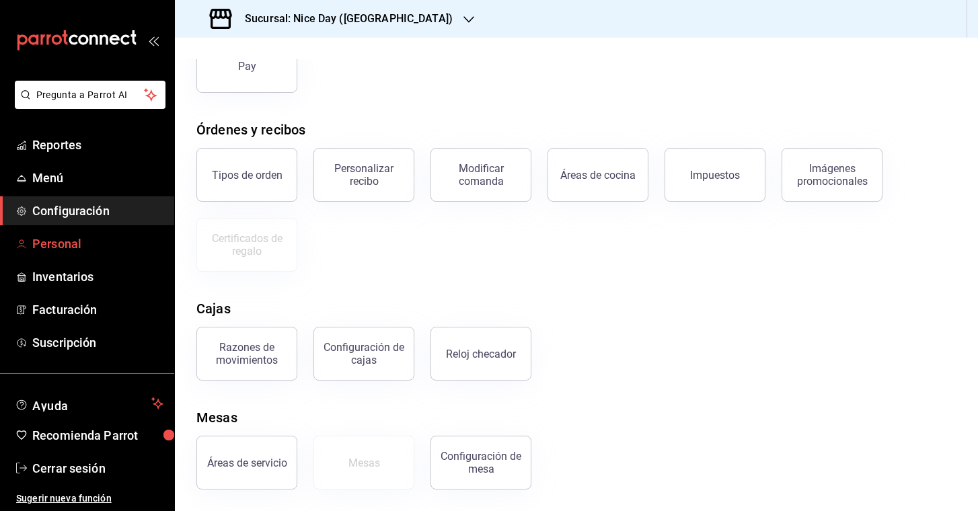
click at [75, 237] on span "Personal" at bounding box center [97, 244] width 131 height 18
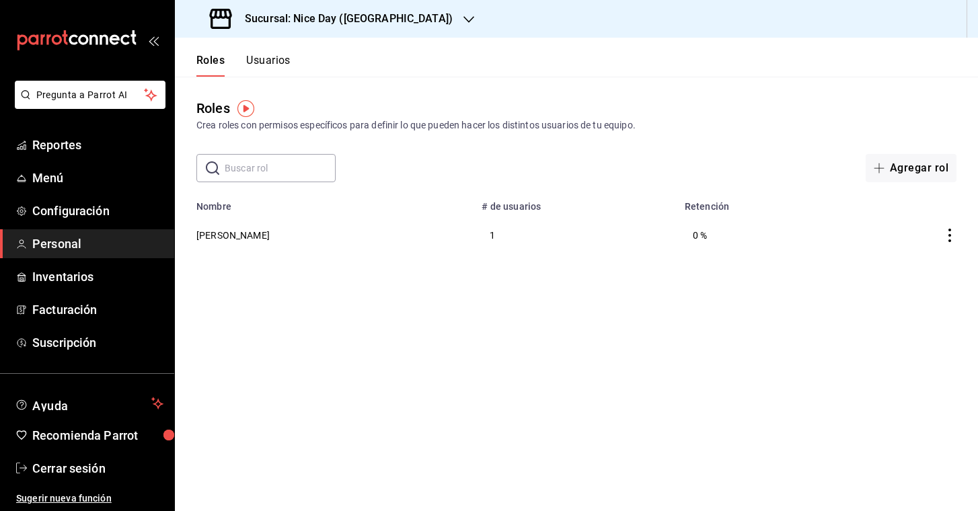
click at [273, 58] on button "Usuarios" at bounding box center [268, 65] width 44 height 23
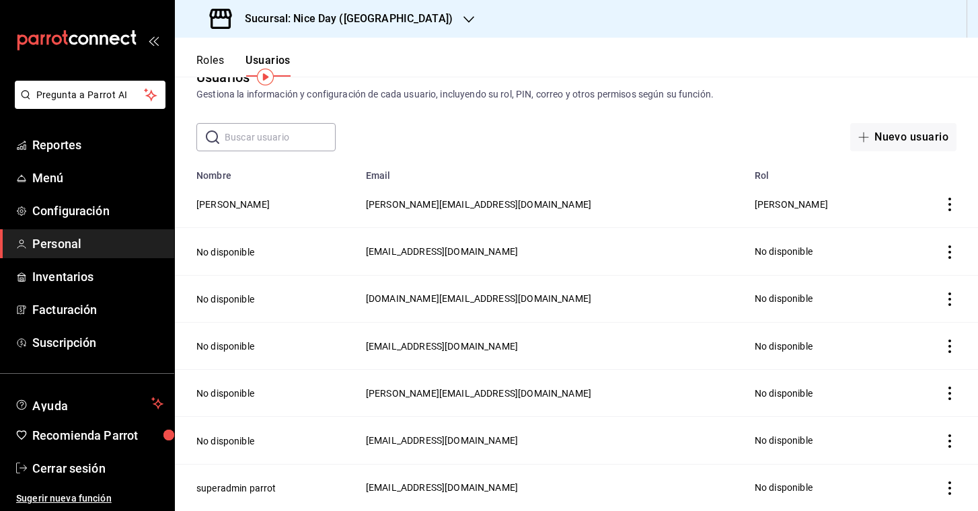
scroll to position [31, 0]
click at [293, 247] on td "No disponible" at bounding box center [266, 251] width 183 height 47
click at [466, 252] on span "osvaldoguerri@gmail.com" at bounding box center [442, 251] width 152 height 11
click at [948, 255] on icon "actions" at bounding box center [949, 252] width 13 height 13
click at [716, 267] on div at bounding box center [489, 255] width 978 height 511
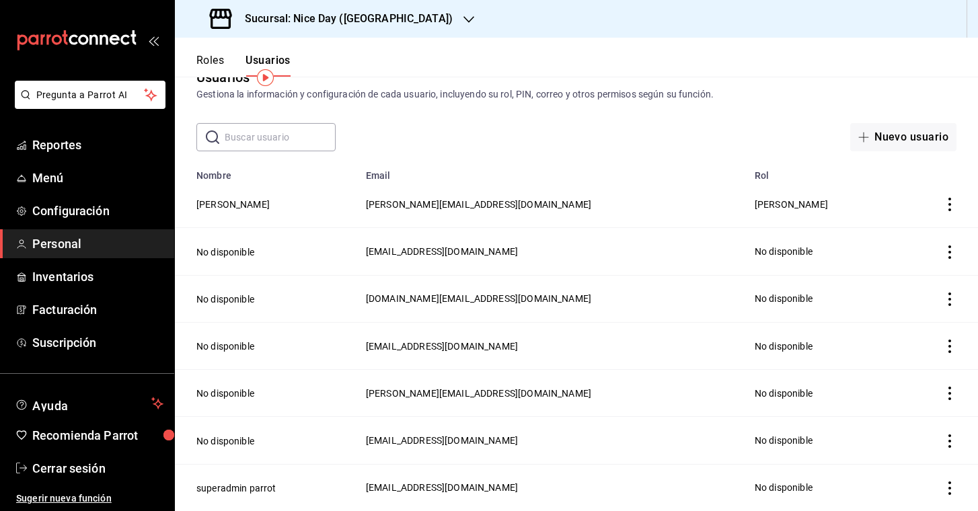
click at [451, 250] on span "osvaldoguerri@gmail.com" at bounding box center [442, 251] width 152 height 11
click at [258, 247] on td "No disponible" at bounding box center [266, 251] width 183 height 47
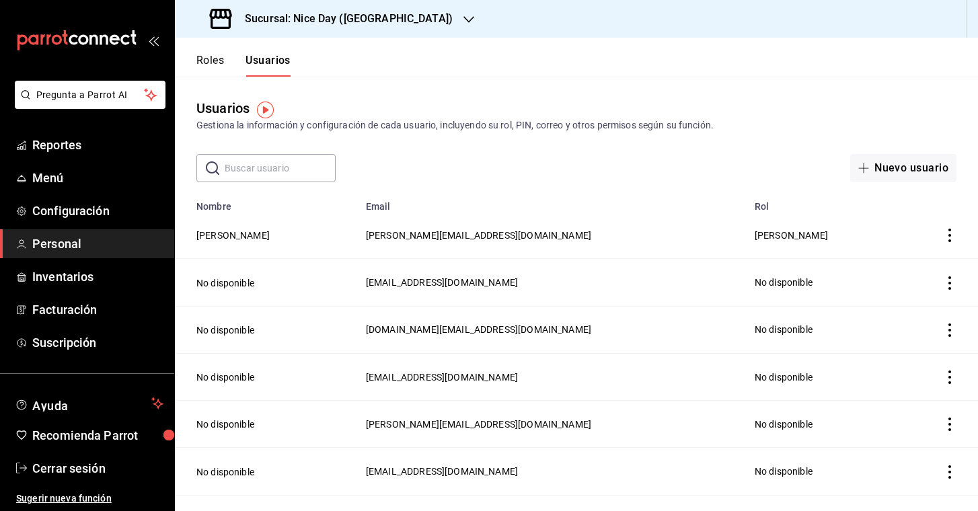
scroll to position [0, 0]
click at [950, 234] on icon "actions" at bounding box center [949, 235] width 13 height 13
click at [708, 231] on div at bounding box center [489, 255] width 978 height 511
click at [755, 233] on span "Osvaldo Guerrero" at bounding box center [791, 235] width 73 height 11
click at [217, 242] on button "Osvaldo Guerrero" at bounding box center [232, 235] width 73 height 13
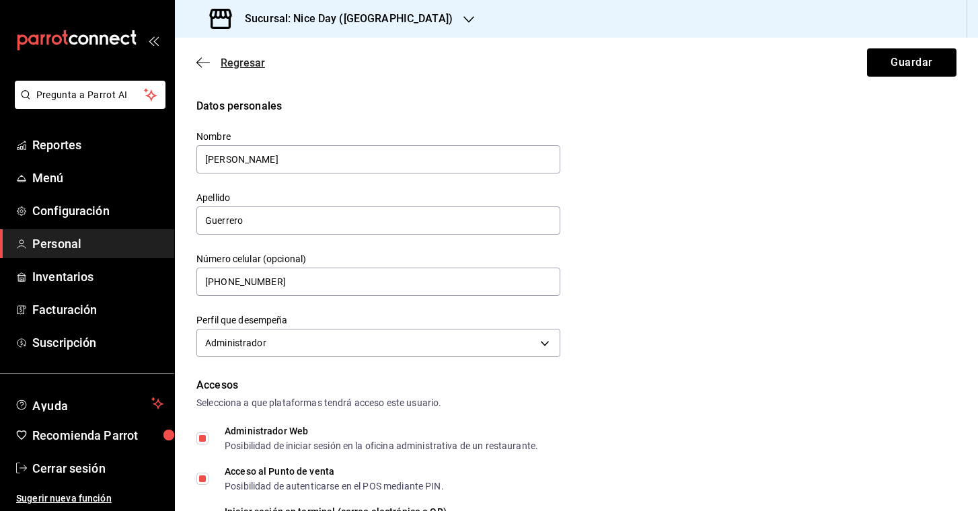
click at [200, 59] on icon "button" at bounding box center [198, 63] width 5 height 10
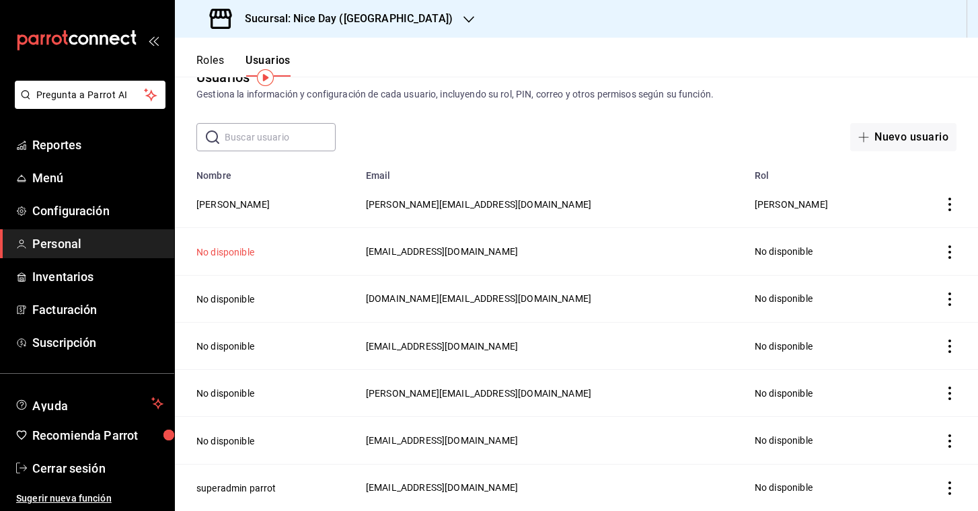
click at [209, 255] on button "No disponible" at bounding box center [225, 252] width 58 height 13
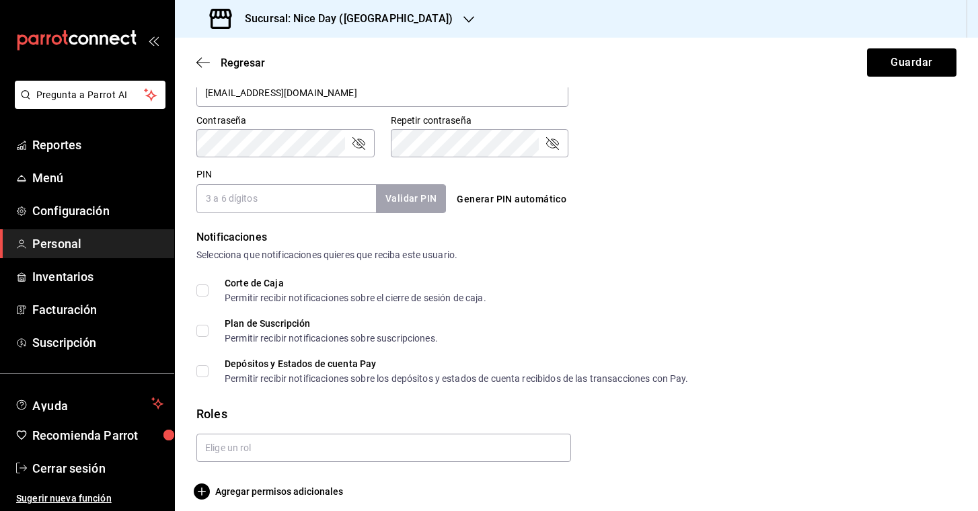
click at [463, 19] on icon "button" at bounding box center [468, 19] width 11 height 7
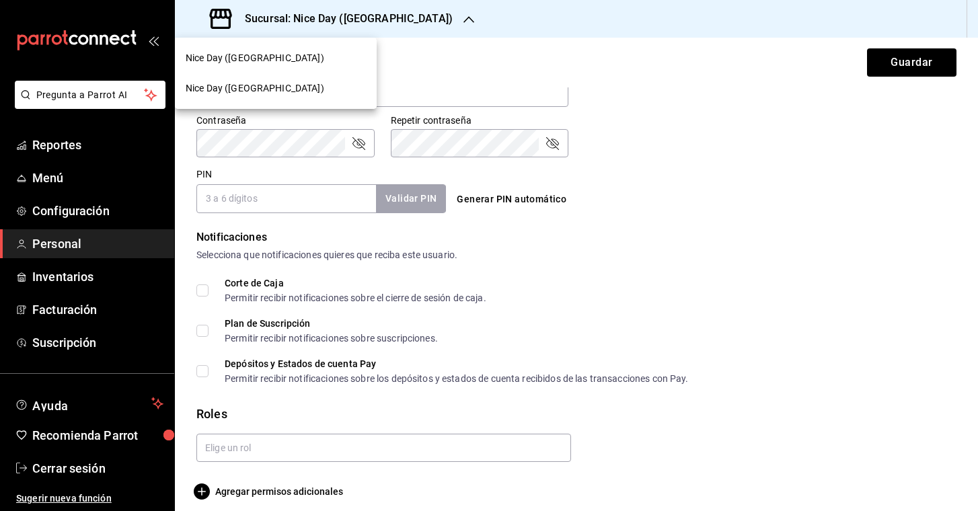
click at [400, 19] on div at bounding box center [489, 255] width 978 height 511
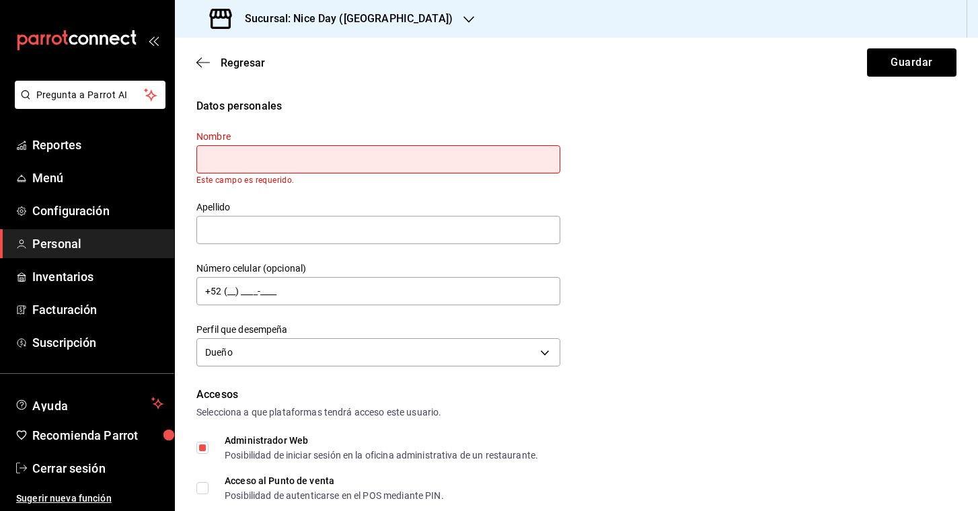
scroll to position [-1, 0]
click at [200, 67] on icon "button" at bounding box center [202, 63] width 13 height 12
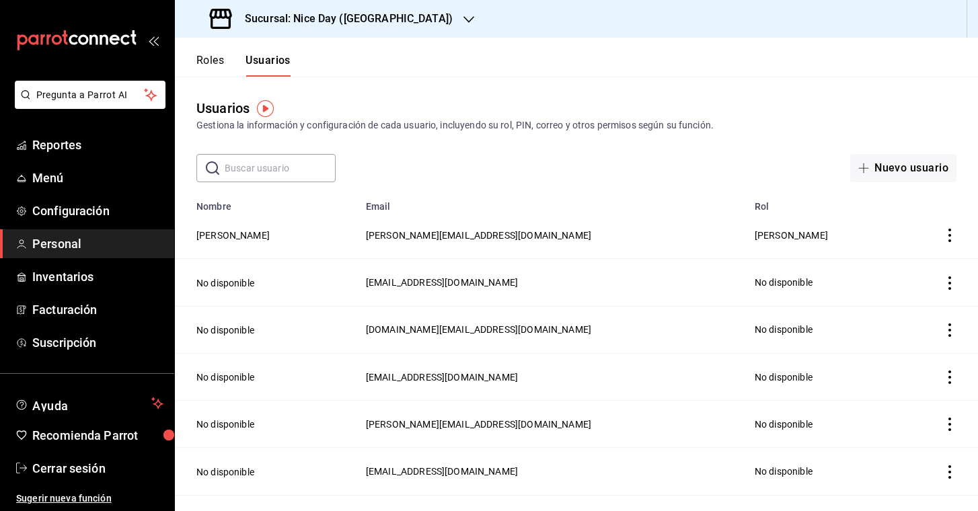
click at [244, 244] on td "Osvaldo Guerrero" at bounding box center [266, 235] width 183 height 47
click at [244, 239] on button "Osvaldo Guerrero" at bounding box center [232, 235] width 73 height 13
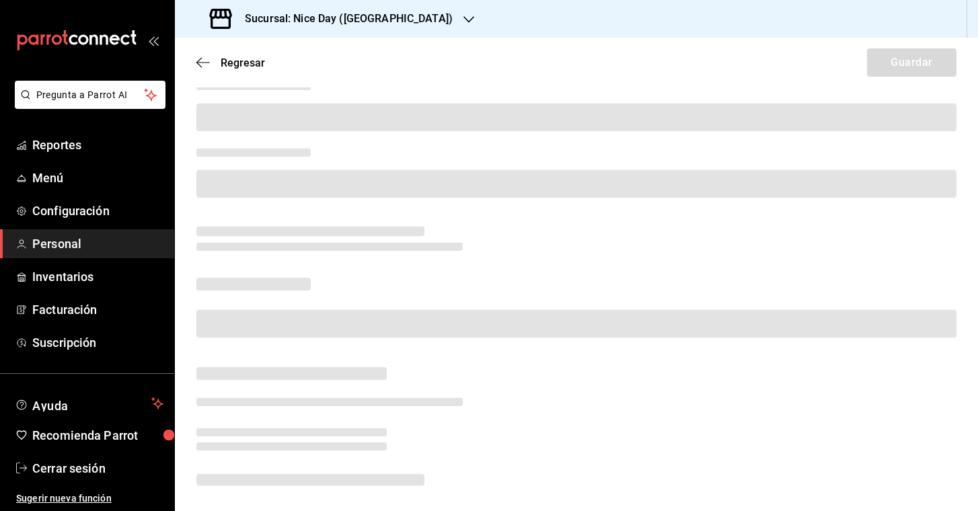
scroll to position [113, 0]
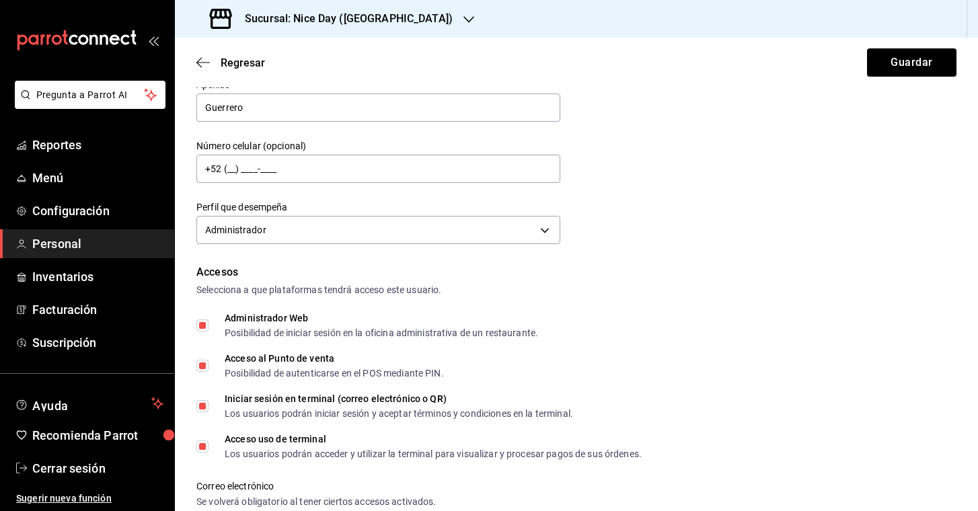
type input "+52 (52) 5548-3652"
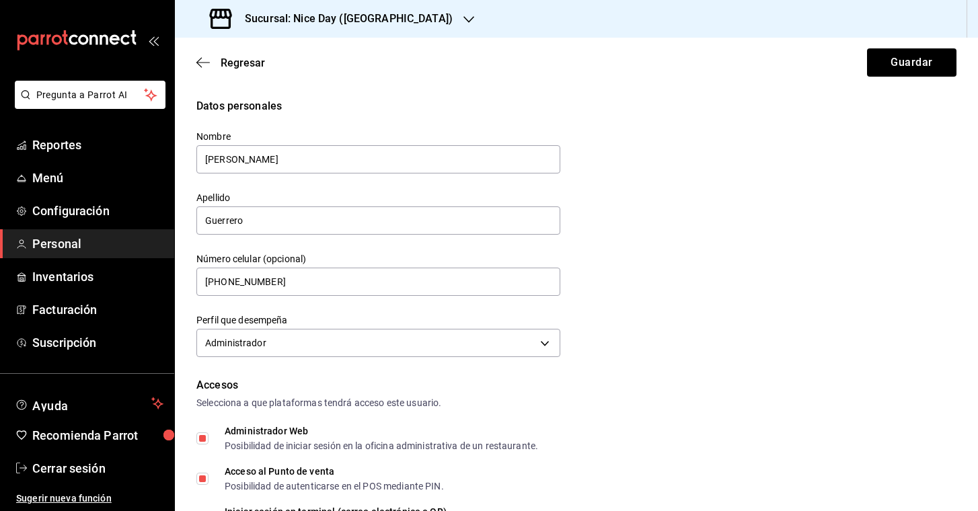
click at [463, 12] on div at bounding box center [468, 19] width 11 height 14
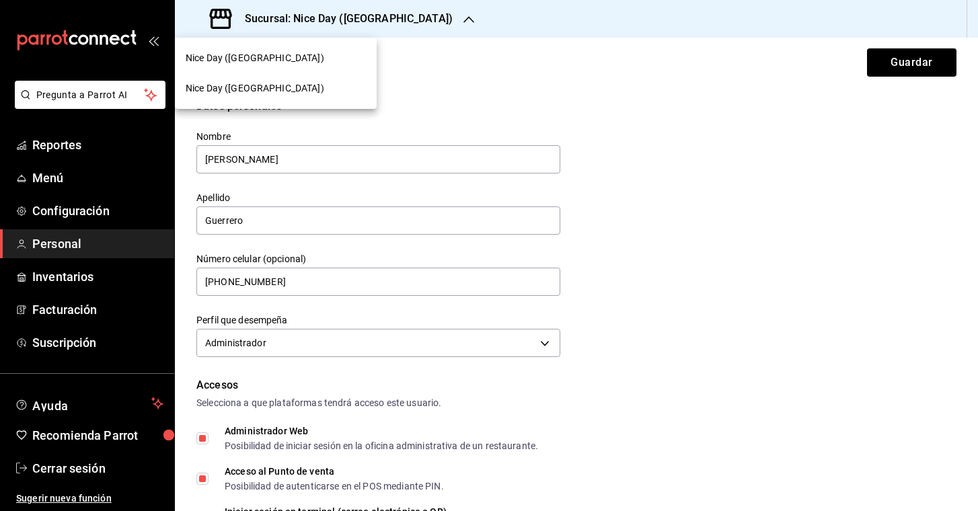
click at [394, 12] on div at bounding box center [489, 255] width 978 height 511
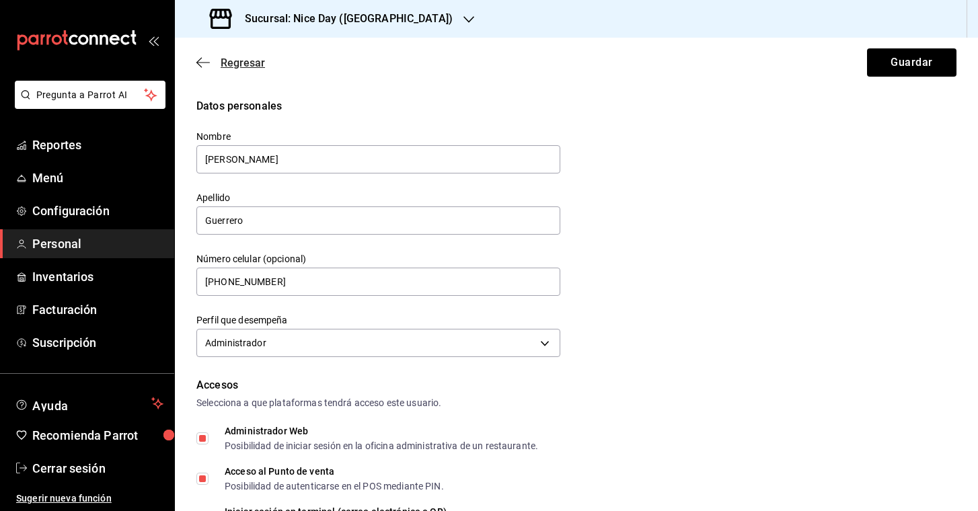
click at [202, 64] on icon "button" at bounding box center [202, 63] width 13 height 12
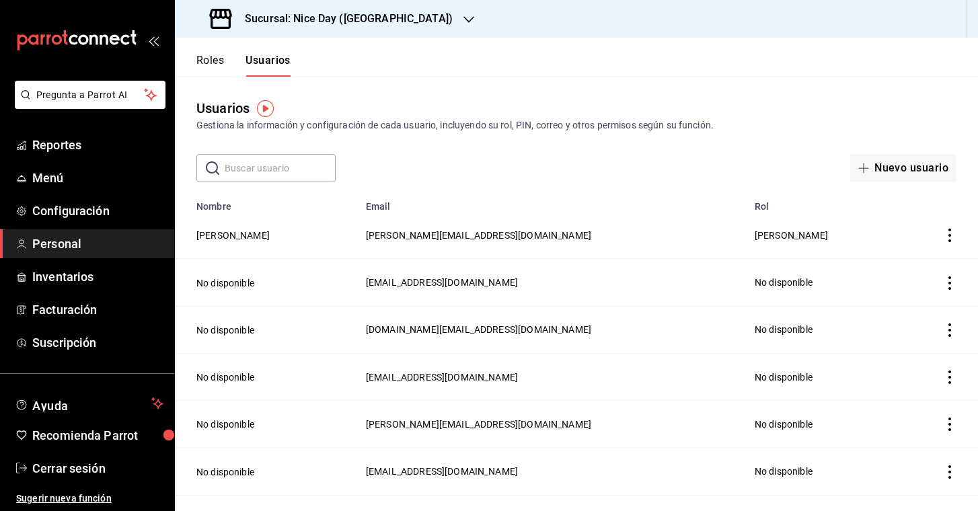
click at [947, 236] on icon "actions" at bounding box center [949, 235] width 13 height 13
click at [891, 250] on span "Eliminar" at bounding box center [901, 254] width 34 height 11
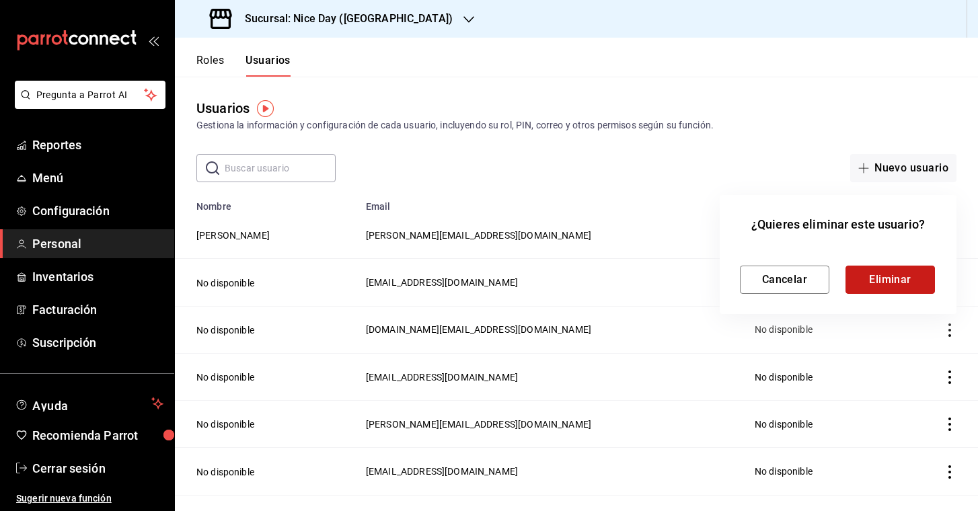
click at [876, 274] on button "Eliminar" at bounding box center [890, 280] width 89 height 28
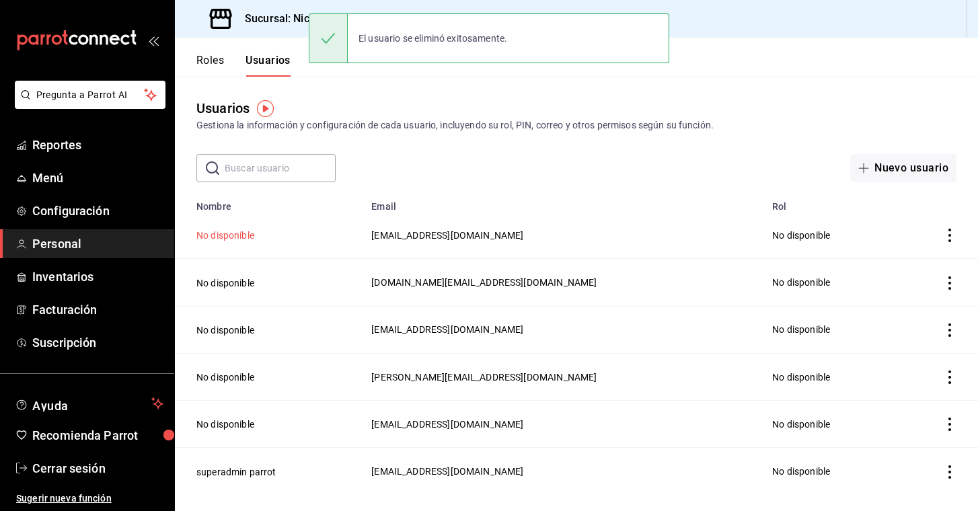
click at [237, 235] on button "No disponible" at bounding box center [225, 235] width 58 height 13
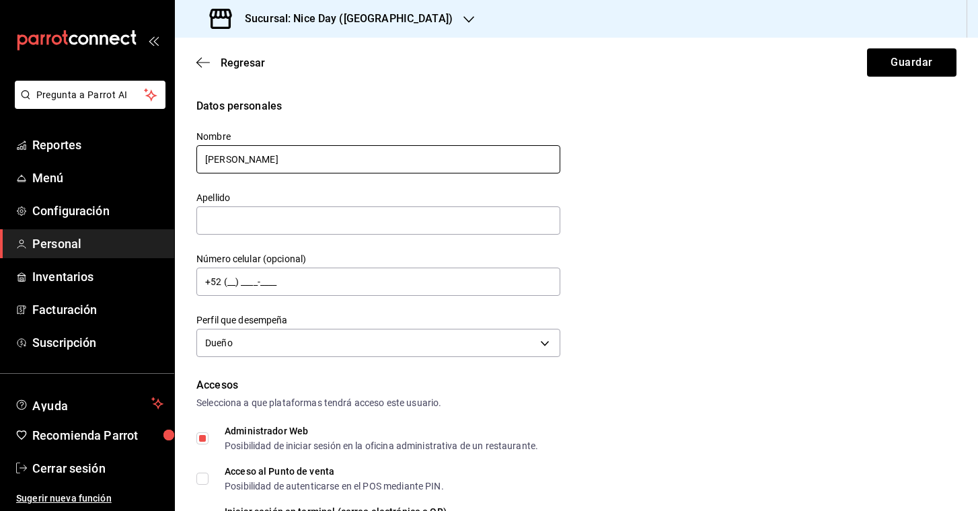
type input "Osvaldo"
type input "Guerrero"
click at [230, 285] on input "+52 (__) ____-____" at bounding box center [378, 282] width 364 height 28
type input "+52 (55) 4836-5297"
click at [345, 345] on body "Pregunta a Parrot AI Reportes Menú Configuración Personal Inventarios Facturaci…" at bounding box center [489, 255] width 978 height 511
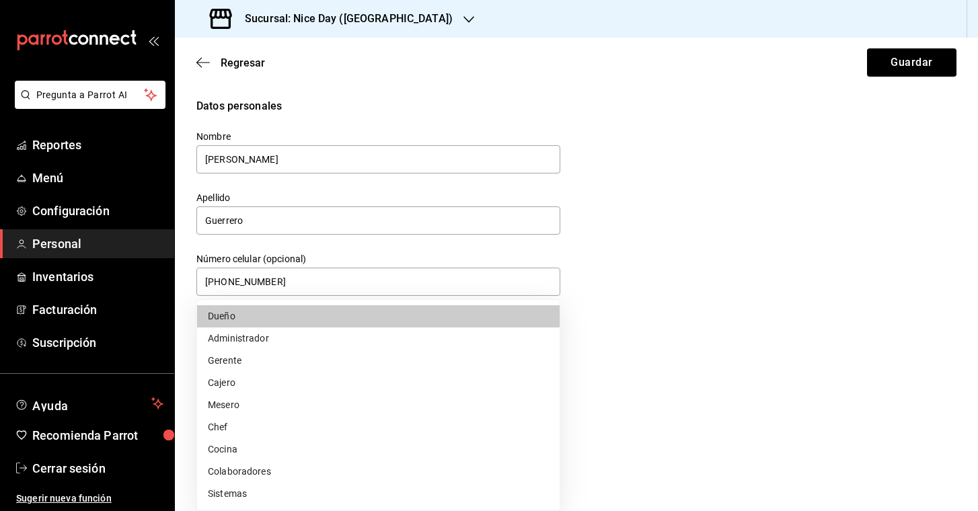
click at [268, 340] on li "Administrador" at bounding box center [378, 339] width 363 height 22
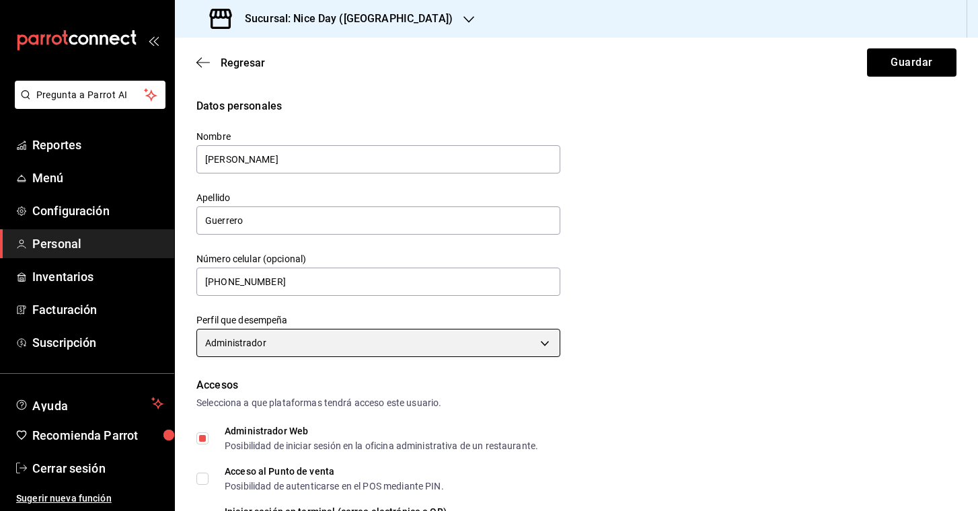
type input "ADMIN"
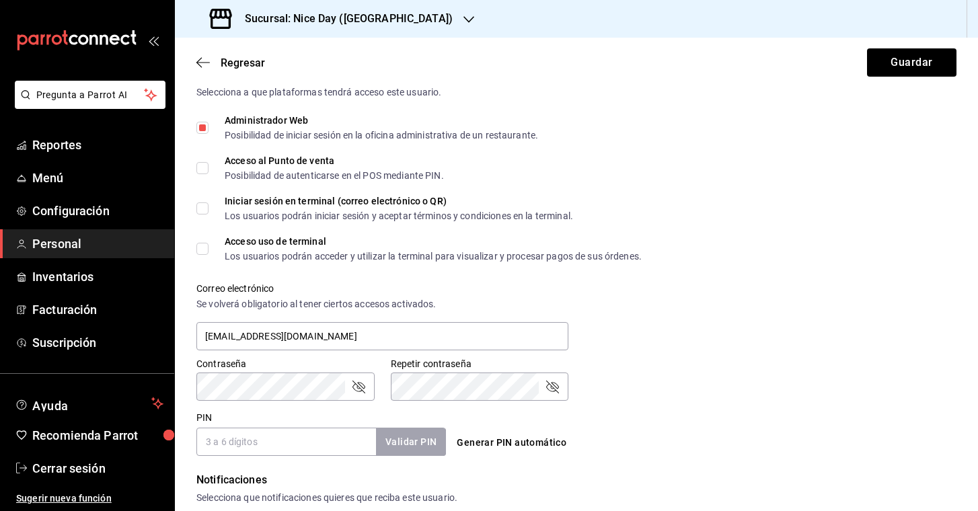
scroll to position [310, 0]
click at [207, 168] on input "Acceso al Punto de venta Posibilidad de autenticarse en el POS mediante PIN." at bounding box center [202, 169] width 12 height 12
checkbox input "true"
click at [206, 215] on label "Iniciar sesión en terminal (correo electrónico o QR) Los usuarios podrán inicia…" at bounding box center [384, 209] width 377 height 24
click at [206, 215] on input "Iniciar sesión en terminal (correo electrónico o QR) Los usuarios podrán inicia…" at bounding box center [202, 209] width 12 height 12
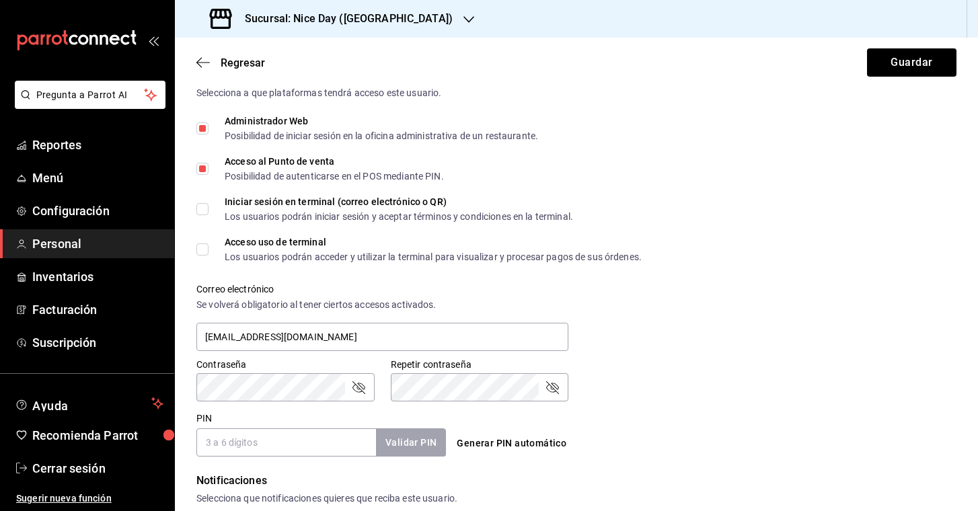
checkbox input "true"
click at [210, 254] on span "Acceso uso de terminal Los usuarios podrán acceder y utilizar la terminal para …" at bounding box center [425, 249] width 433 height 24
click at [209, 254] on input "Acceso uso de terminal Los usuarios podrán acceder y utilizar la terminal para …" at bounding box center [202, 250] width 12 height 12
checkbox input "true"
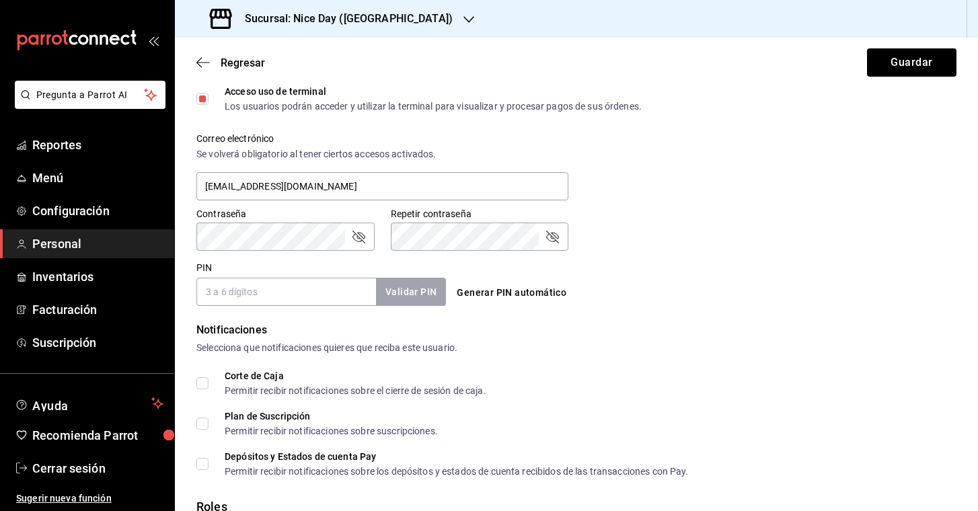
scroll to position [468, 0]
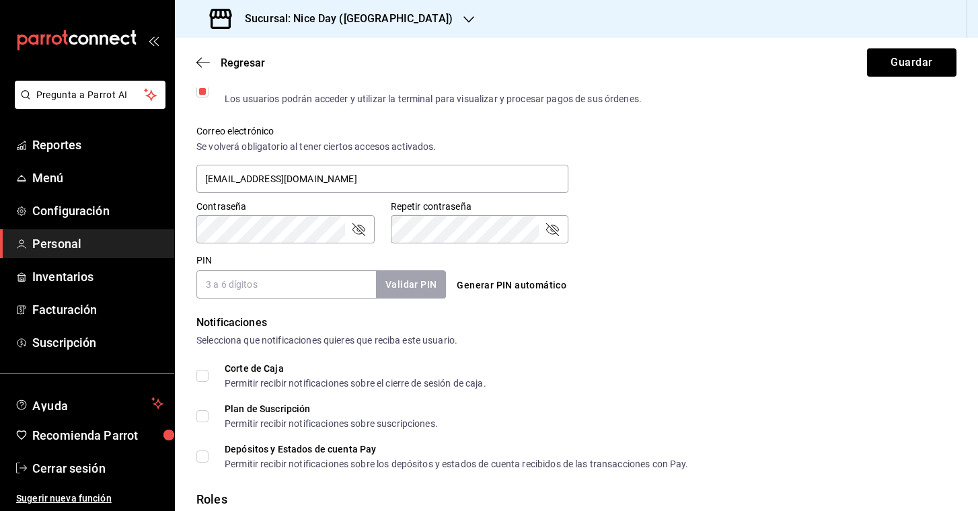
click at [357, 237] on icon "passwordField" at bounding box center [358, 229] width 16 height 16
click at [324, 285] on input "PIN" at bounding box center [286, 284] width 180 height 28
type input "1108"
click at [424, 288] on button "Validar PIN" at bounding box center [410, 284] width 71 height 29
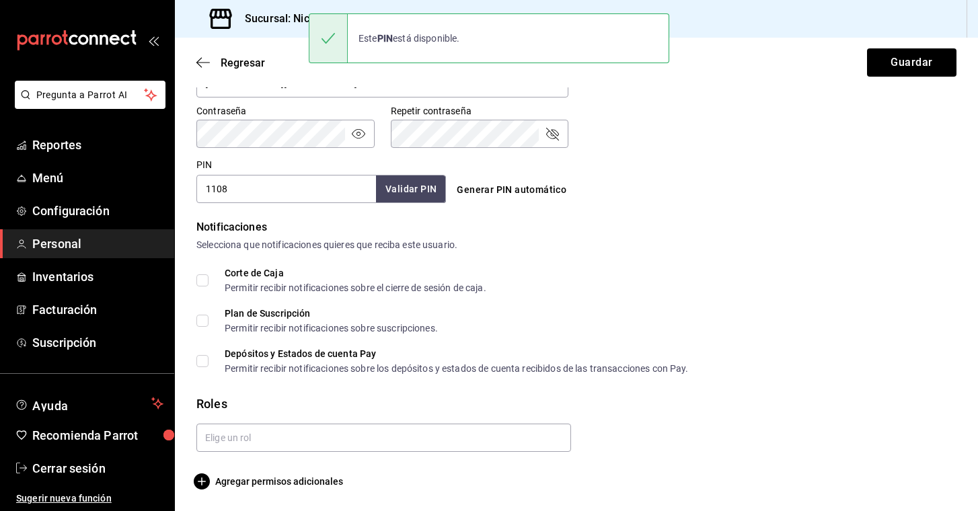
scroll to position [0, 0]
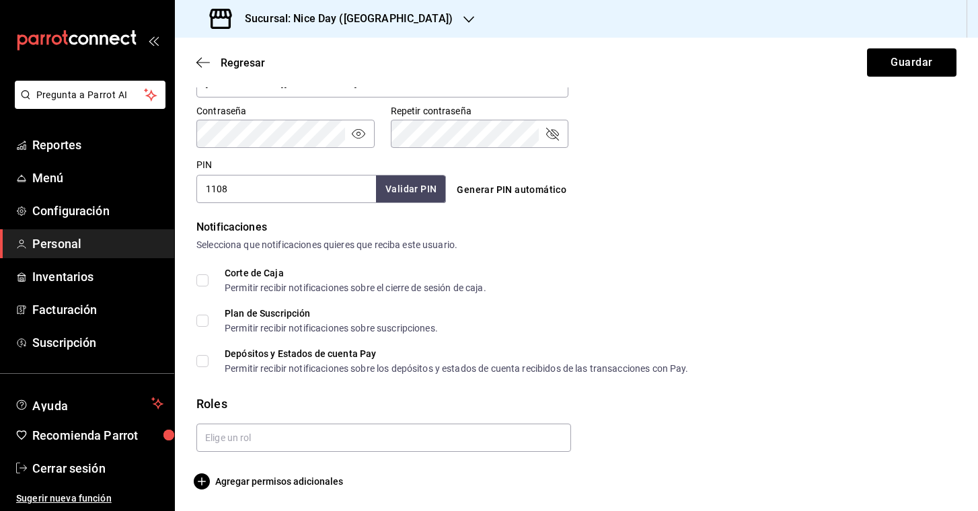
click at [216, 280] on span "Corte de Caja Permitir recibir notificaciones sobre el cierre de sesión de caja." at bounding box center [348, 280] width 278 height 24
click at [209, 280] on input "Corte de Caja Permitir recibir notificaciones sobre el cierre de sesión de caja." at bounding box center [202, 280] width 12 height 12
checkbox input "true"
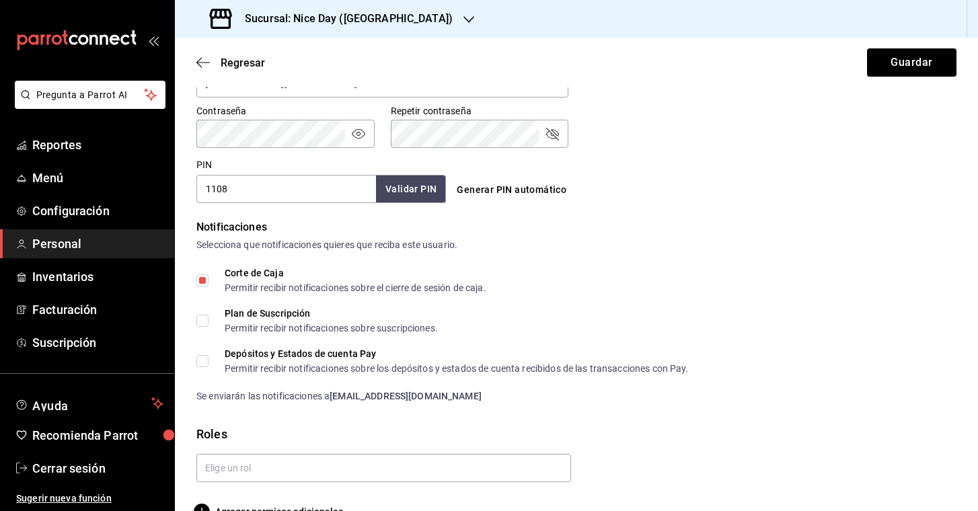
click at [210, 319] on span "Plan de Suscripción Permitir recibir notificaciones sobre suscripciones." at bounding box center [323, 321] width 229 height 24
click at [209, 319] on input "Plan de Suscripción Permitir recibir notificaciones sobre suscripciones." at bounding box center [202, 321] width 12 height 12
checkbox input "true"
click at [209, 367] on span "Depósitos y Estados de cuenta Pay Permitir recibir notificaciones sobre los dep…" at bounding box center [449, 361] width 480 height 24
click at [209, 367] on input "Depósitos y Estados de cuenta Pay Permitir recibir notificaciones sobre los dep…" at bounding box center [202, 361] width 12 height 12
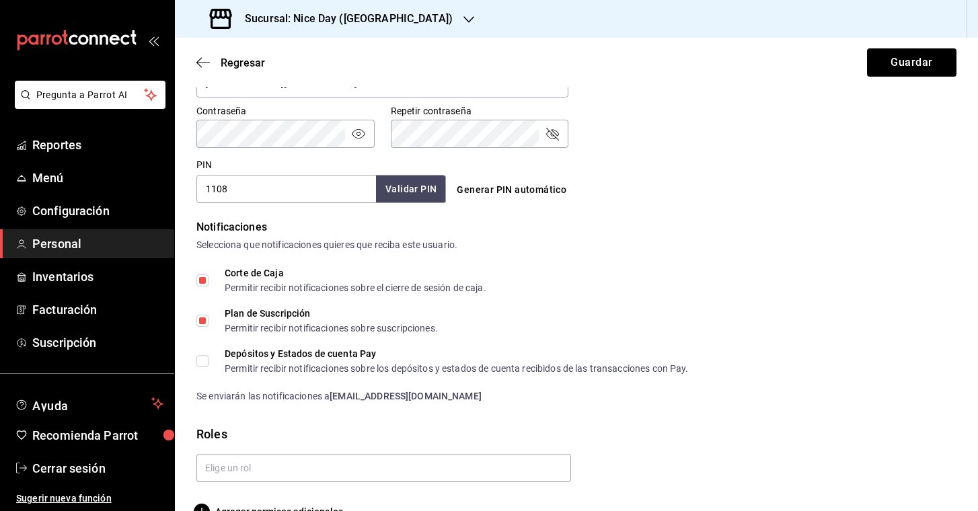
checkbox input "true"
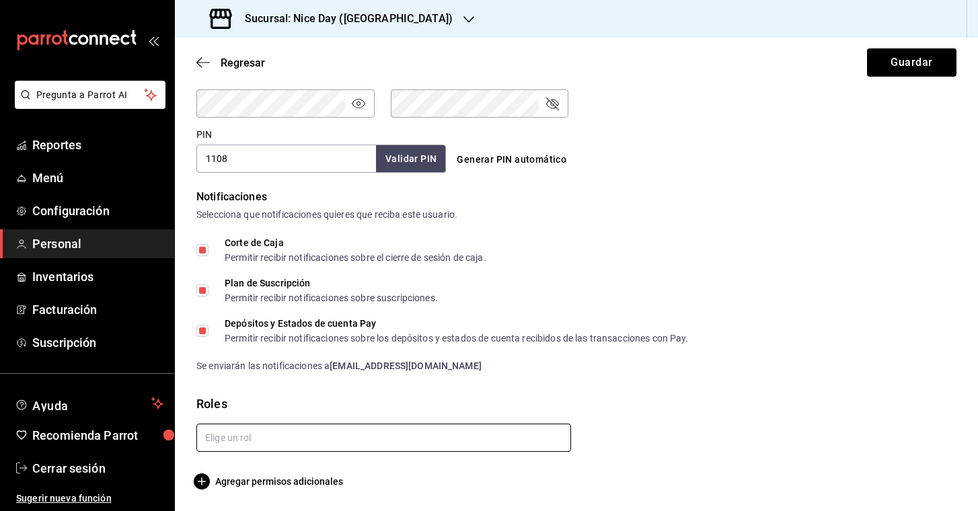
click at [278, 438] on input "text" at bounding box center [383, 438] width 375 height 28
type input "d"
click at [269, 479] on span "Agregar permisos adicionales" at bounding box center [269, 482] width 147 height 16
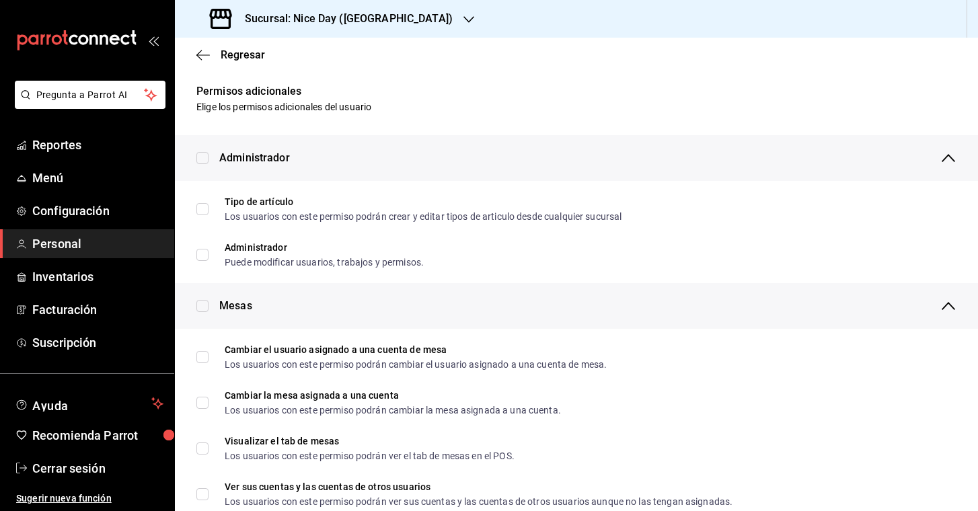
click at [200, 156] on input "checkbox" at bounding box center [202, 158] width 12 height 12
checkbox input "true"
click at [202, 307] on input "checkbox" at bounding box center [202, 306] width 12 height 12
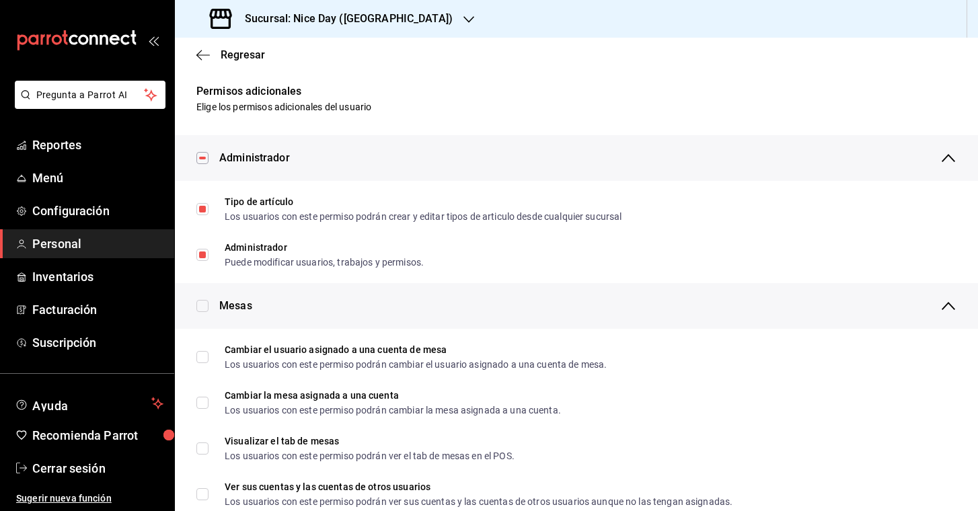
checkbox input "true"
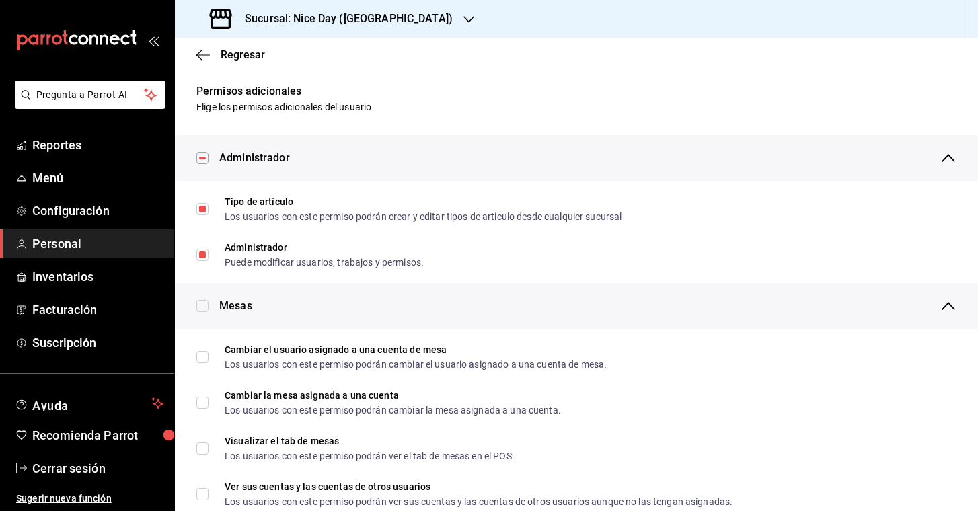
checkbox input "true"
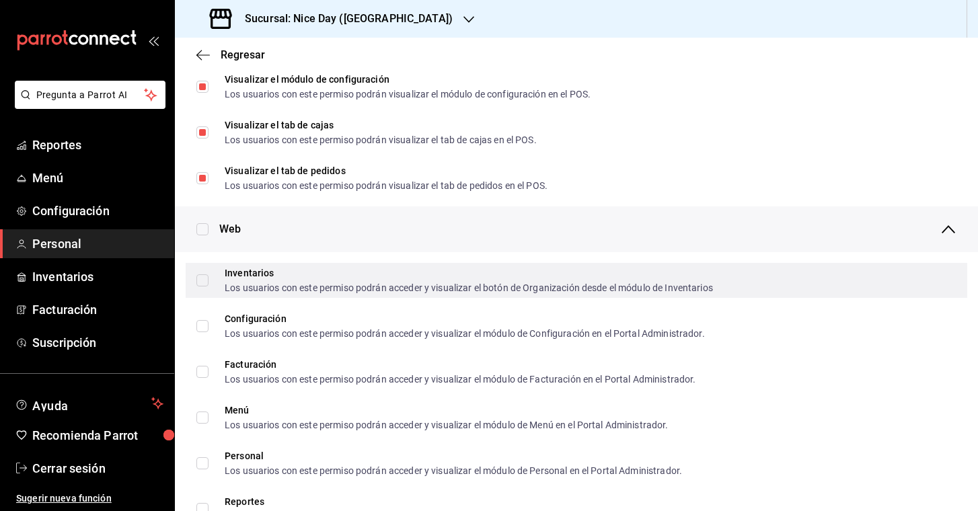
scroll to position [461, 0]
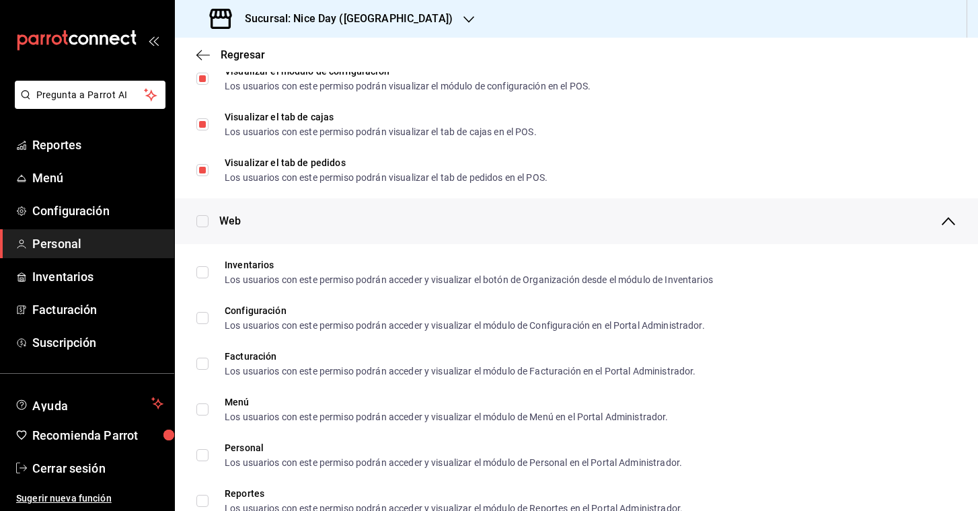
click at [199, 223] on input "checkbox" at bounding box center [202, 221] width 12 height 12
checkbox input "true"
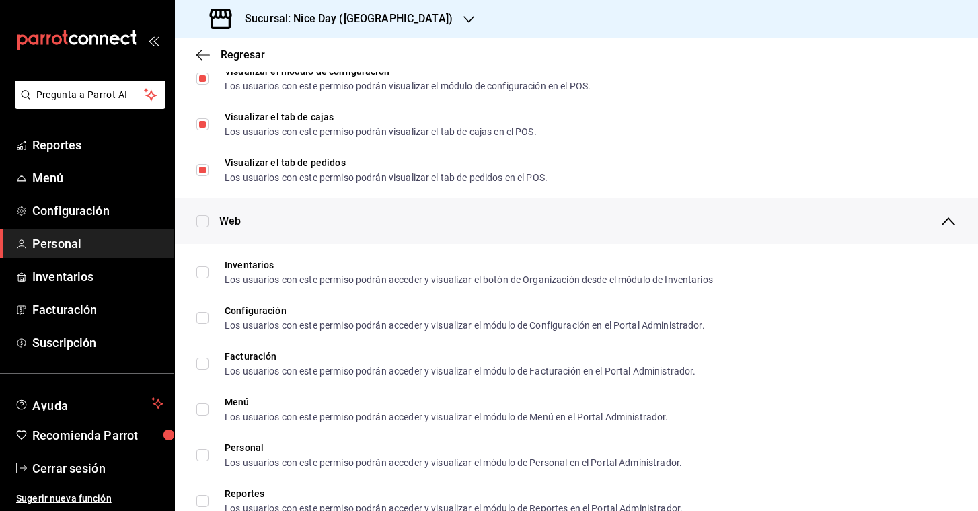
checkbox input "true"
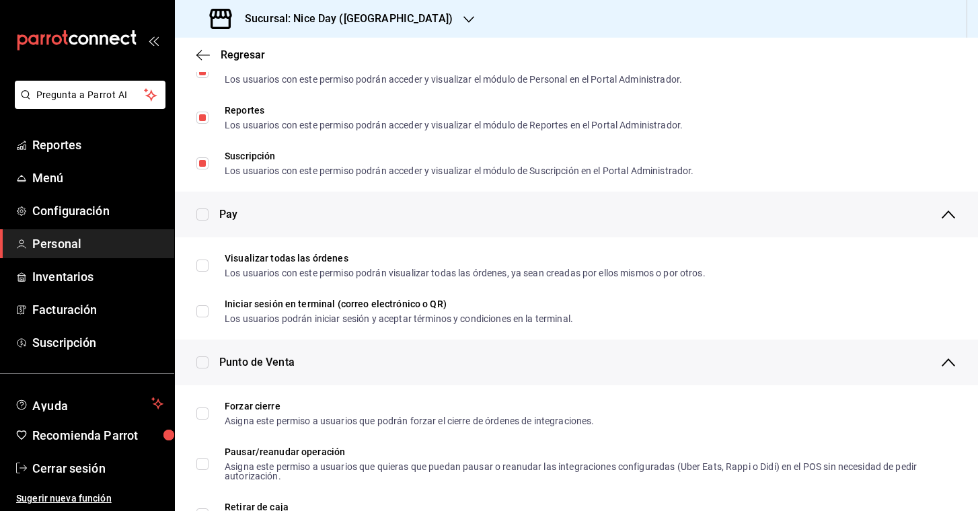
scroll to position [844, 0]
click at [200, 211] on input "checkbox" at bounding box center [202, 215] width 12 height 12
checkbox input "true"
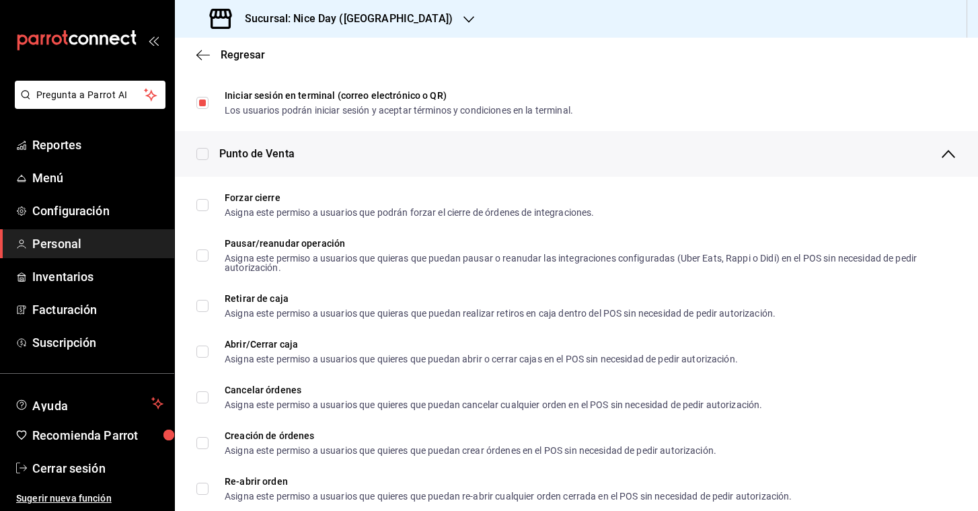
scroll to position [1065, 0]
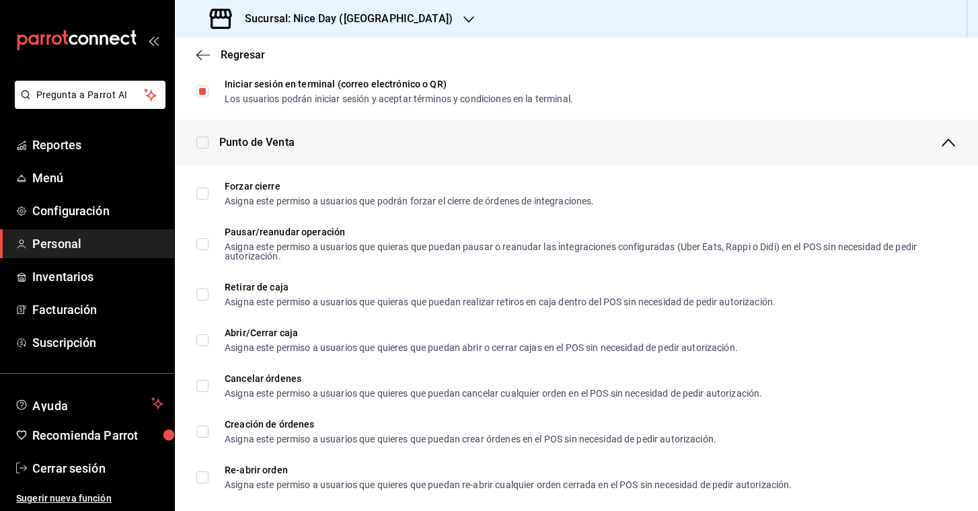
click at [205, 137] on input "checkbox" at bounding box center [202, 143] width 12 height 12
checkbox input "true"
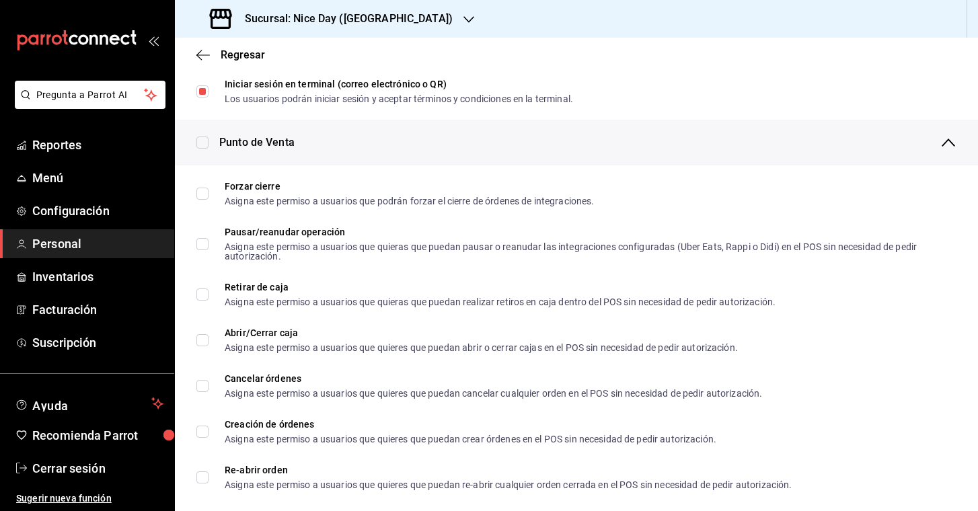
checkbox input "true"
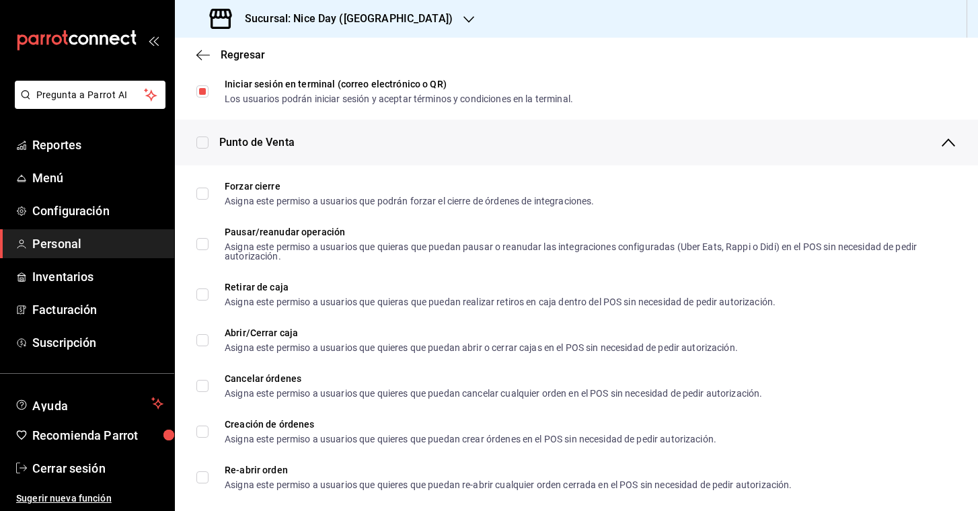
checkbox input "true"
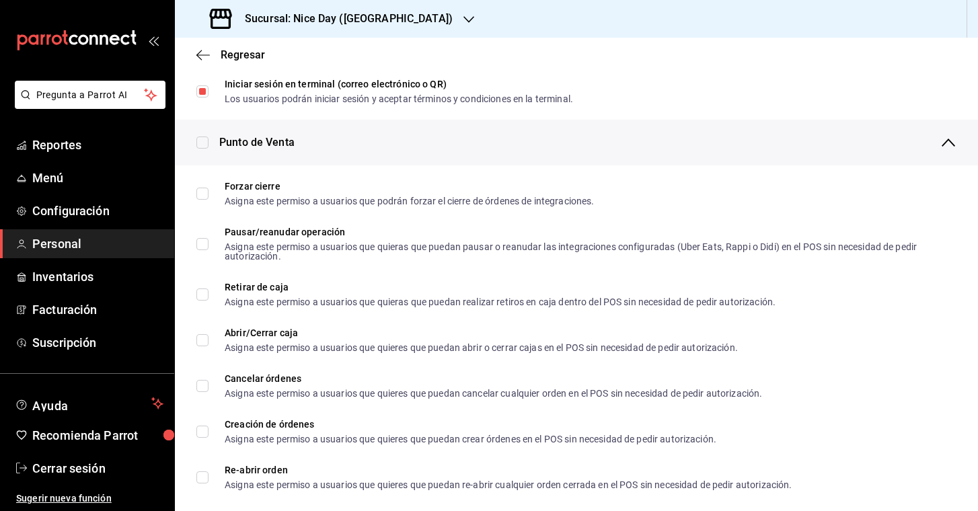
checkbox input "true"
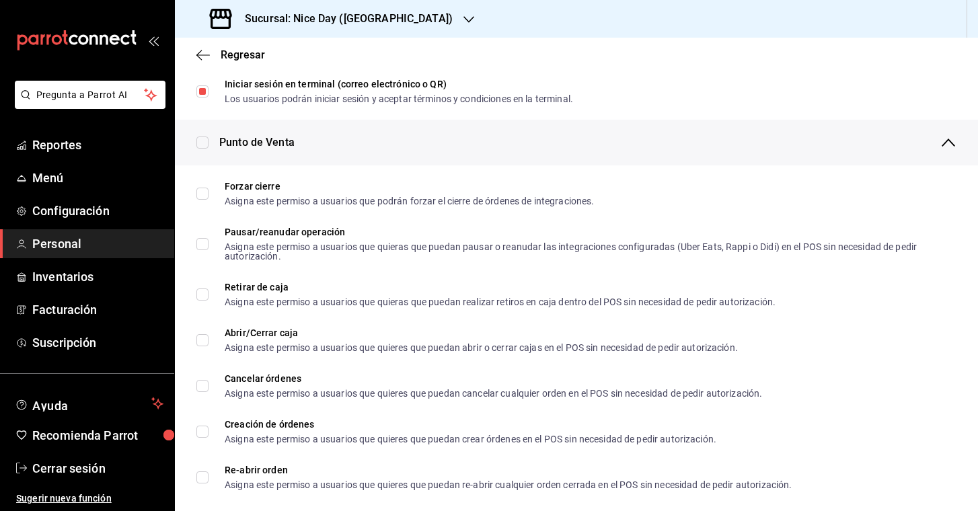
checkbox input "true"
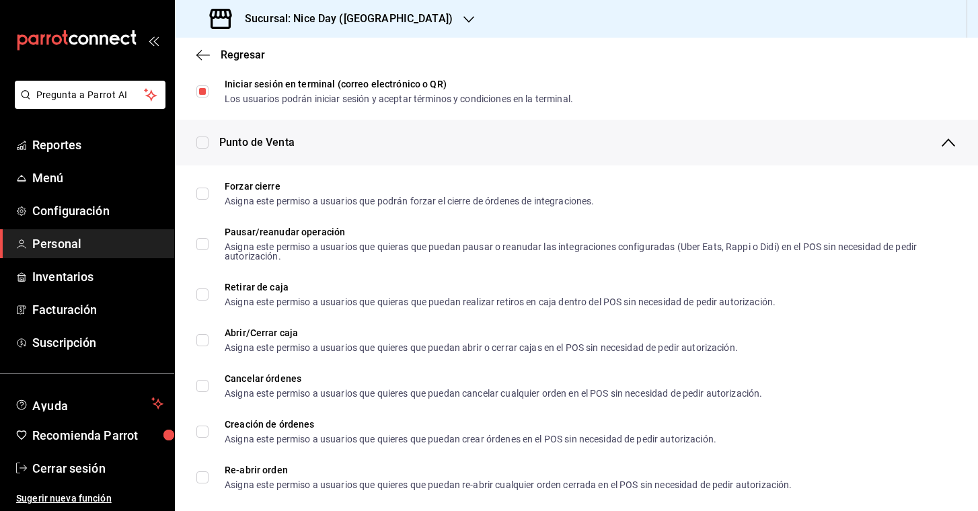
checkbox input "true"
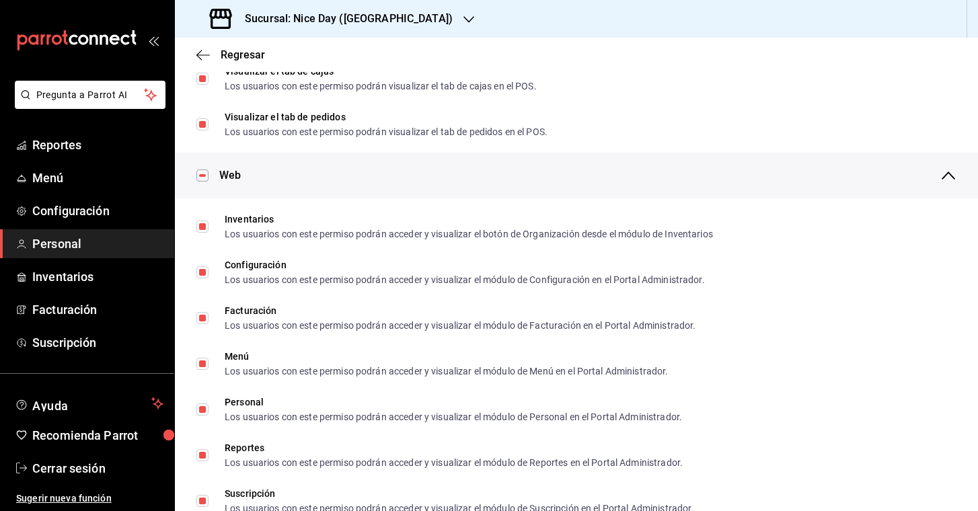
scroll to position [488, 0]
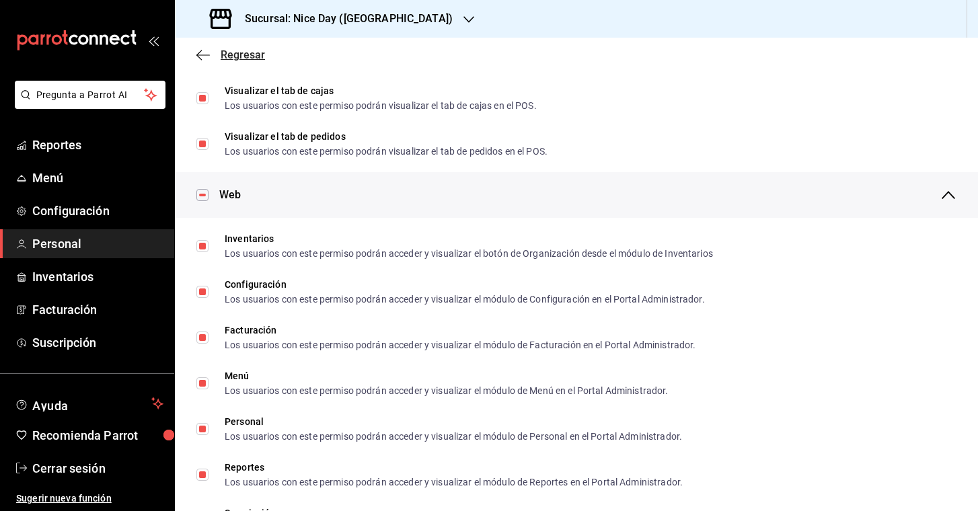
click at [198, 52] on icon "button" at bounding box center [202, 55] width 13 height 12
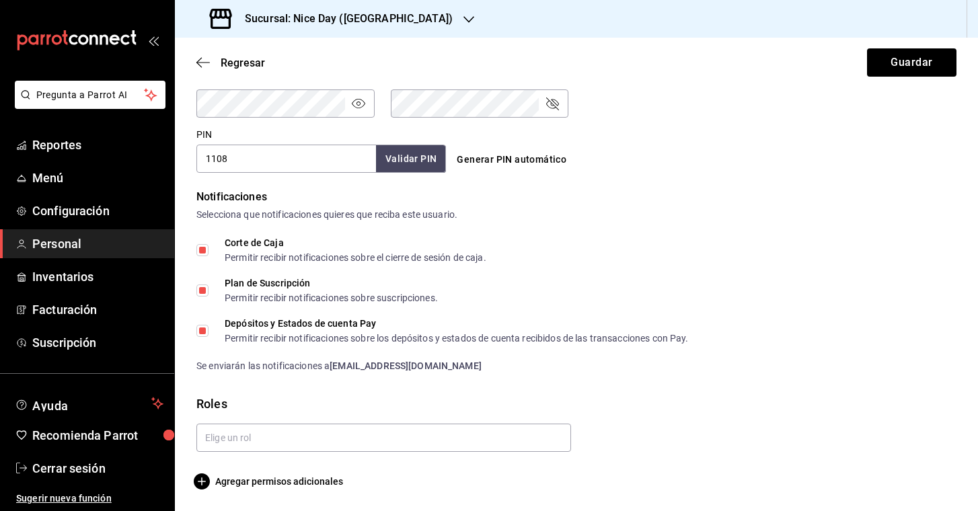
scroll to position [0, 0]
click at [329, 479] on span "Agregar permisos adicionales" at bounding box center [269, 482] width 147 height 16
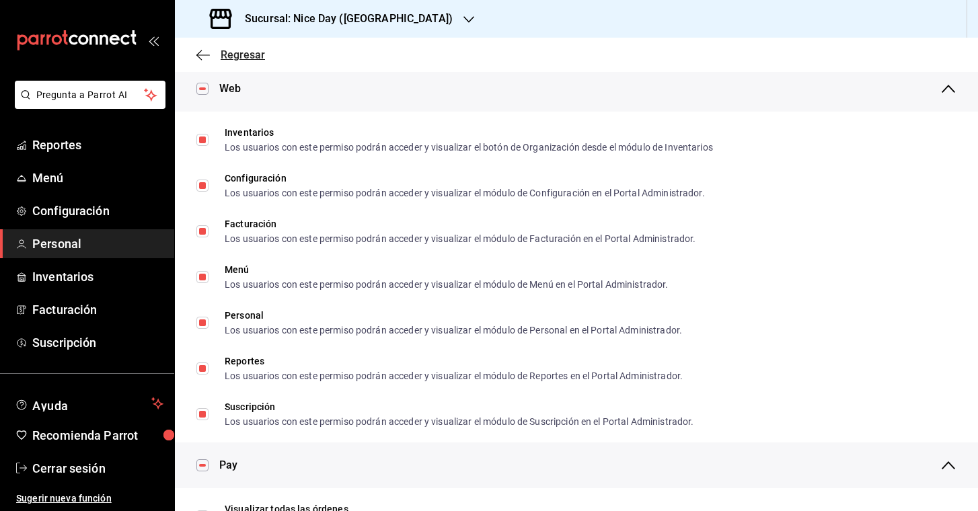
click at [198, 56] on icon "button" at bounding box center [202, 55] width 13 height 12
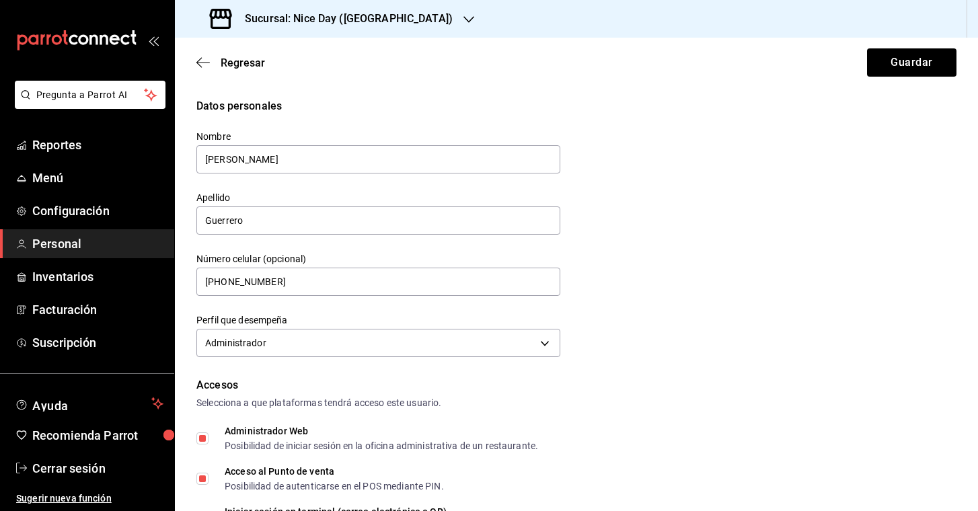
scroll to position [-1, 0]
click at [901, 56] on button "Guardar" at bounding box center [911, 62] width 89 height 28
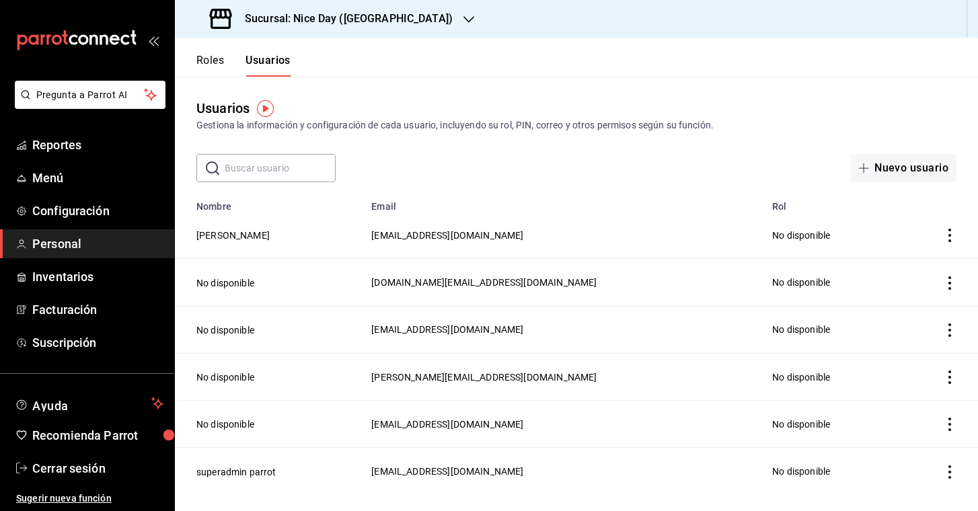
click at [213, 63] on button "Roles" at bounding box center [210, 65] width 28 height 23
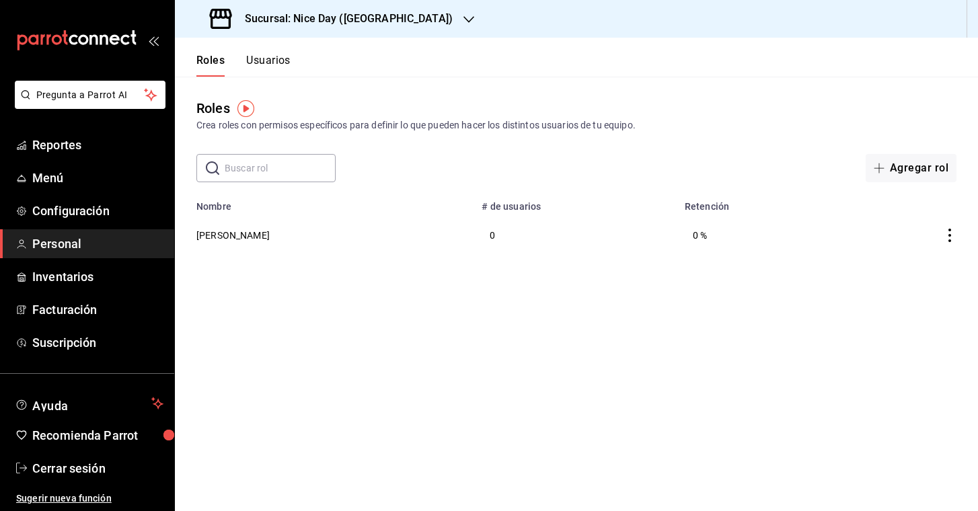
click at [297, 237] on td "Osvaldo Guerrero" at bounding box center [324, 235] width 299 height 46
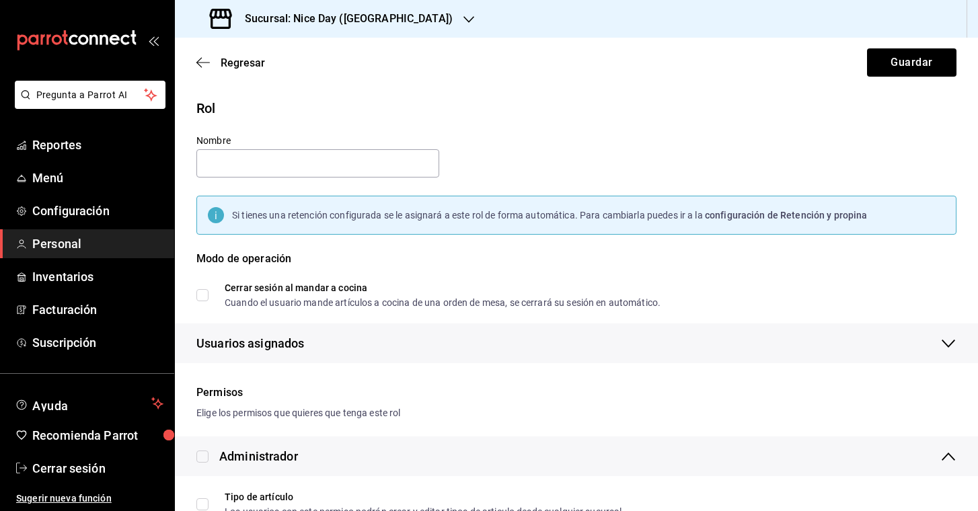
type input "Osvaldo Guerrero"
checkbox input "true"
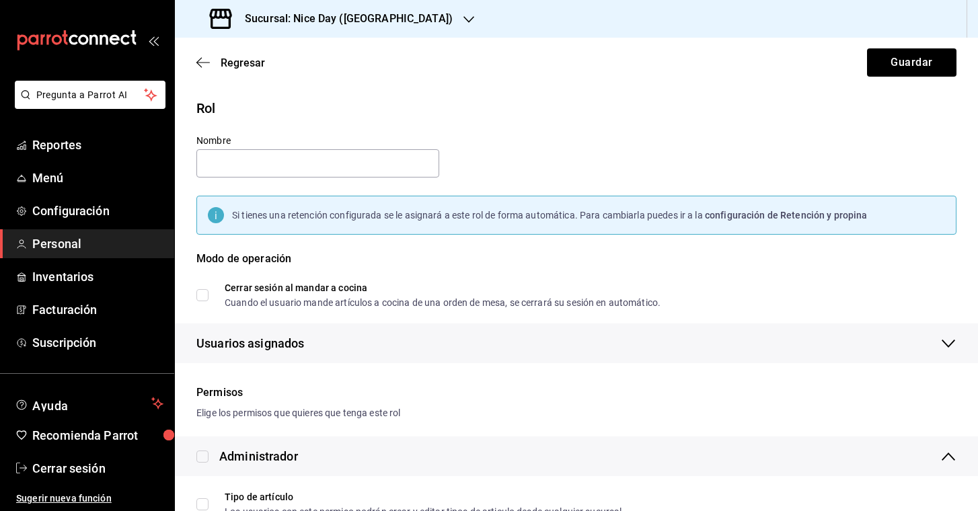
checkbox input "true"
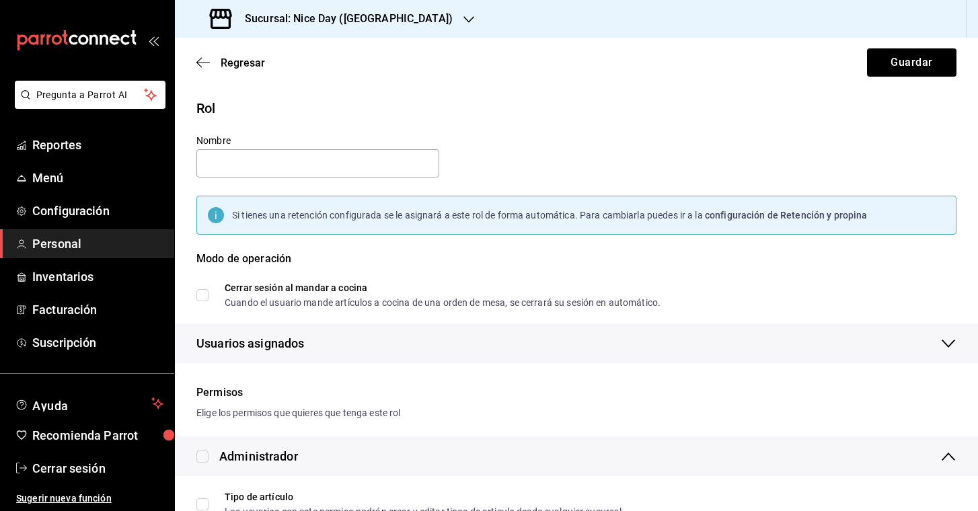
checkbox input "true"
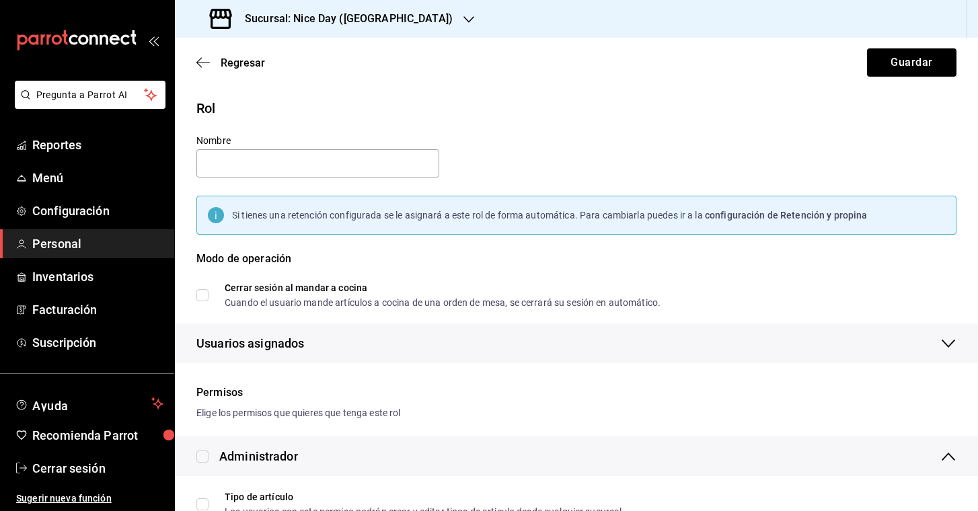
checkbox input "true"
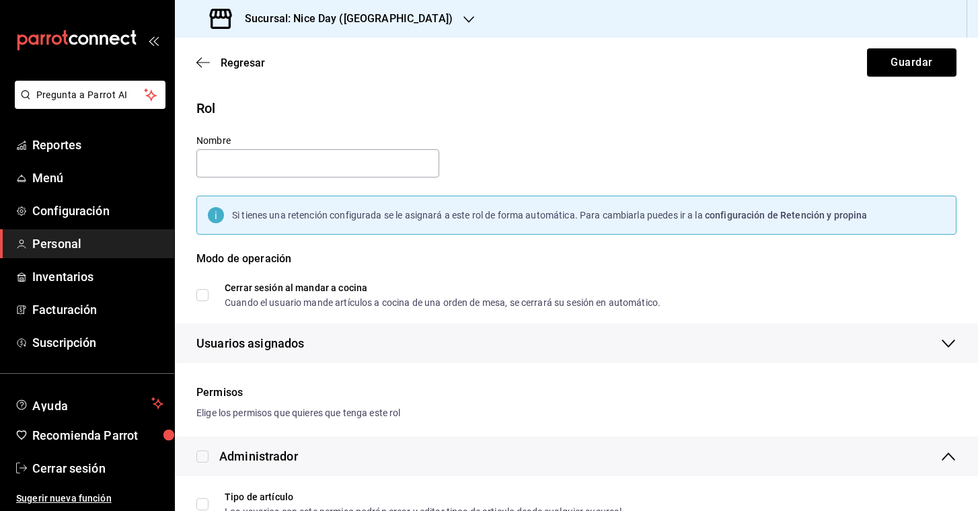
checkbox input "true"
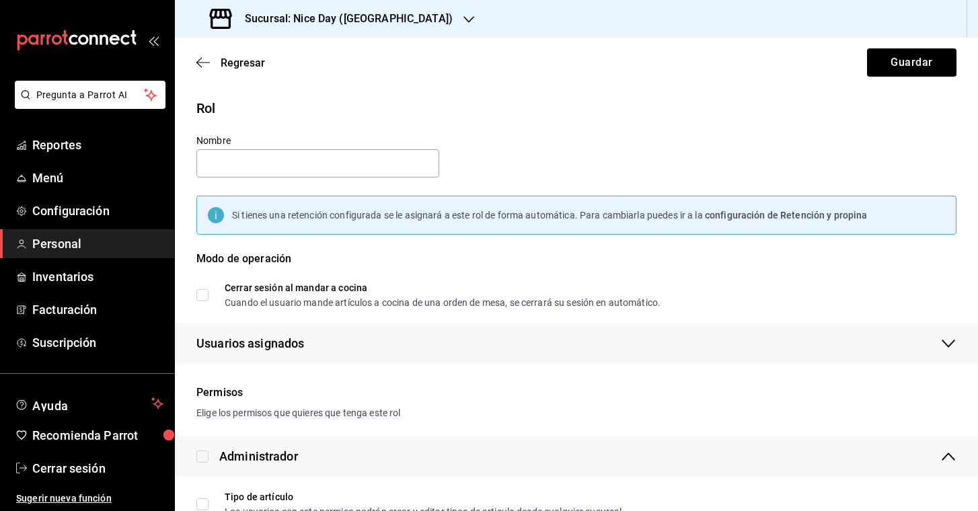
checkbox input "true"
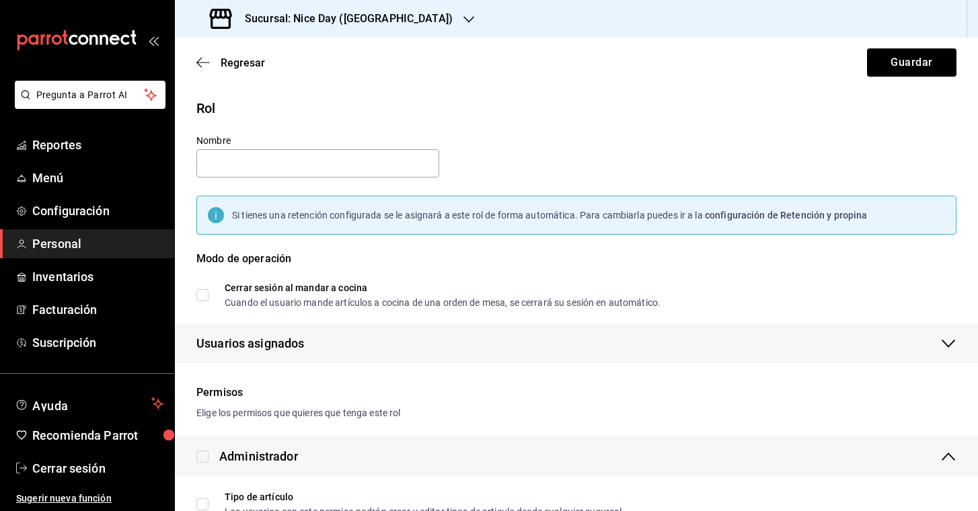
checkbox input "true"
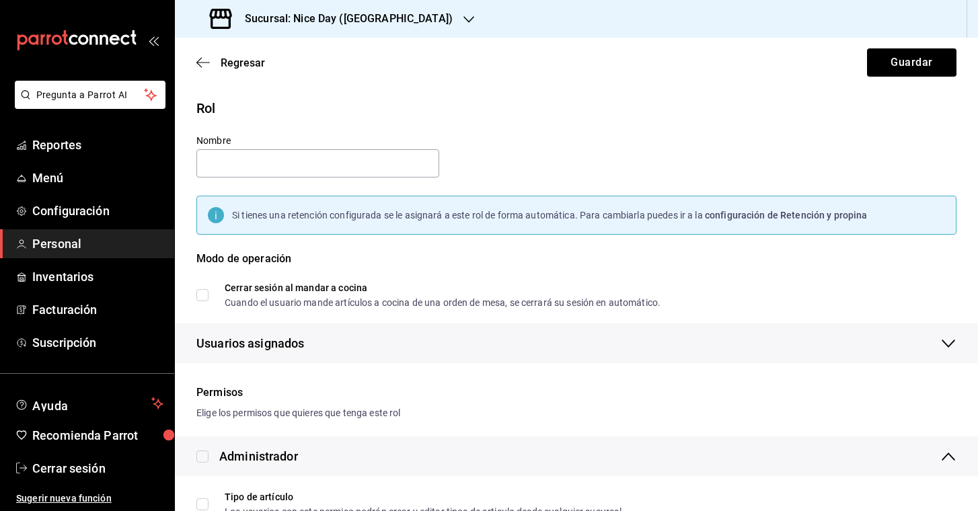
checkbox input "true"
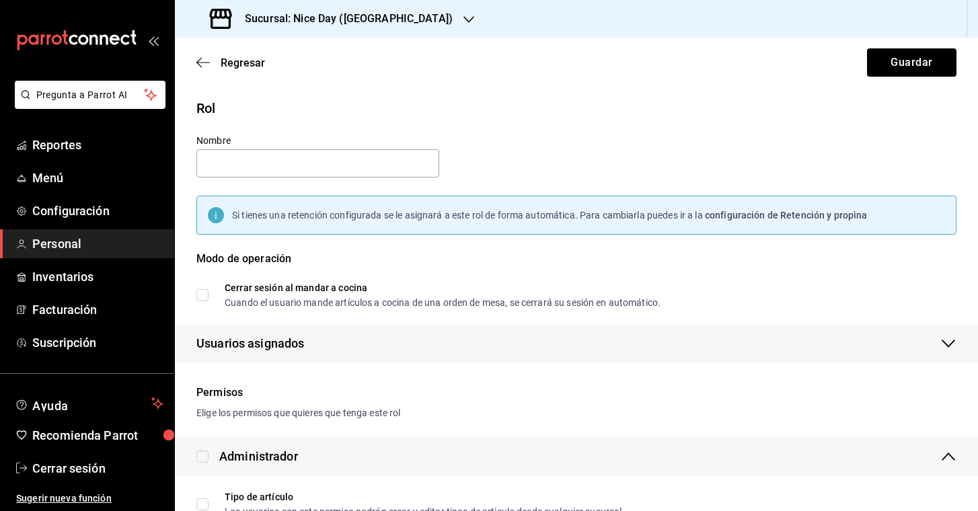
checkbox input "true"
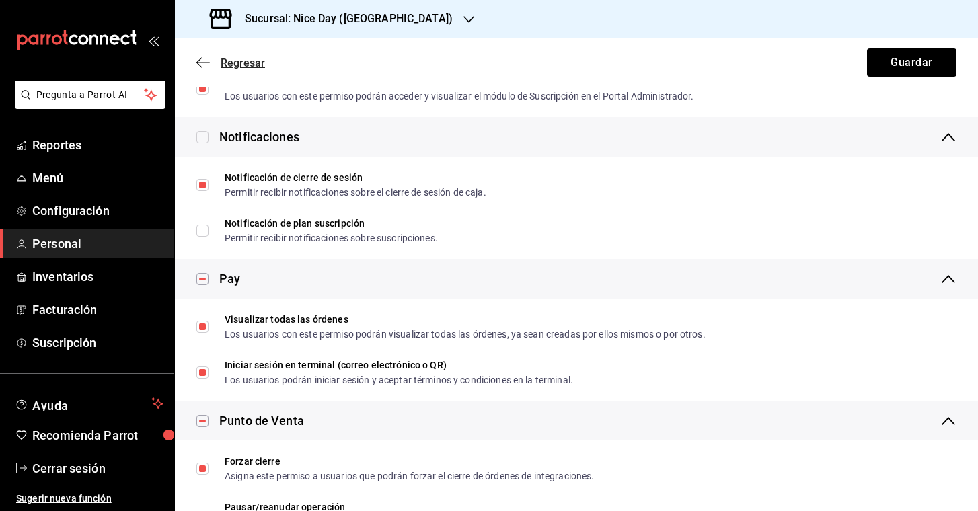
click at [200, 62] on icon "button" at bounding box center [202, 63] width 13 height 12
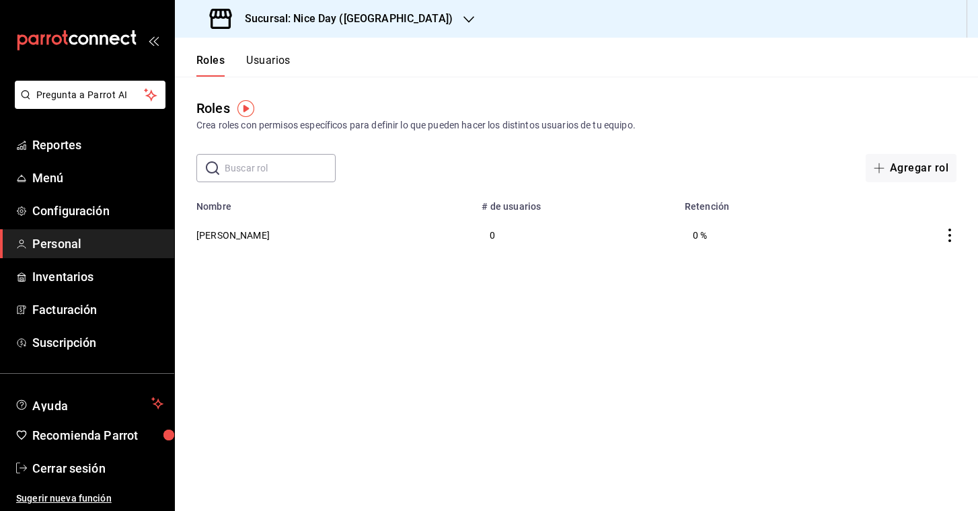
click at [948, 233] on icon "actions" at bounding box center [949, 235] width 13 height 13
click at [750, 313] on div at bounding box center [489, 255] width 978 height 511
click at [229, 237] on button "Osvaldo Guerrero" at bounding box center [232, 235] width 73 height 13
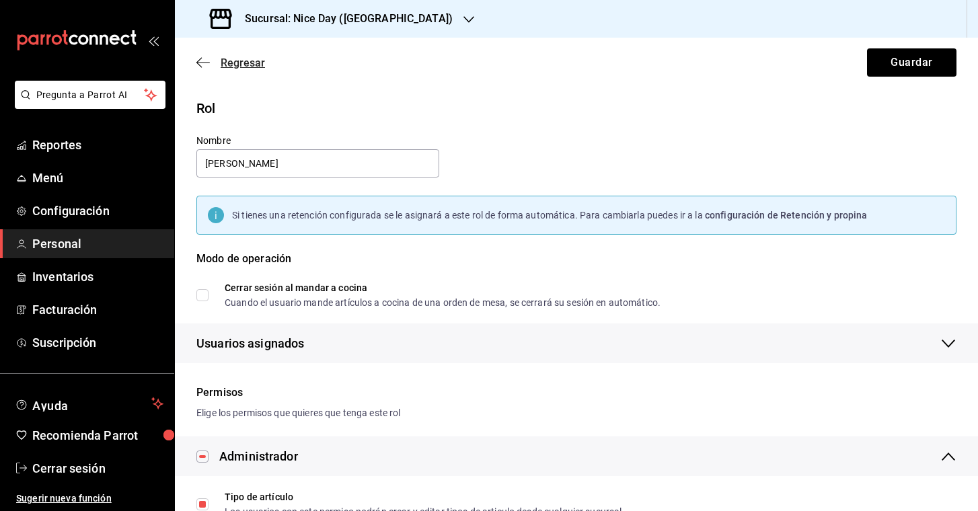
click at [202, 65] on icon "button" at bounding box center [202, 63] width 13 height 12
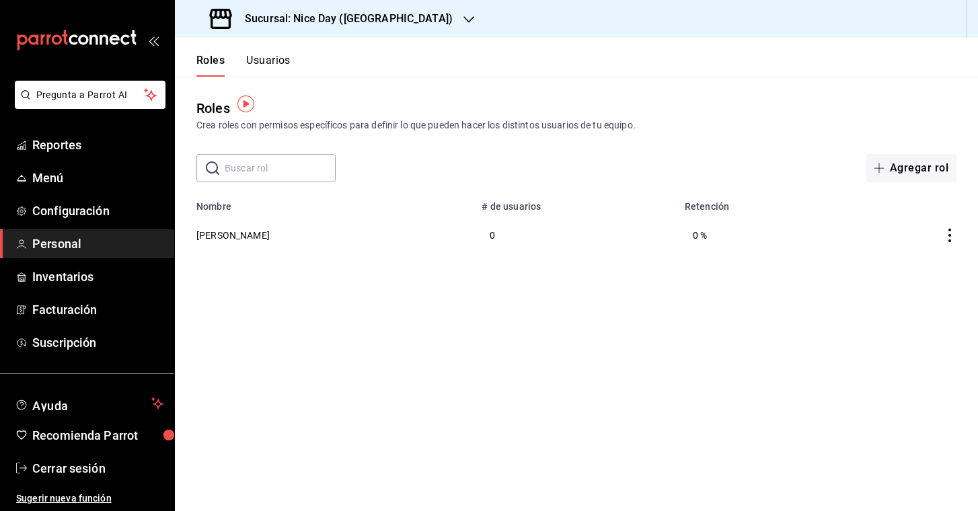
scroll to position [1, 0]
click at [55, 147] on span "Reportes" at bounding box center [97, 145] width 131 height 18
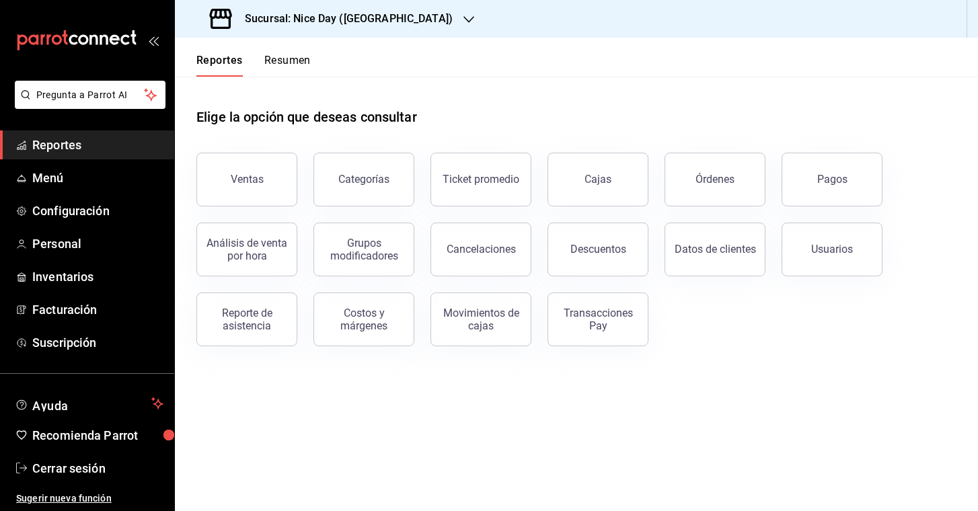
click at [286, 54] on button "Resumen" at bounding box center [287, 65] width 46 height 23
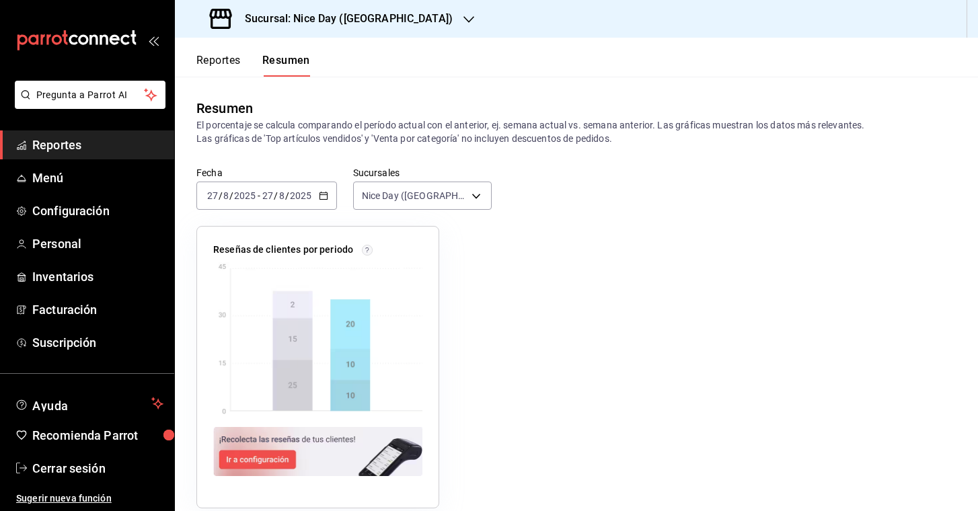
click at [234, 57] on button "Reportes" at bounding box center [218, 65] width 44 height 23
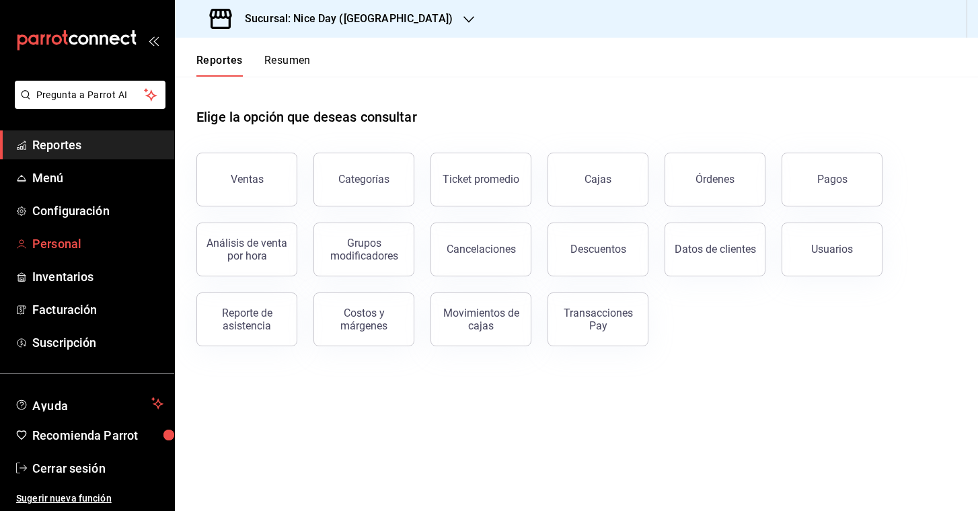
click at [81, 241] on span "Personal" at bounding box center [97, 244] width 131 height 18
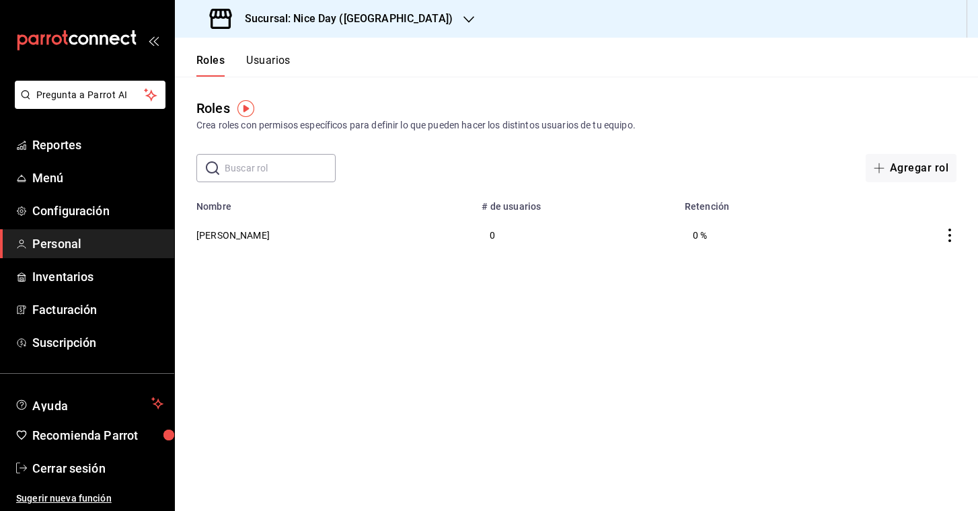
click at [950, 237] on icon "actions" at bounding box center [949, 235] width 3 height 13
click at [905, 258] on span "Eliminar" at bounding box center [901, 254] width 34 height 11
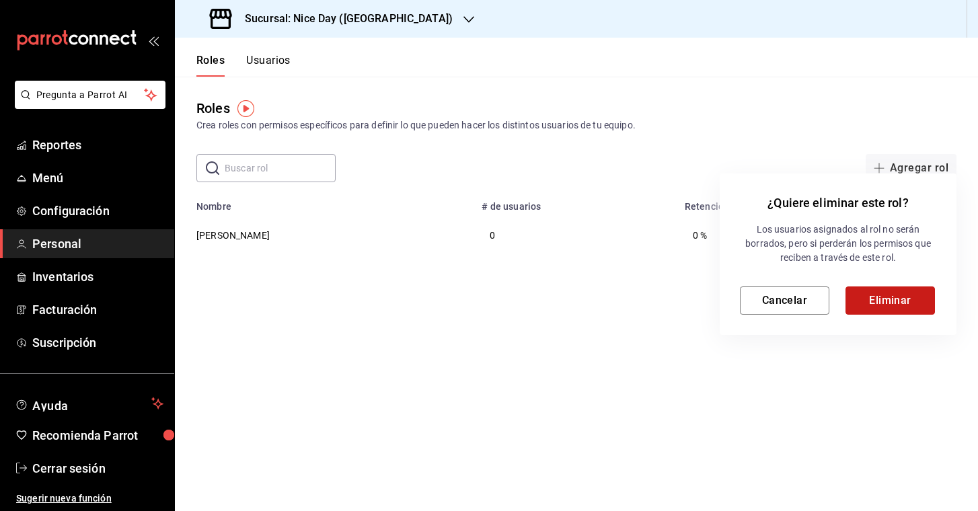
click at [904, 302] on button "Eliminar" at bounding box center [890, 301] width 89 height 28
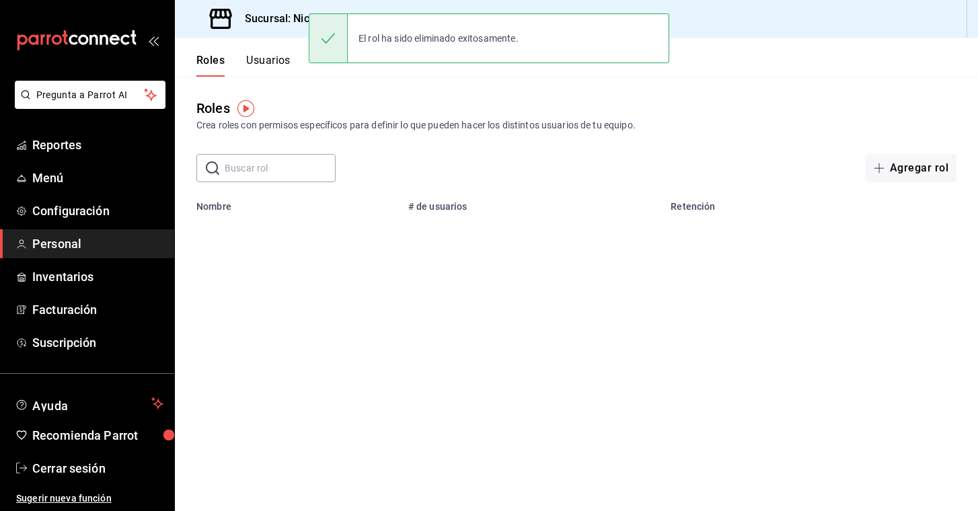
click at [316, 320] on main "Roles Crea roles con permisos específicos para definir lo que pueden hacer los …" at bounding box center [576, 294] width 803 height 435
click at [252, 65] on button "Usuarios" at bounding box center [268, 65] width 44 height 23
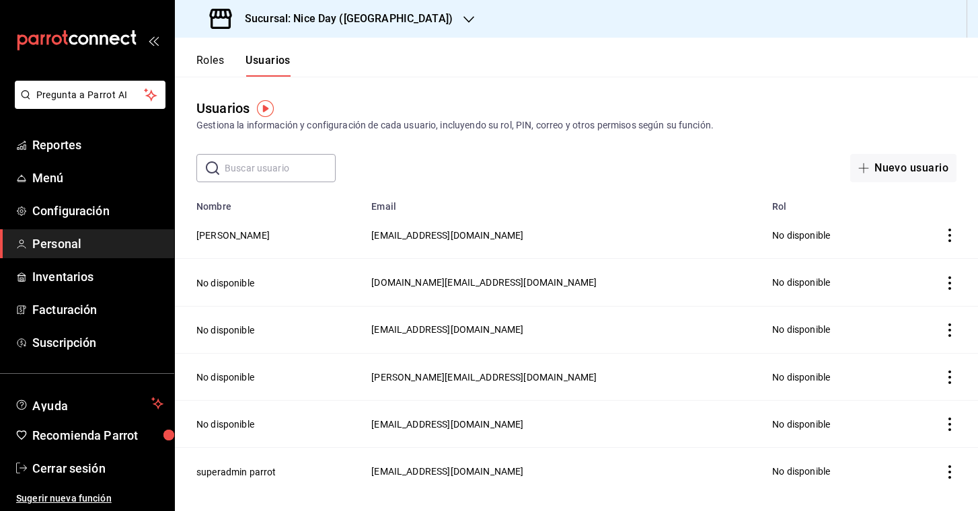
click at [209, 59] on button "Roles" at bounding box center [210, 65] width 28 height 23
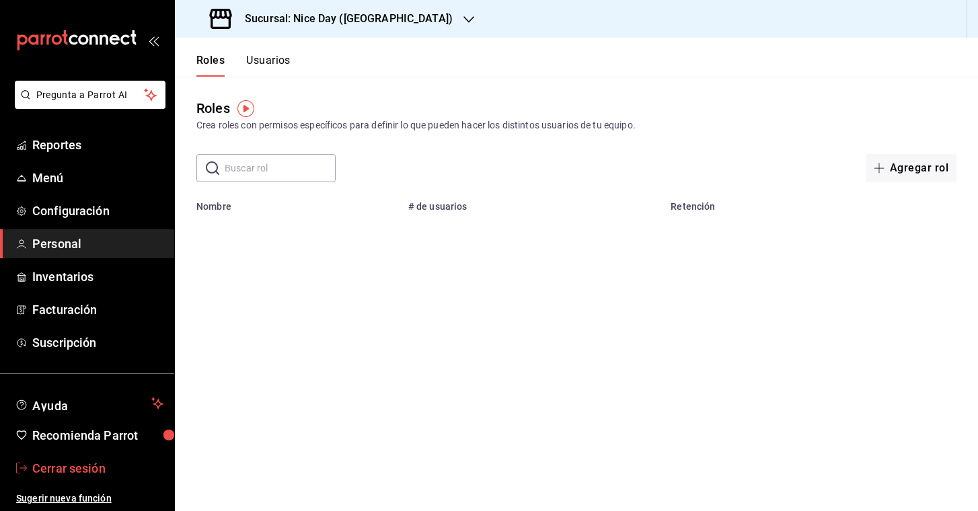
click at [46, 472] on span "Cerrar sesión" at bounding box center [97, 468] width 131 height 18
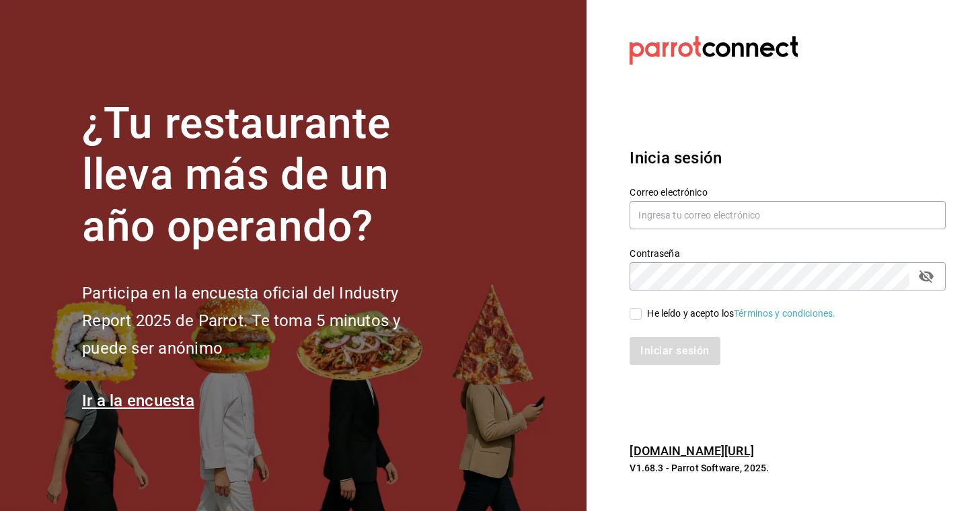
click at [128, 400] on link "Ir a la encuesta" at bounding box center [138, 400] width 112 height 19
click at [673, 211] on input "text" at bounding box center [788, 215] width 316 height 28
click at [754, 214] on input "text" at bounding box center [788, 215] width 316 height 28
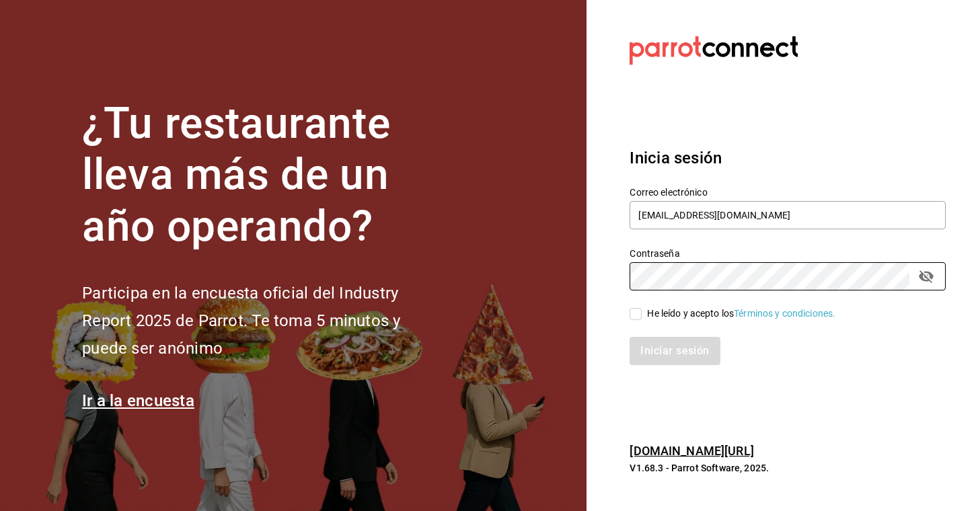
click at [639, 317] on input "He leído y acepto los Términos y condiciones." at bounding box center [636, 314] width 12 height 12
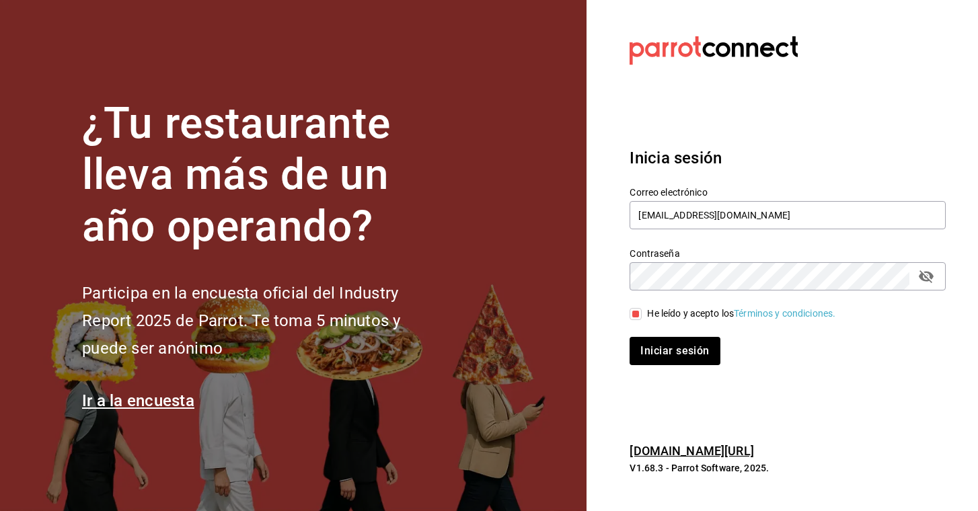
click at [681, 454] on link "[DOMAIN_NAME][URL]" at bounding box center [692, 451] width 124 height 14
click at [662, 349] on button "Iniciar sesión" at bounding box center [675, 351] width 91 height 28
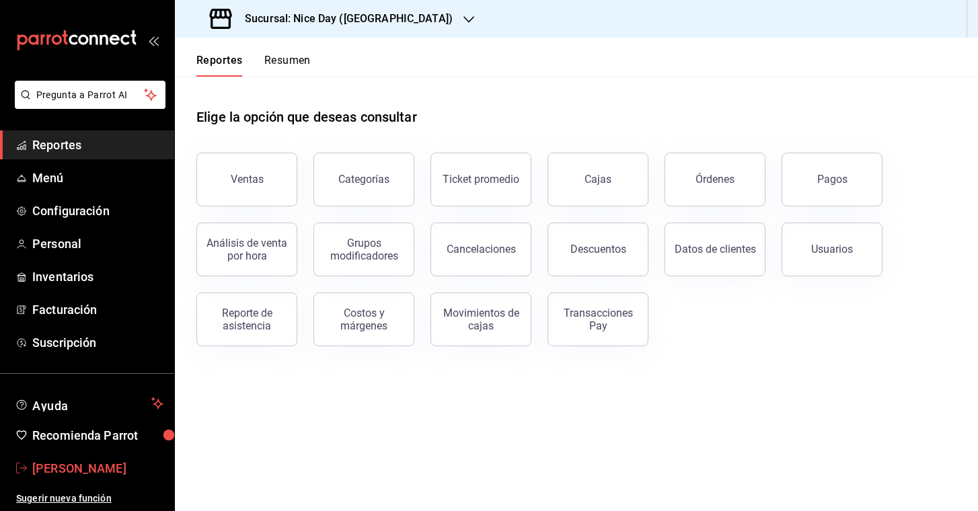
click at [98, 468] on span "[PERSON_NAME]" at bounding box center [97, 468] width 131 height 18
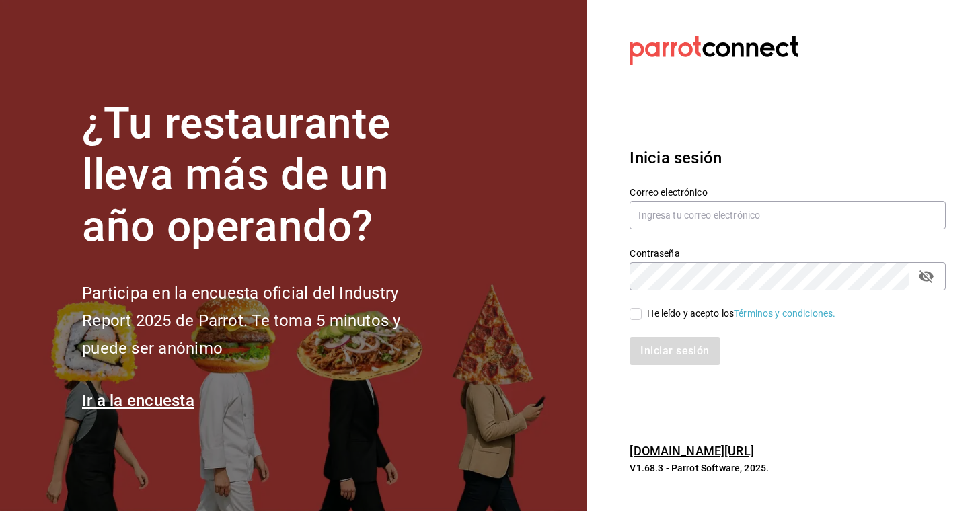
click at [677, 456] on link "[DOMAIN_NAME][URL]" at bounding box center [692, 451] width 124 height 14
click at [706, 450] on link "[DOMAIN_NAME][URL]" at bounding box center [692, 451] width 124 height 14
